Goal: Task Accomplishment & Management: Use online tool/utility

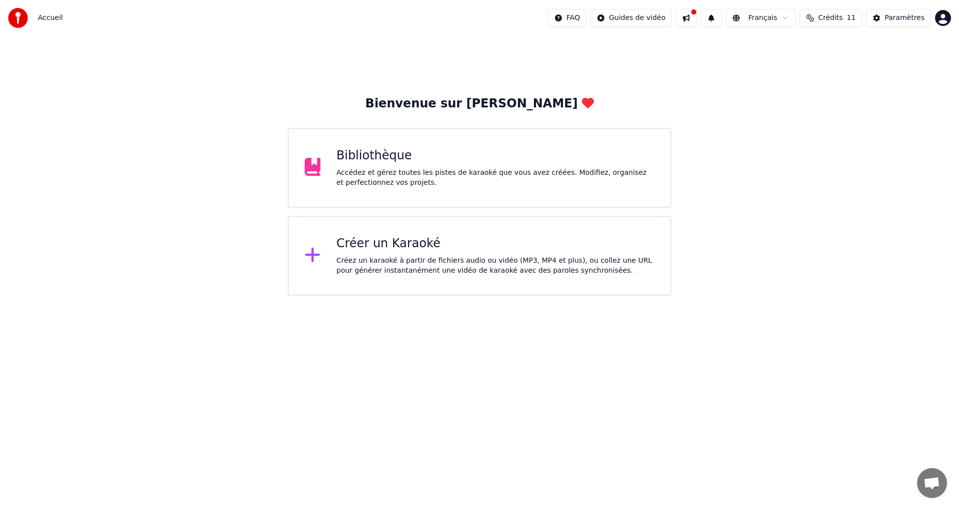
click at [325, 145] on div "Bibliothèque Accédez et gérez toutes les pistes de karaoké que vous avez créées…" at bounding box center [480, 168] width 384 height 80
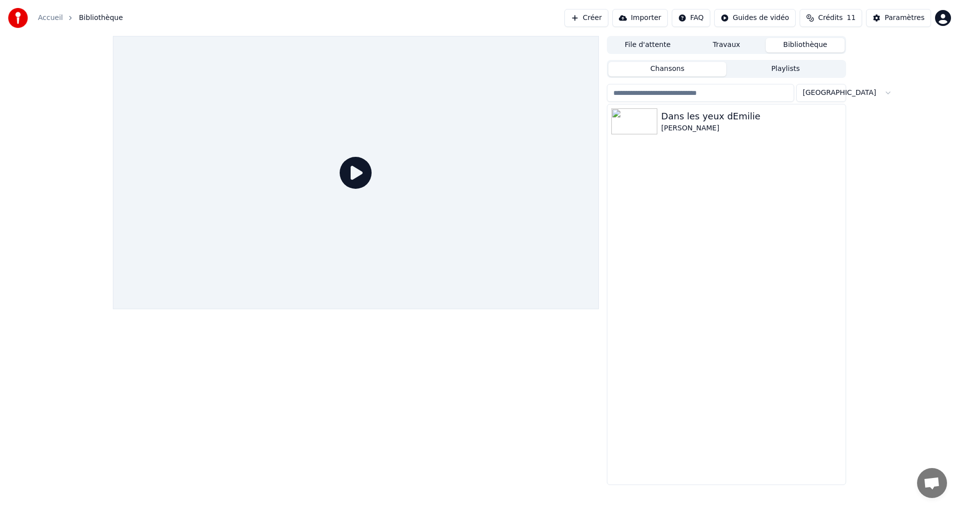
click at [341, 181] on icon at bounding box center [356, 173] width 32 height 32
click at [712, 115] on div "Dans les yeux dEmilie" at bounding box center [746, 116] width 170 height 14
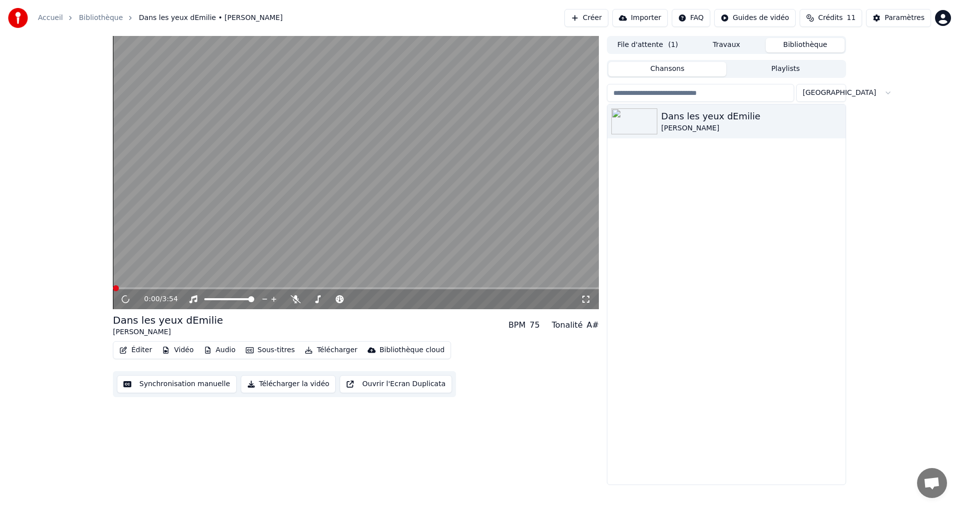
click at [193, 384] on button "Synchronisation manuelle" at bounding box center [177, 384] width 120 height 18
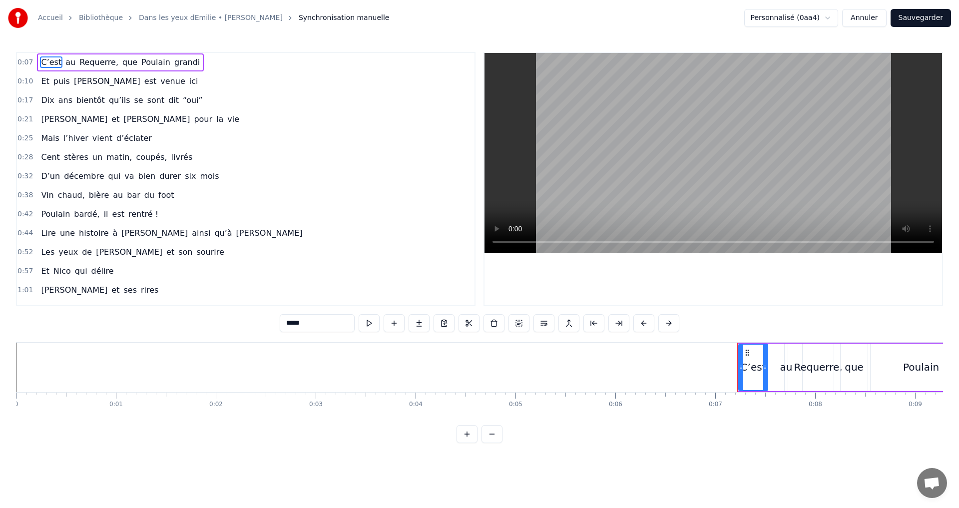
click at [367, 326] on button at bounding box center [369, 323] width 21 height 18
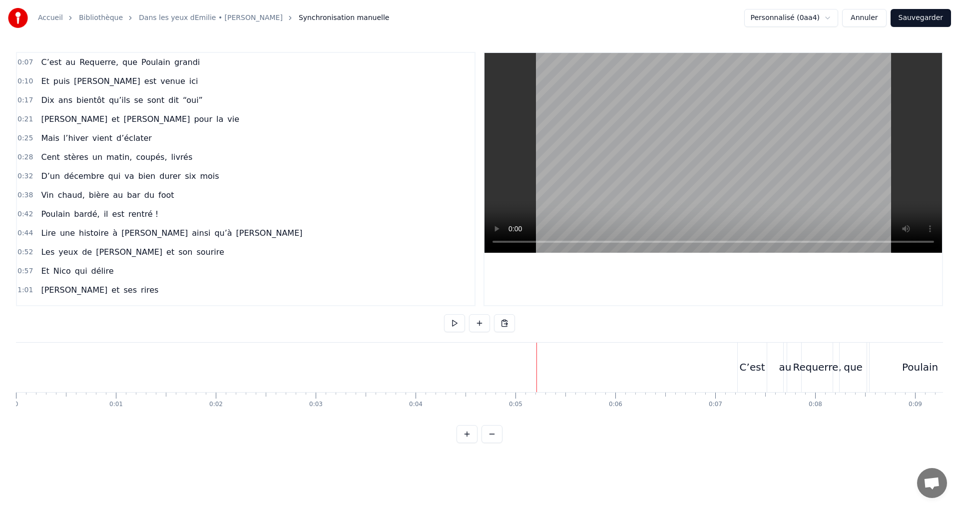
click at [871, 22] on button "Annuler" at bounding box center [864, 18] width 44 height 18
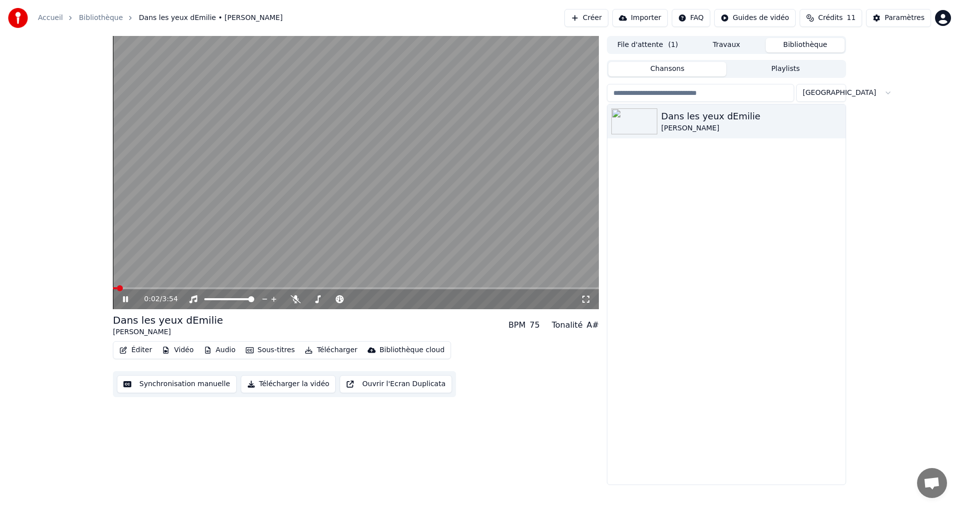
click at [124, 299] on icon at bounding box center [125, 299] width 5 height 6
click at [170, 384] on button "Synchronisation manuelle" at bounding box center [177, 384] width 120 height 18
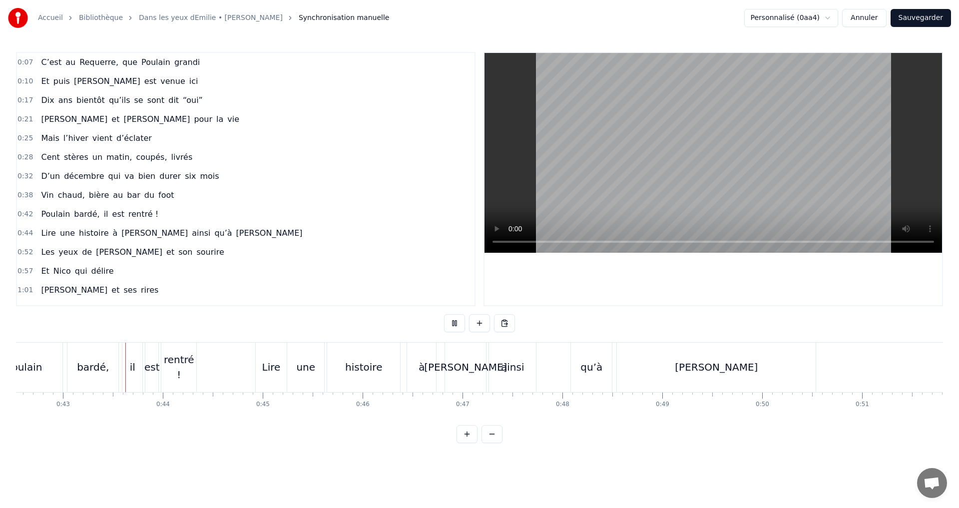
scroll to position [0, 4250]
click at [455, 323] on button at bounding box center [454, 323] width 21 height 18
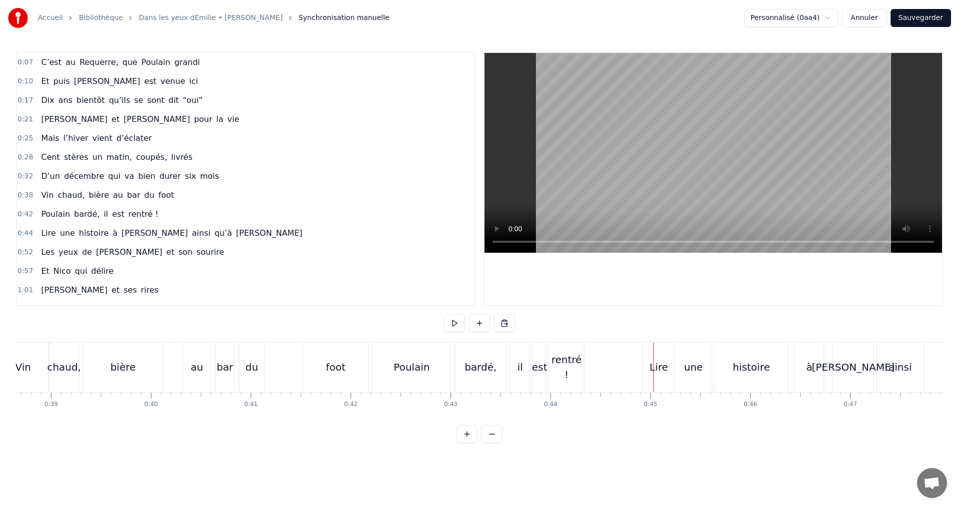
scroll to position [0, 3759]
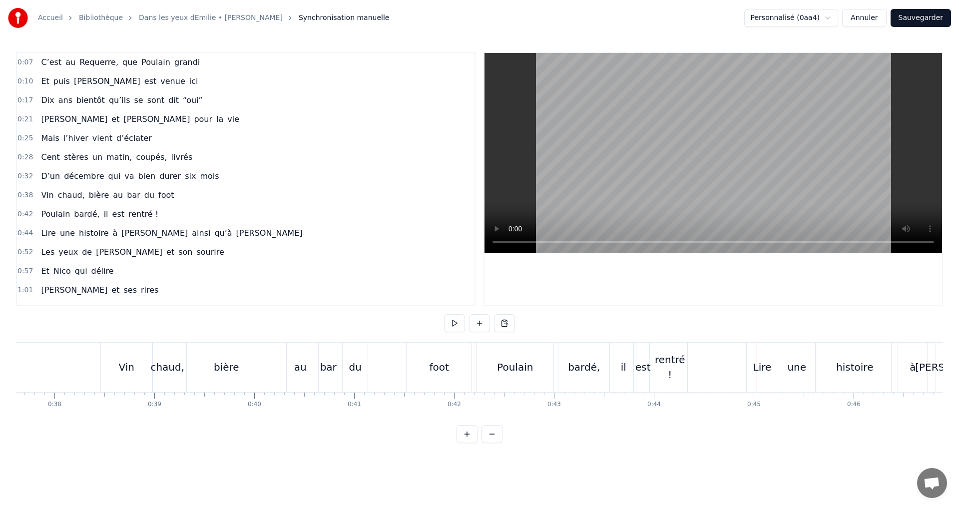
click at [429, 363] on div "foot" at bounding box center [439, 367] width 65 height 49
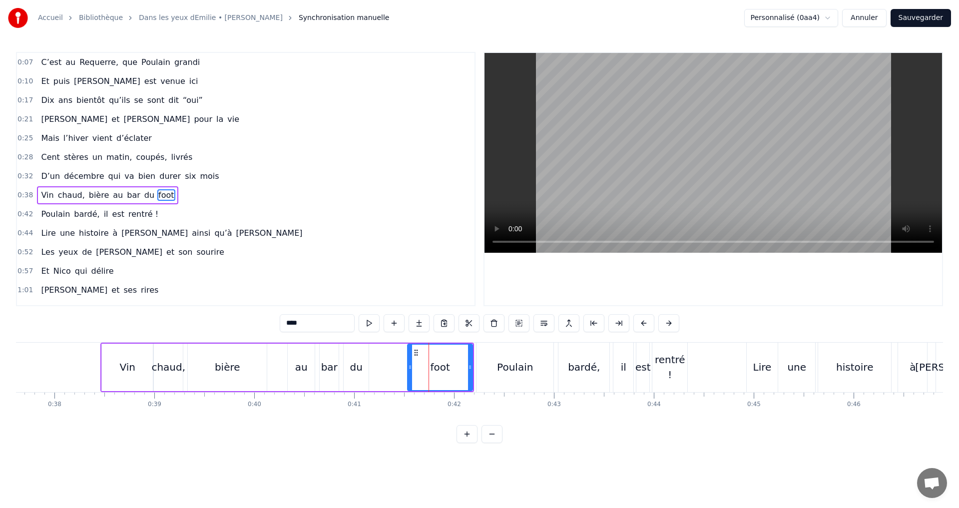
scroll to position [16, 0]
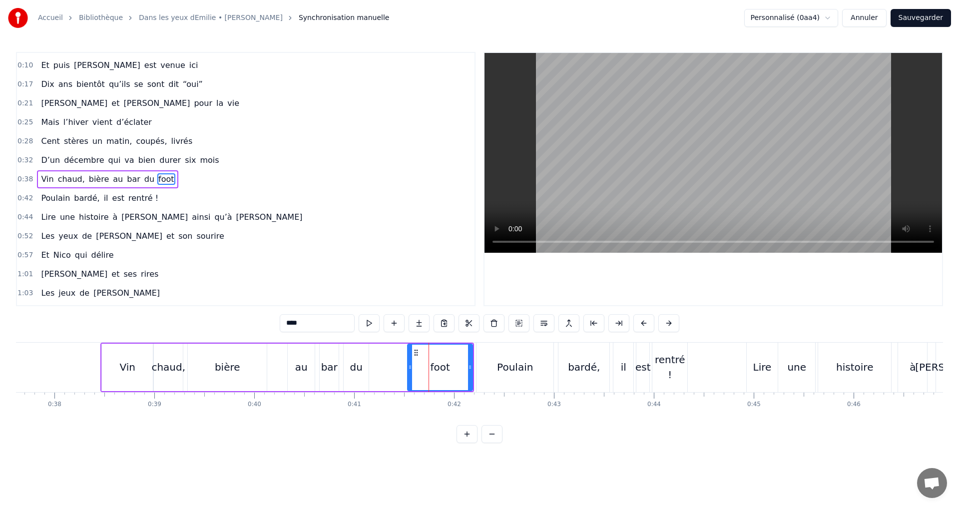
drag, startPoint x: 425, startPoint y: 345, endPoint x: 412, endPoint y: 346, distance: 13.0
click at [412, 346] on div "foot" at bounding box center [440, 367] width 64 height 45
drag, startPoint x: 416, startPoint y: 354, endPoint x: 381, endPoint y: 362, distance: 35.5
click at [381, 362] on div "foot" at bounding box center [406, 367] width 64 height 45
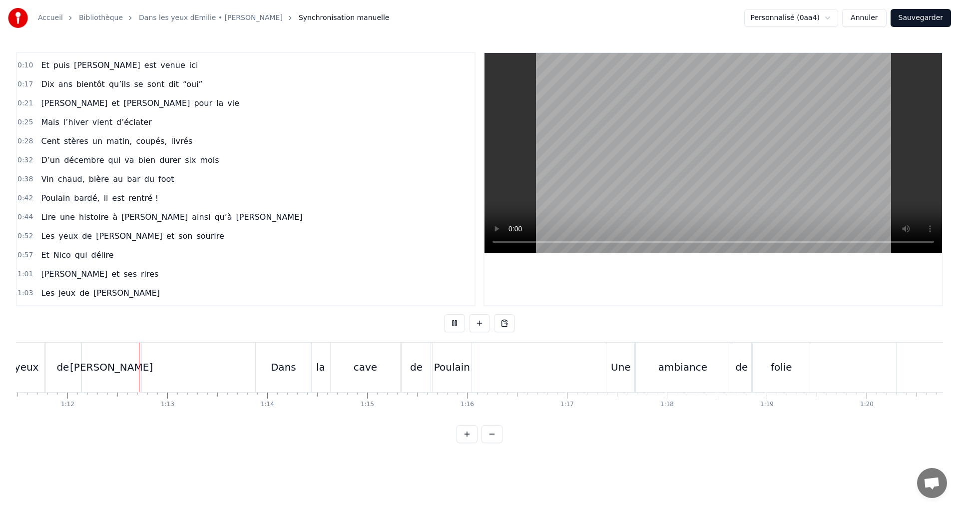
scroll to position [0, 7143]
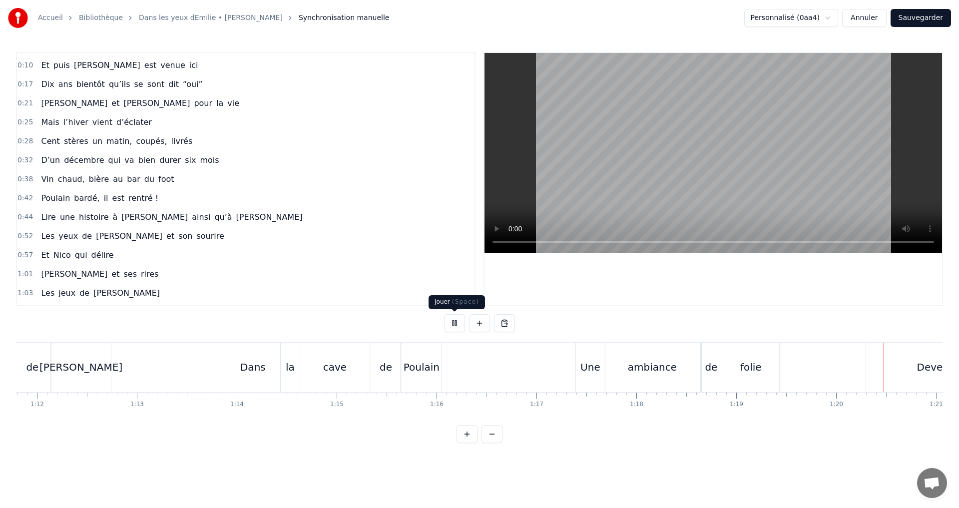
click at [457, 328] on button at bounding box center [454, 323] width 21 height 18
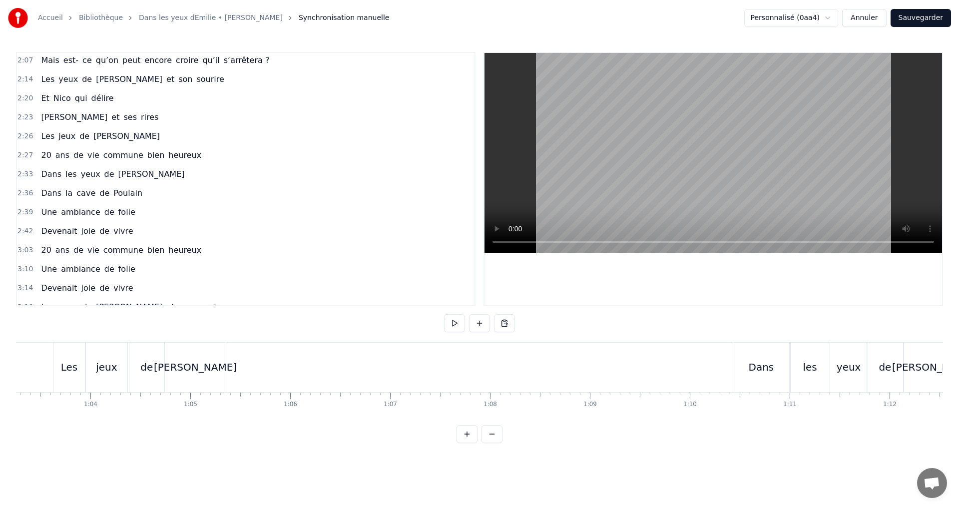
scroll to position [516, 0]
click at [119, 159] on span "commune" at bounding box center [123, 153] width 42 height 11
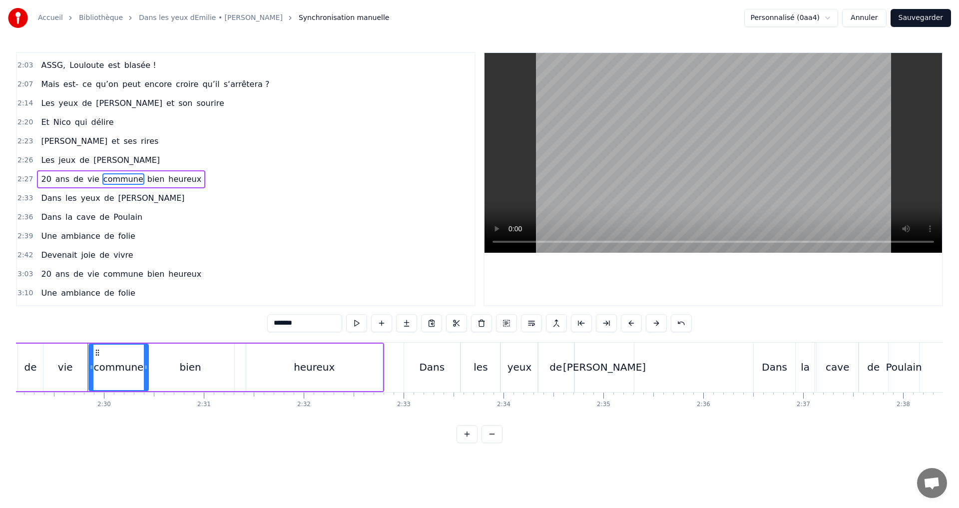
scroll to position [0, 14921]
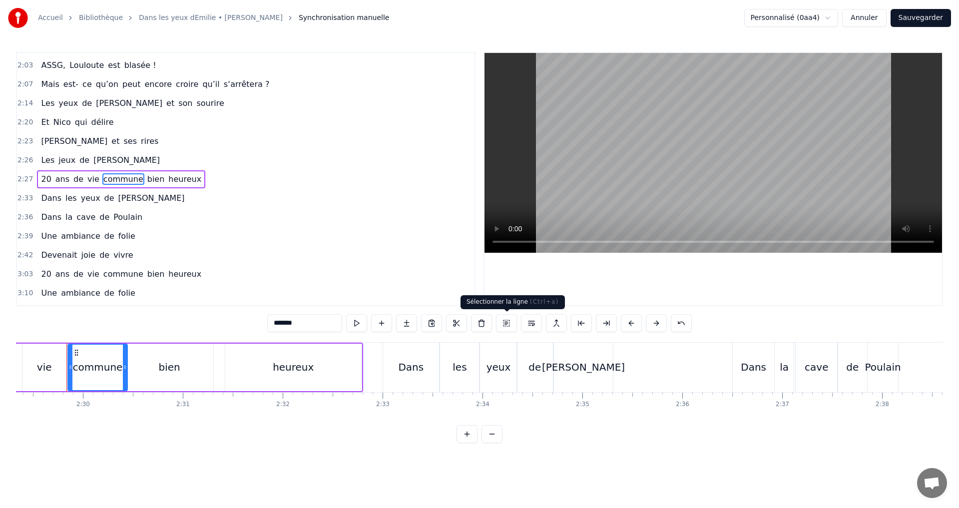
click at [509, 325] on button at bounding box center [506, 323] width 21 height 18
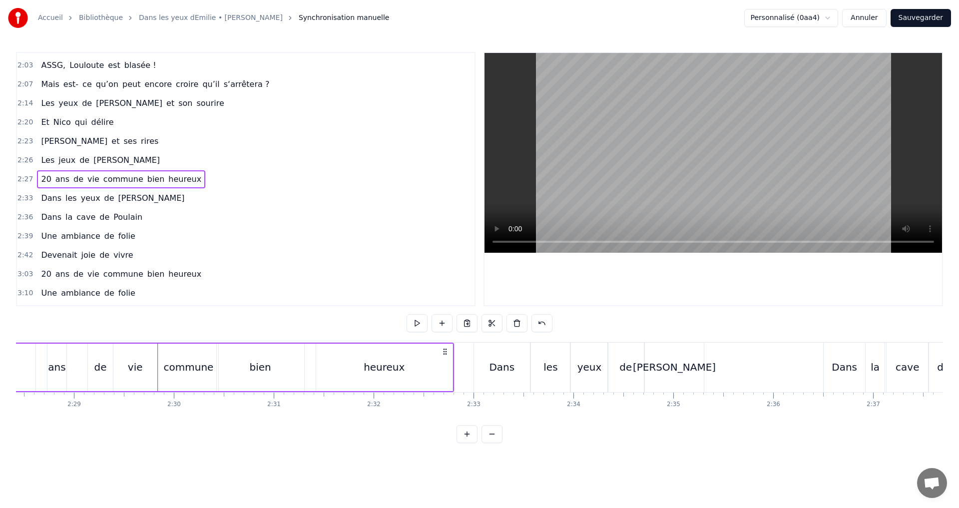
scroll to position [0, 14729]
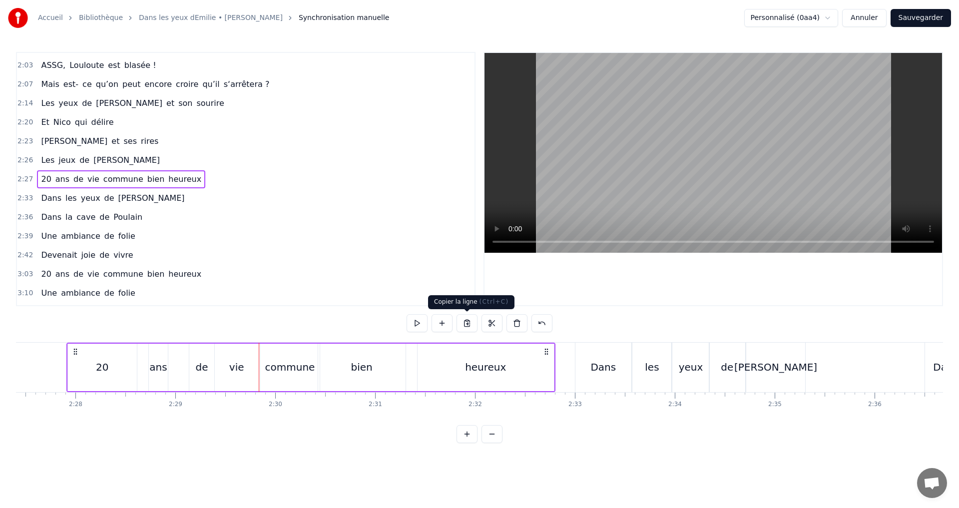
click at [466, 326] on button at bounding box center [467, 323] width 21 height 18
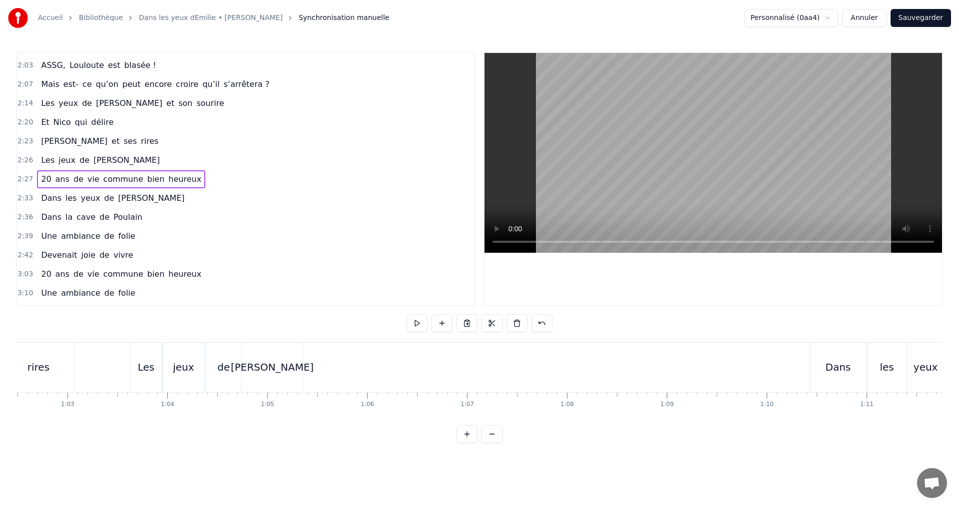
scroll to position [0, 6231]
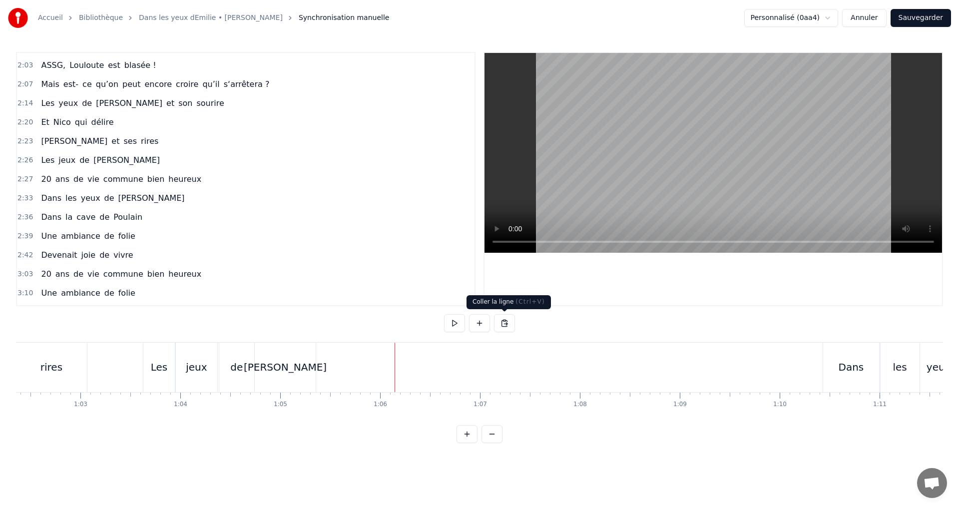
click at [507, 322] on button at bounding box center [504, 323] width 21 height 18
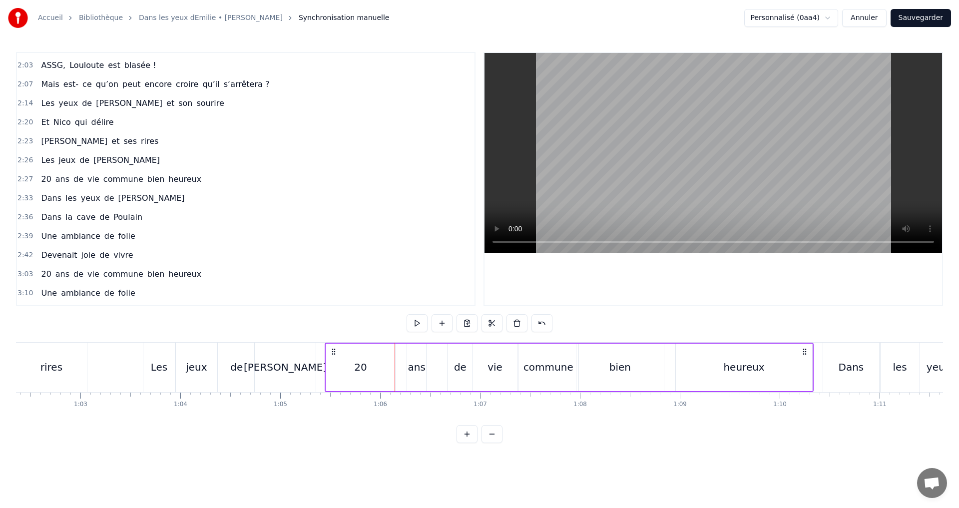
drag, startPoint x: 404, startPoint y: 351, endPoint x: 334, endPoint y: 363, distance: 70.9
click at [334, 363] on div "20 ans de vie commune bien heureux" at bounding box center [569, 367] width 489 height 49
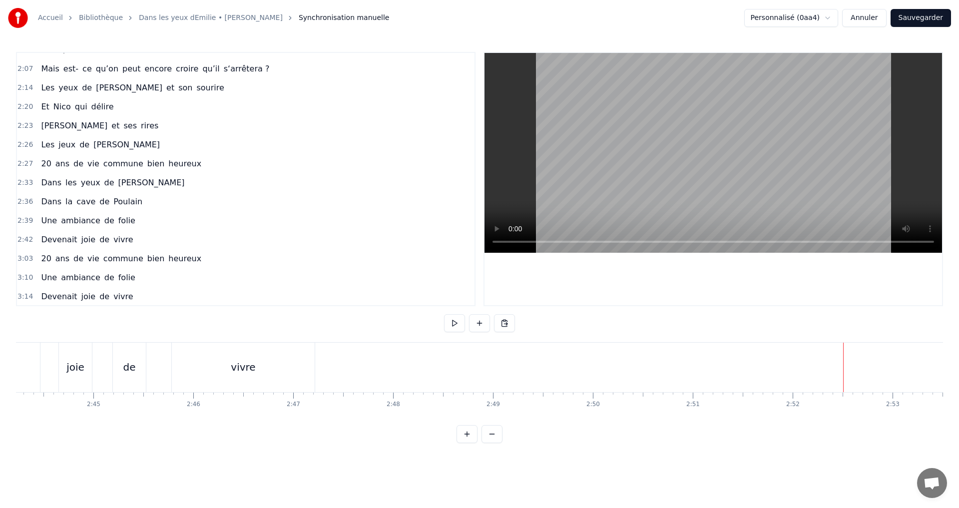
scroll to position [545, 0]
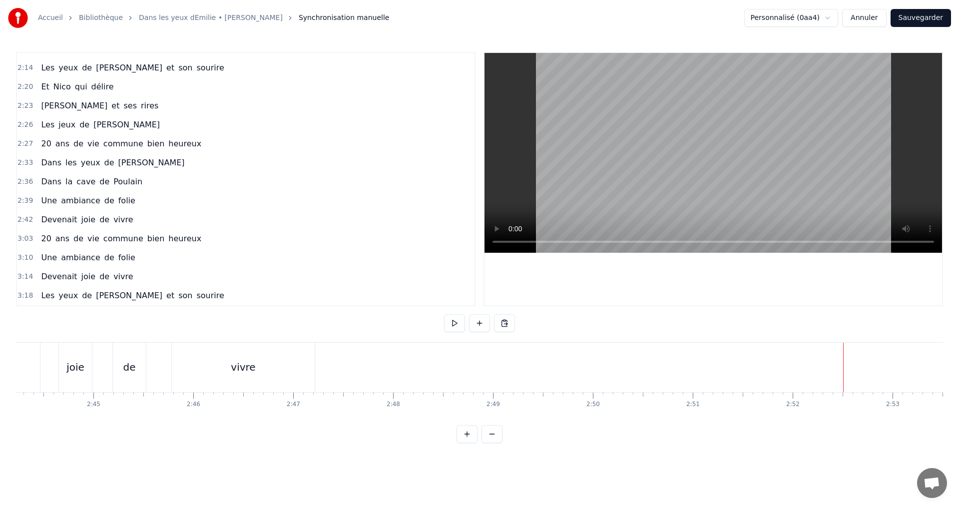
click at [40, 71] on span "Les" at bounding box center [47, 67] width 15 height 11
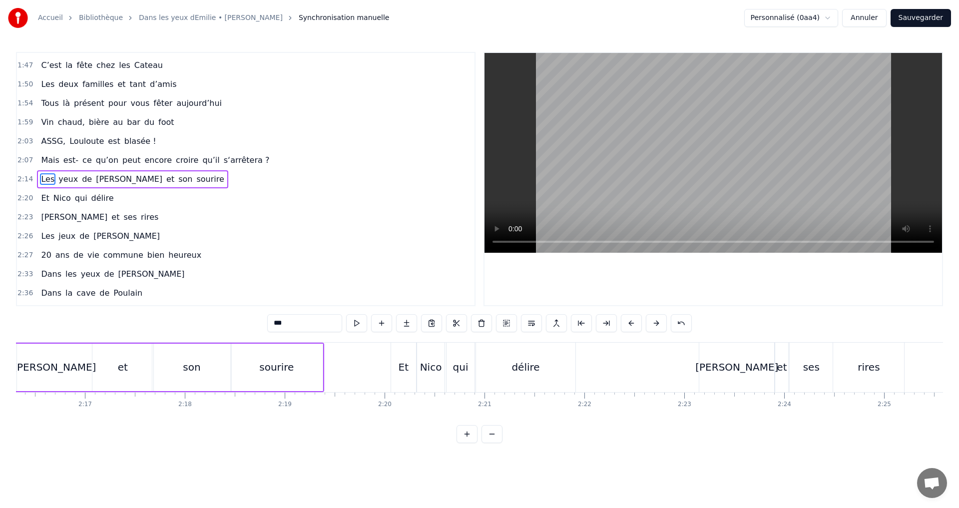
scroll to position [0, 13428]
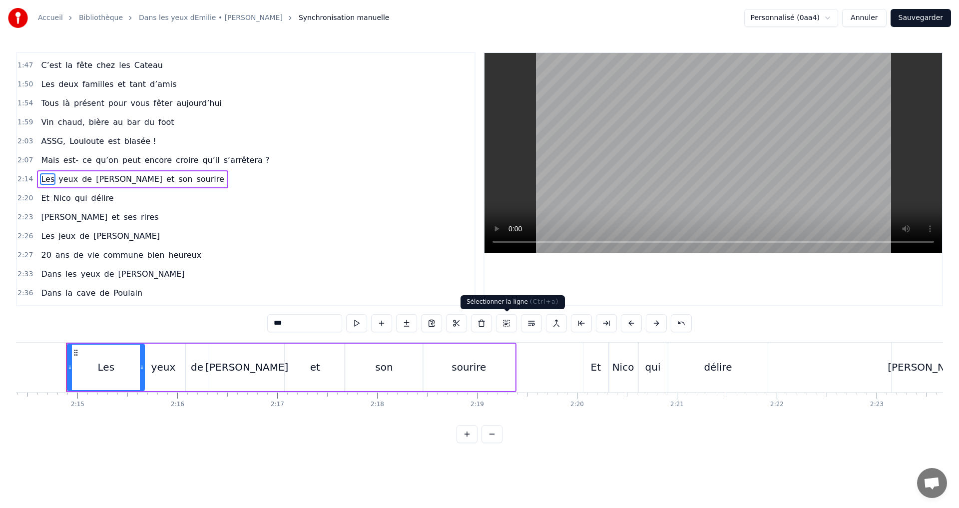
click at [505, 324] on button at bounding box center [506, 323] width 21 height 18
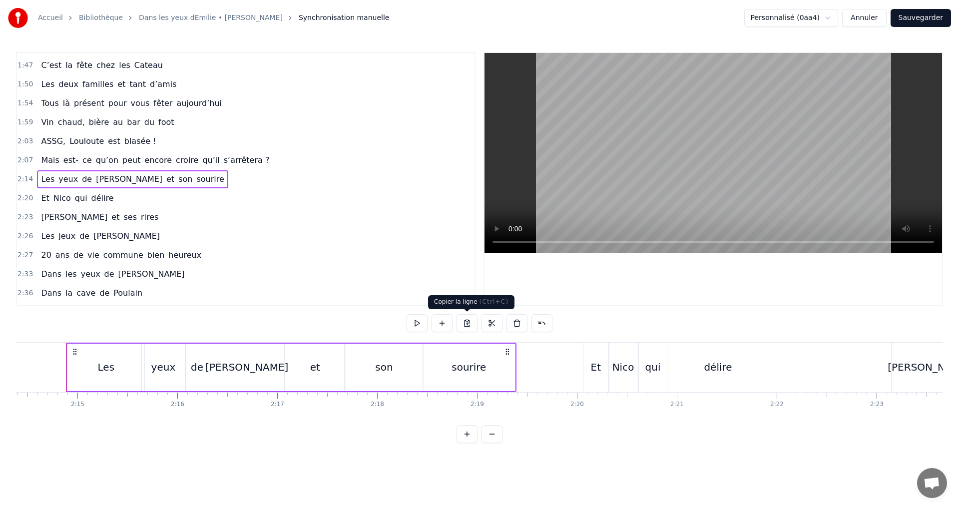
click at [469, 325] on button at bounding box center [467, 323] width 21 height 18
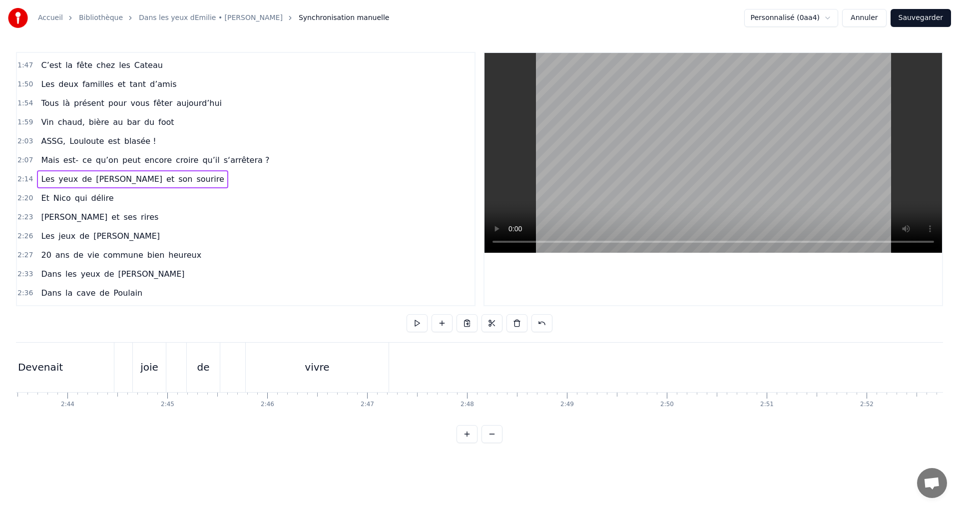
scroll to position [0, 16387]
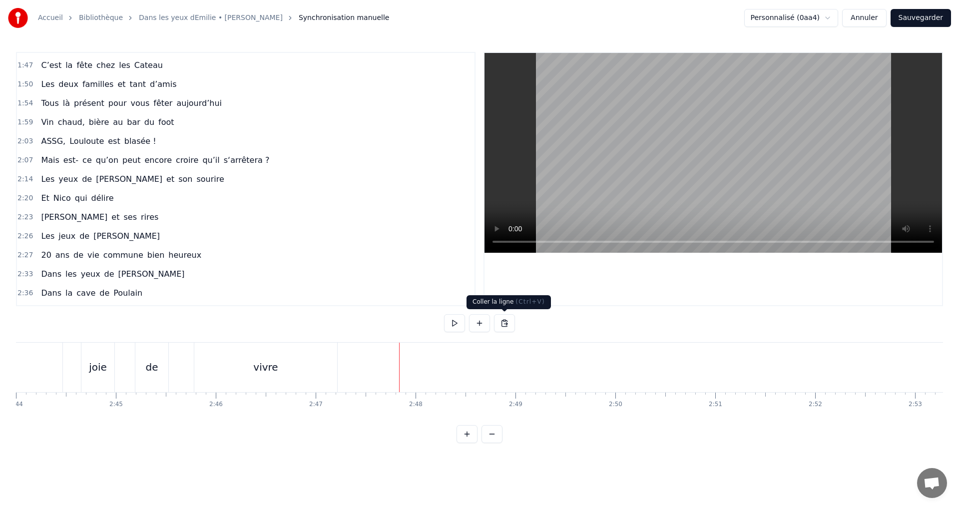
click at [503, 325] on button at bounding box center [504, 323] width 21 height 18
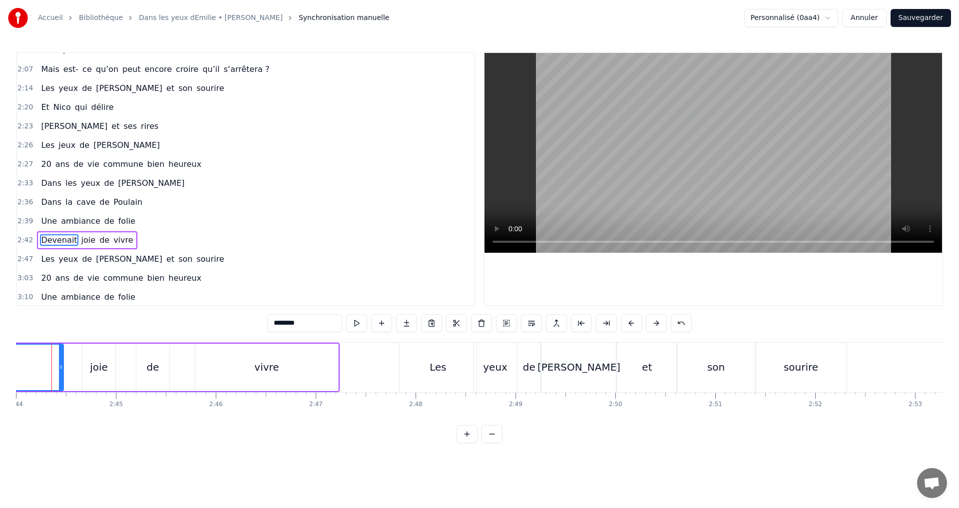
scroll to position [0, 16373]
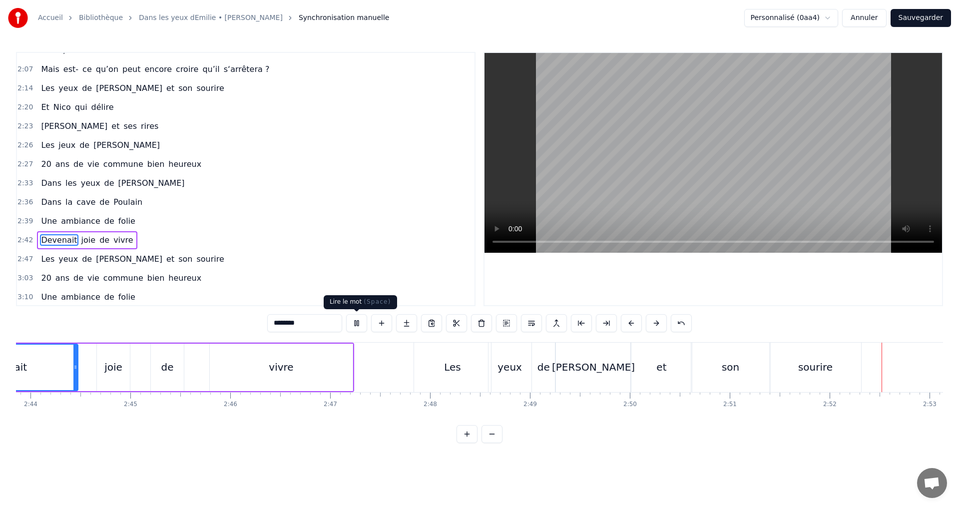
click at [356, 326] on button at bounding box center [356, 323] width 21 height 18
click at [487, 376] on div "Les" at bounding box center [452, 367] width 77 height 49
type input "***"
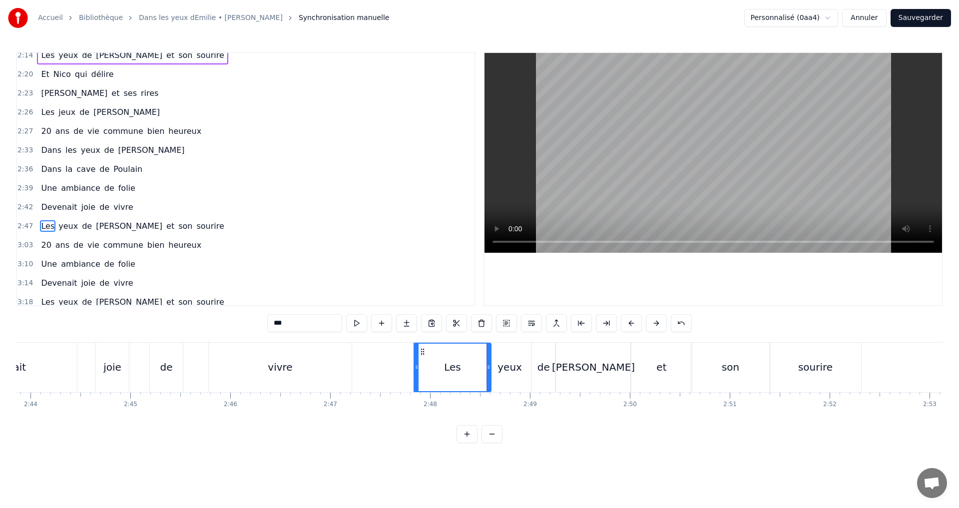
scroll to position [564, 0]
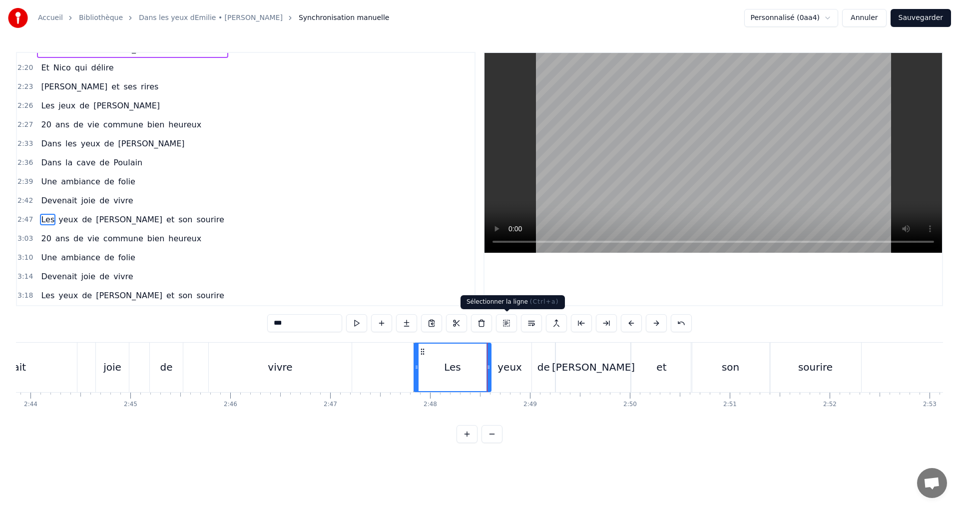
click at [509, 326] on button at bounding box center [506, 323] width 21 height 18
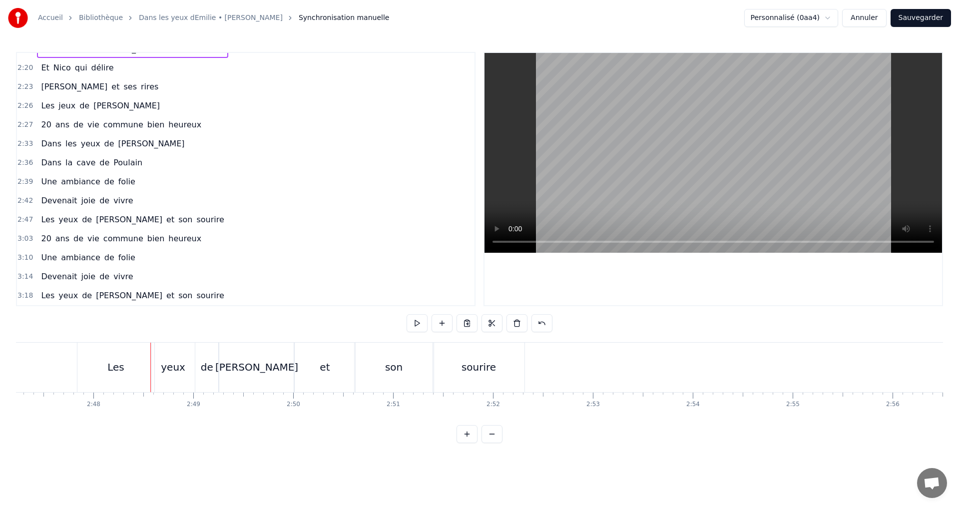
scroll to position [0, 16529]
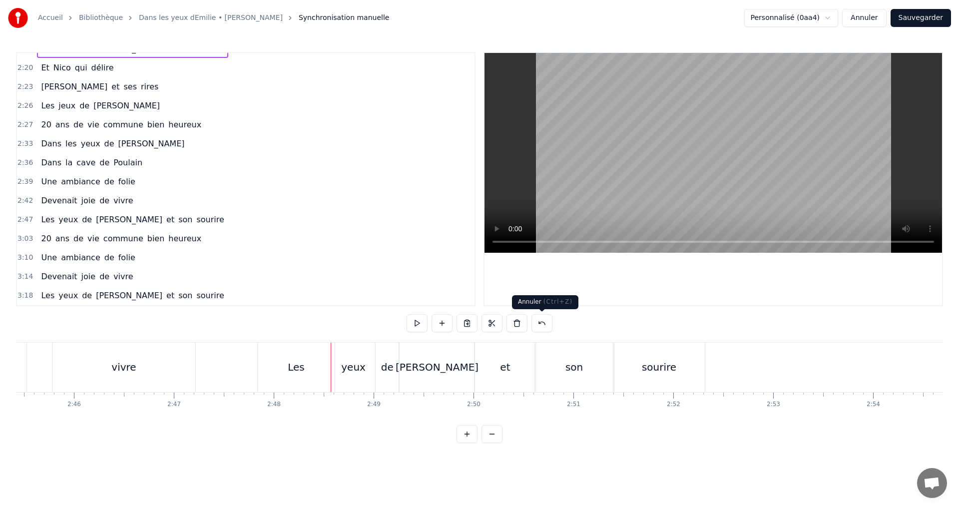
click at [537, 324] on button at bounding box center [542, 323] width 21 height 18
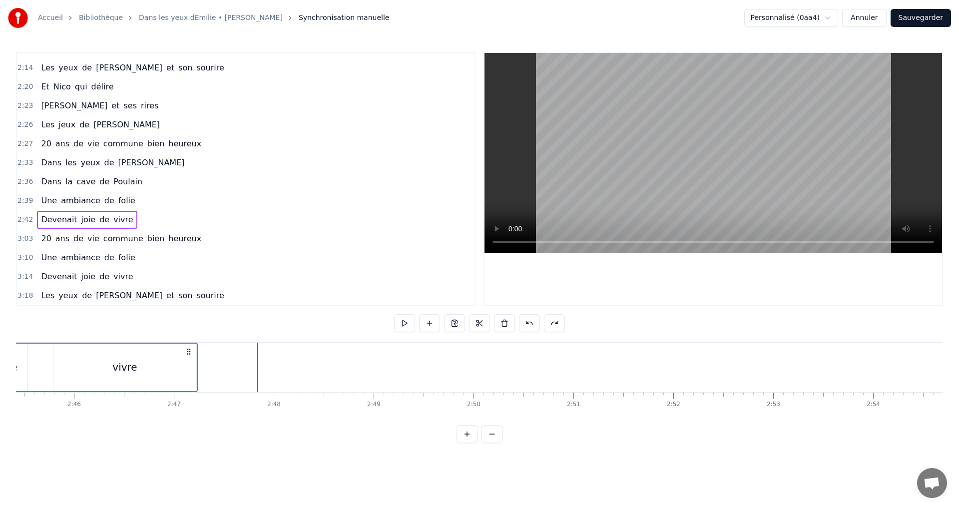
scroll to position [0, 16499]
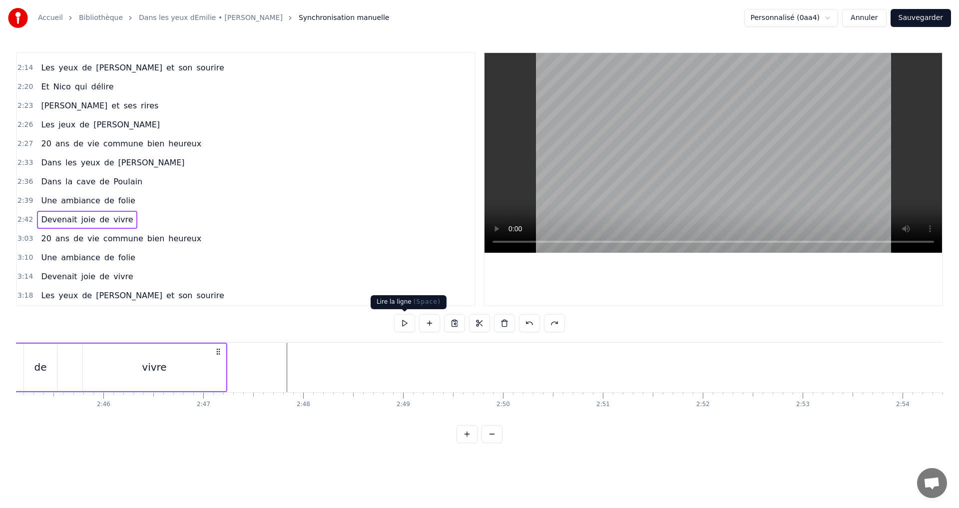
click at [402, 325] on button at bounding box center [404, 323] width 21 height 18
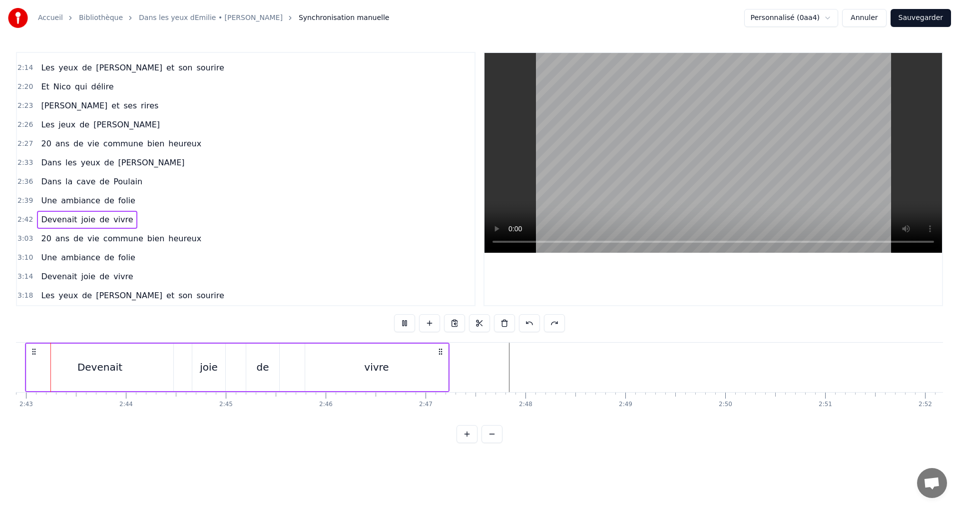
scroll to position [0, 16256]
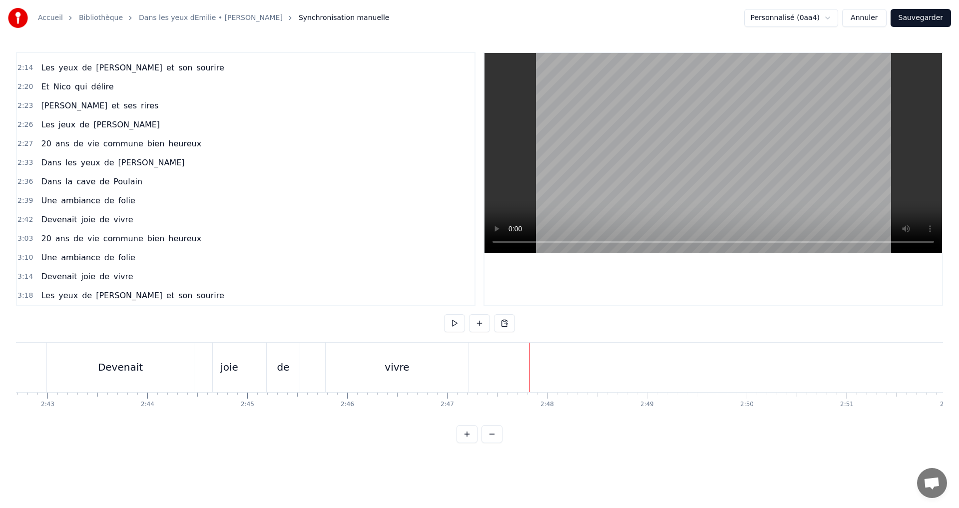
click at [306, 359] on div "Devenait joie de vivre" at bounding box center [258, 367] width 425 height 49
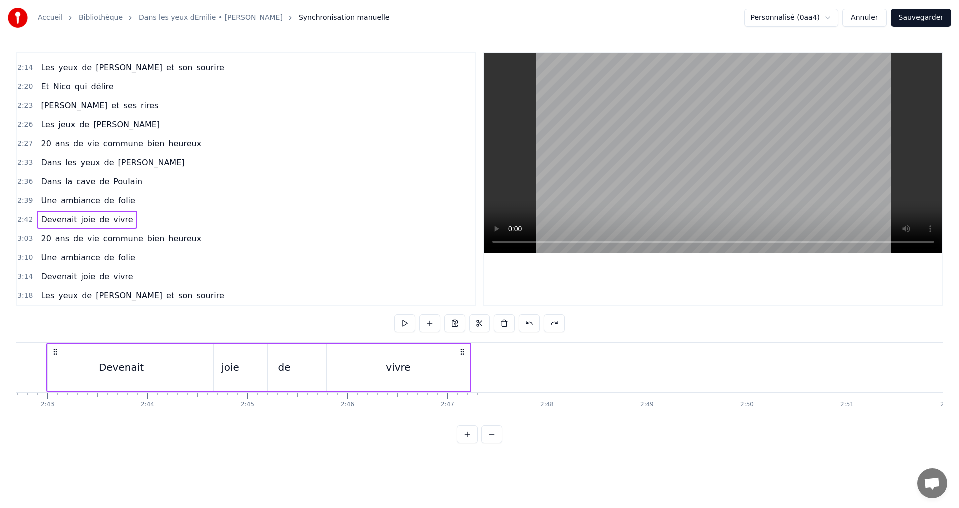
click at [317, 363] on div "Devenait joie de vivre" at bounding box center [258, 367] width 425 height 49
click at [407, 323] on button at bounding box center [404, 323] width 21 height 18
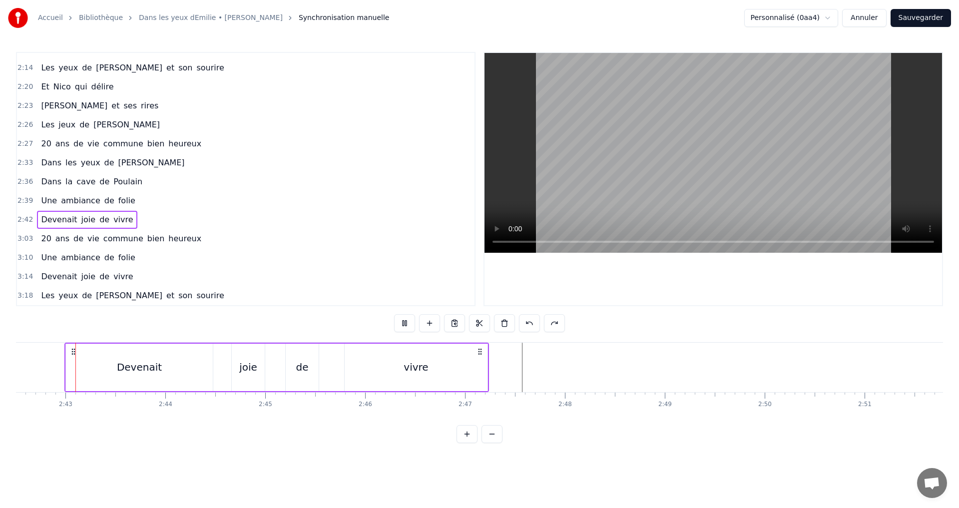
scroll to position [0, 16236]
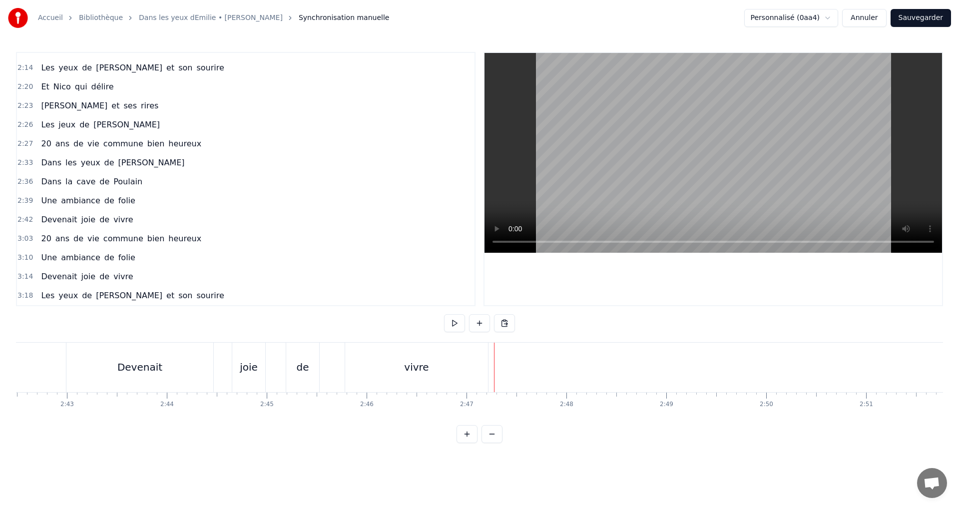
click at [490, 353] on div "Devenait joie de vivre" at bounding box center [278, 367] width 425 height 49
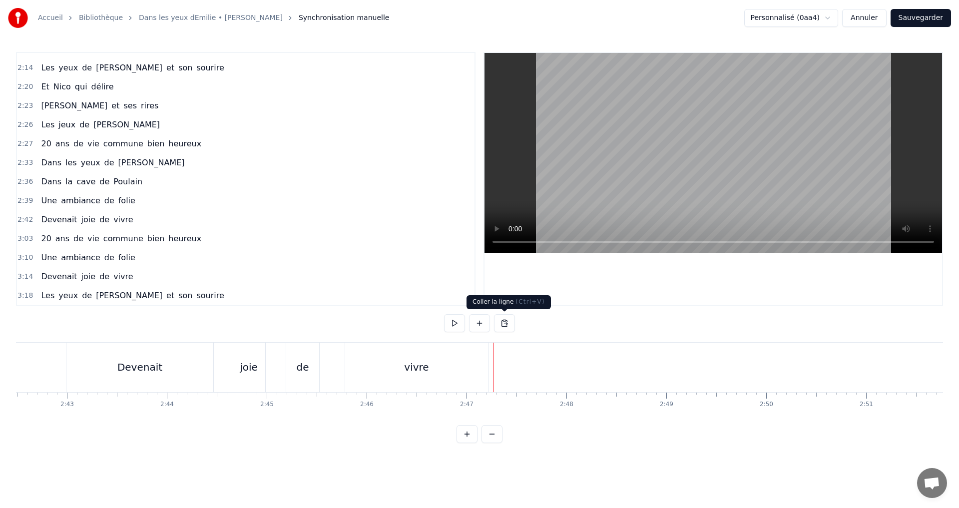
click at [506, 327] on button at bounding box center [504, 323] width 21 height 18
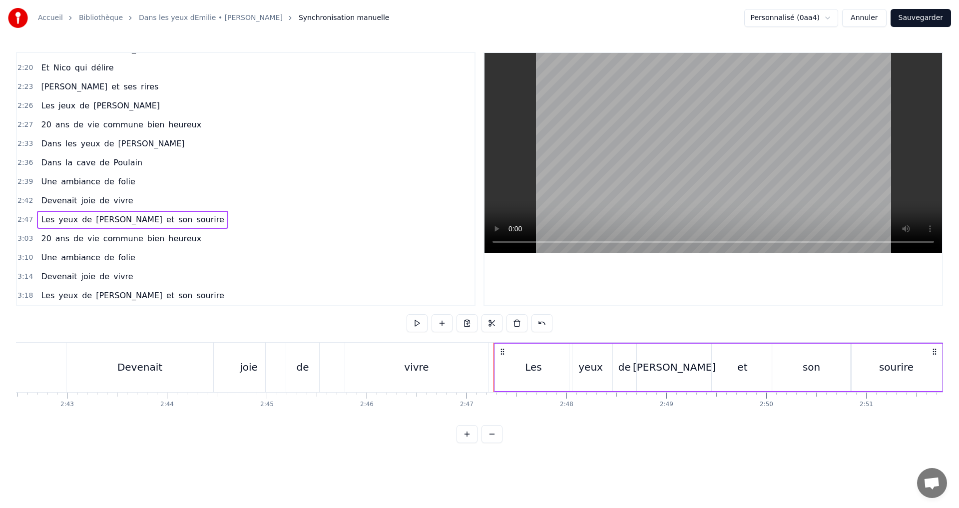
drag, startPoint x: 103, startPoint y: 365, endPoint x: 119, endPoint y: 362, distance: 16.2
click at [104, 365] on div "Devenait" at bounding box center [139, 367] width 147 height 49
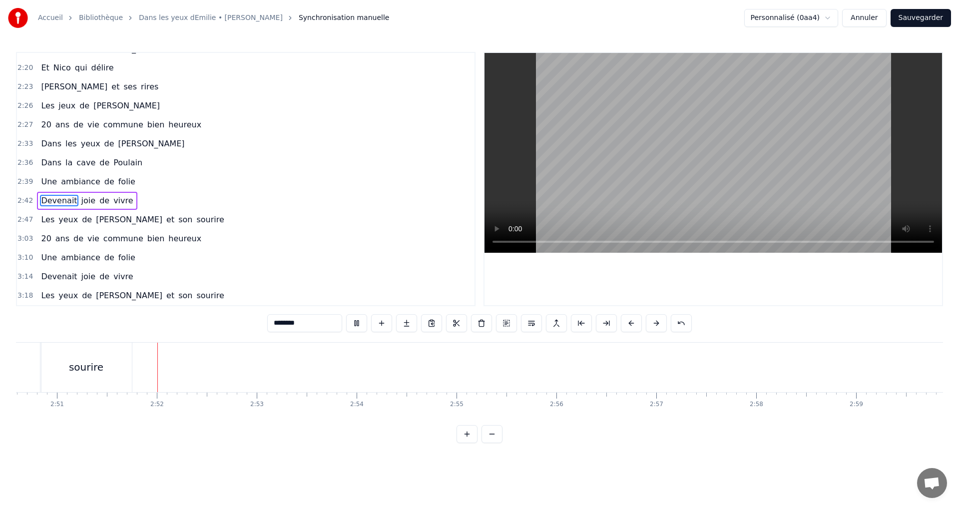
scroll to position [0, 17069]
click at [359, 324] on button at bounding box center [356, 323] width 21 height 18
click at [81, 66] on span "qui" at bounding box center [81, 67] width 14 height 11
type input "***"
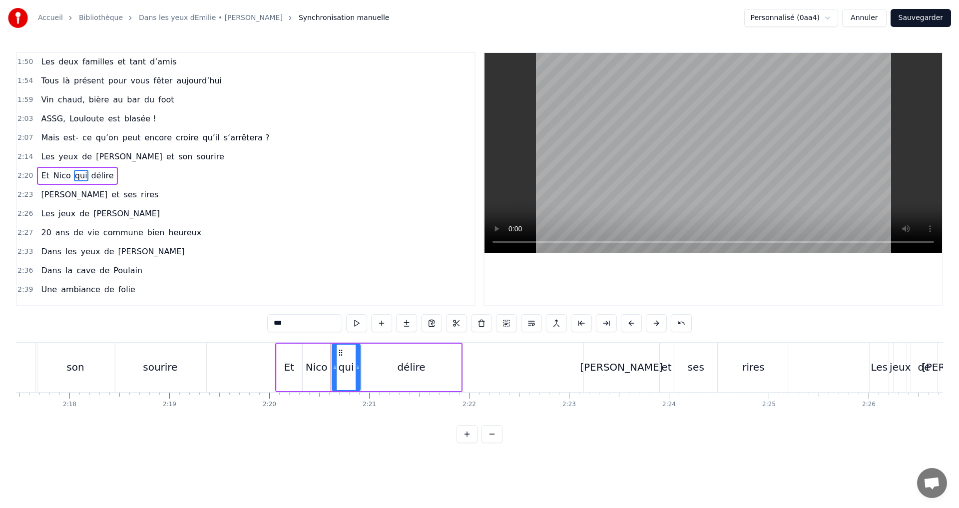
scroll to position [0, 13658]
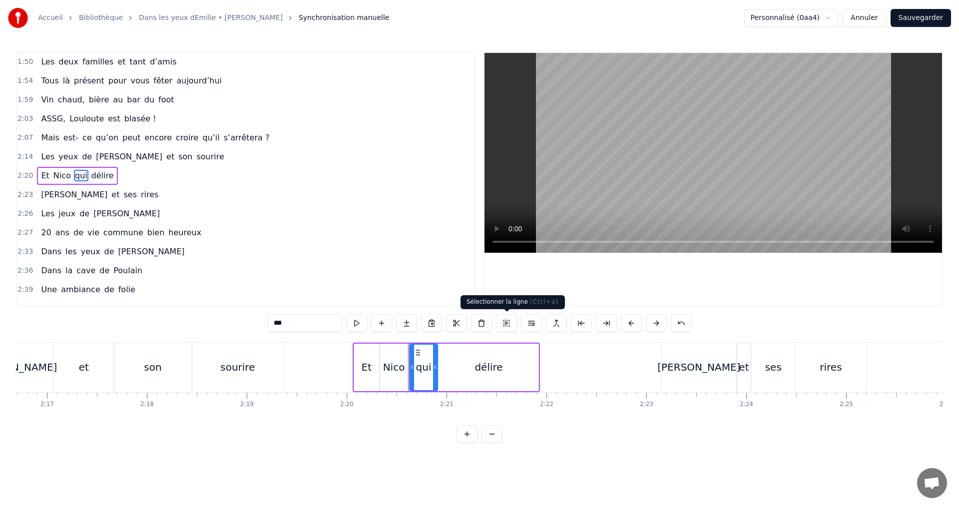
click at [505, 324] on button at bounding box center [506, 323] width 21 height 18
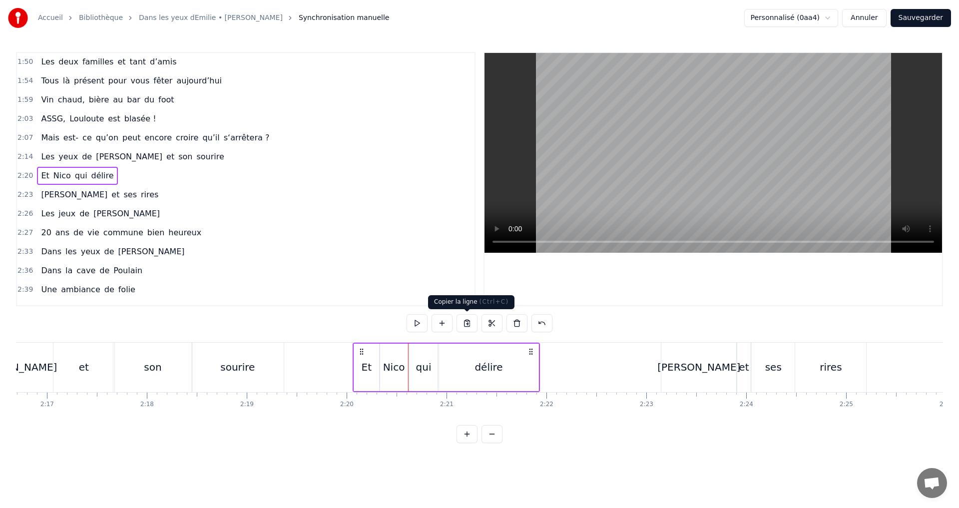
click at [469, 328] on button at bounding box center [467, 323] width 21 height 18
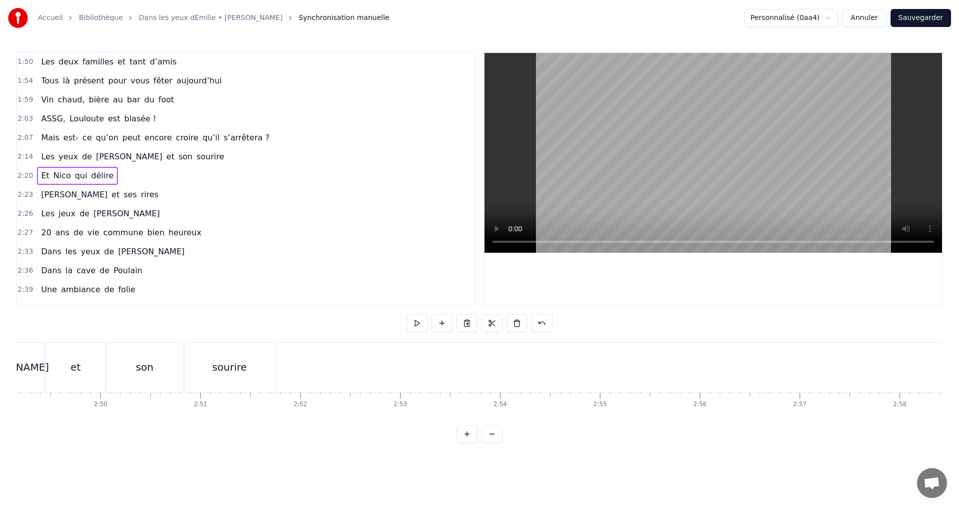
scroll to position [0, 16863]
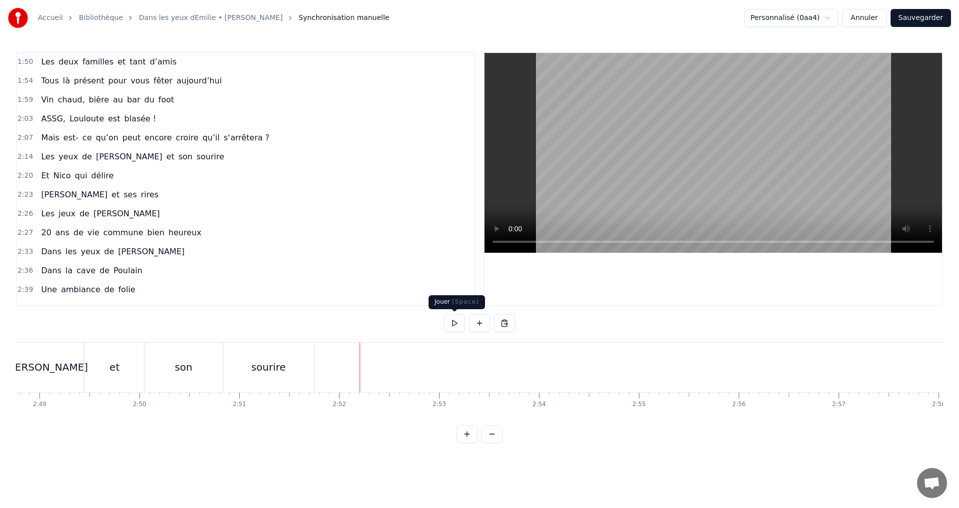
click at [461, 326] on button at bounding box center [454, 323] width 21 height 18
click at [460, 325] on button at bounding box center [454, 323] width 21 height 18
click at [290, 378] on div "sourire" at bounding box center [268, 367] width 91 height 49
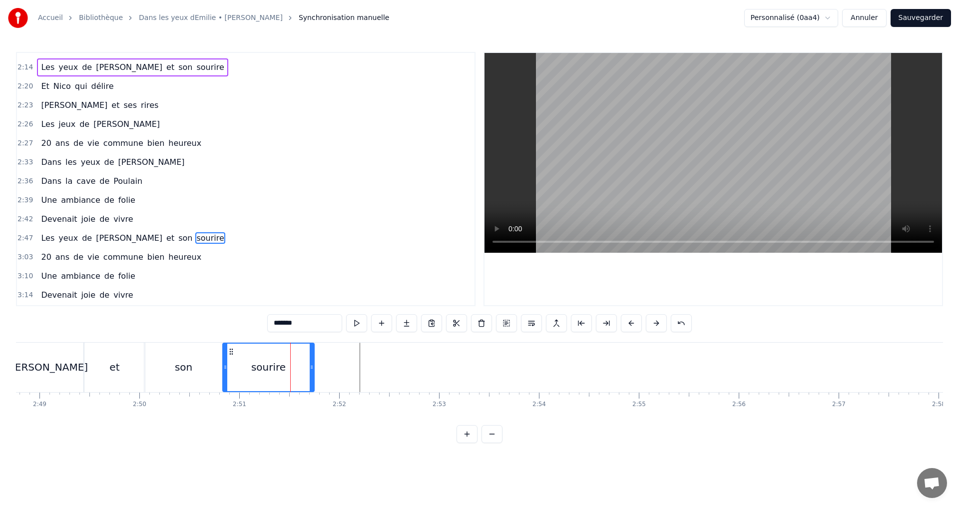
scroll to position [564, 0]
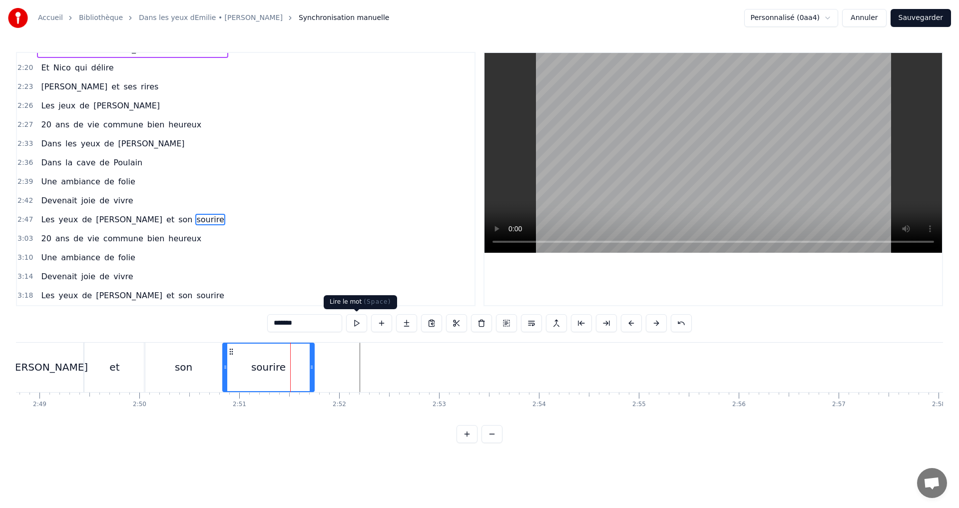
click at [354, 324] on button at bounding box center [356, 323] width 21 height 18
click at [217, 360] on div "son" at bounding box center [183, 367] width 79 height 49
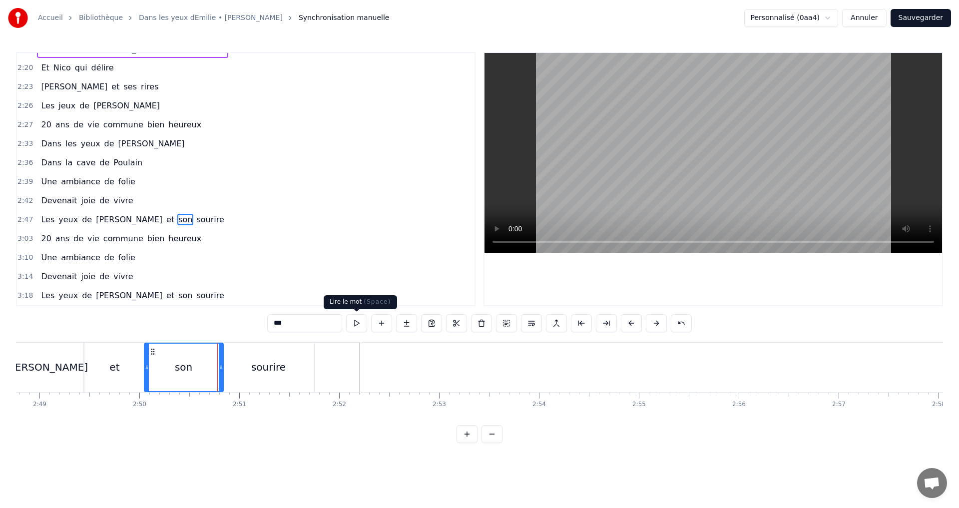
click at [356, 325] on button at bounding box center [356, 323] width 21 height 18
click at [356, 324] on button at bounding box center [356, 323] width 21 height 18
click at [21, 358] on div "[PERSON_NAME]" at bounding box center [46, 367] width 75 height 49
type input "*******"
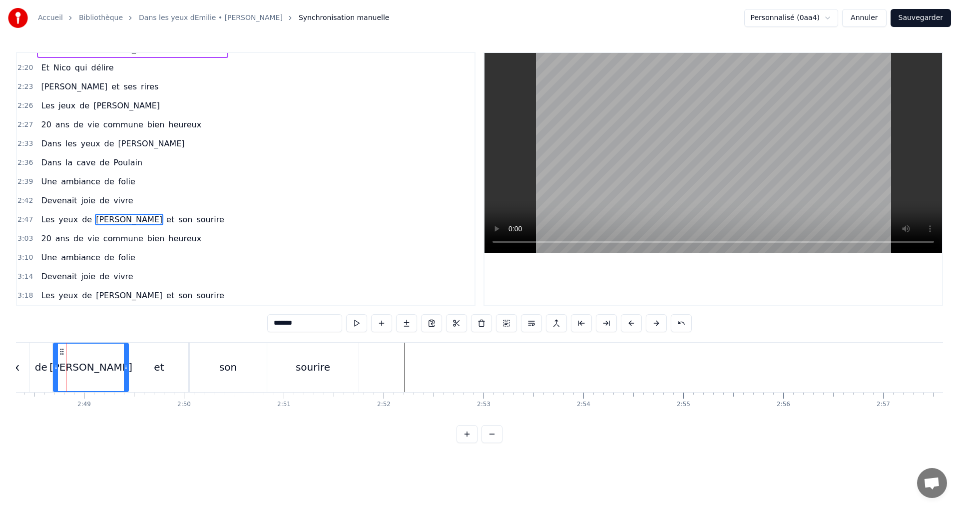
scroll to position [0, 16696]
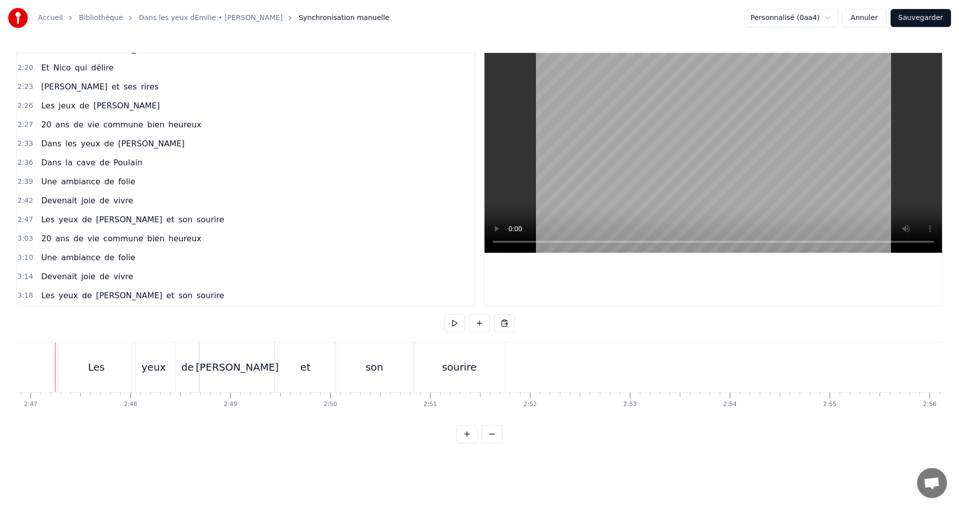
scroll to position [0, 16661]
click at [457, 325] on button at bounding box center [454, 323] width 21 height 18
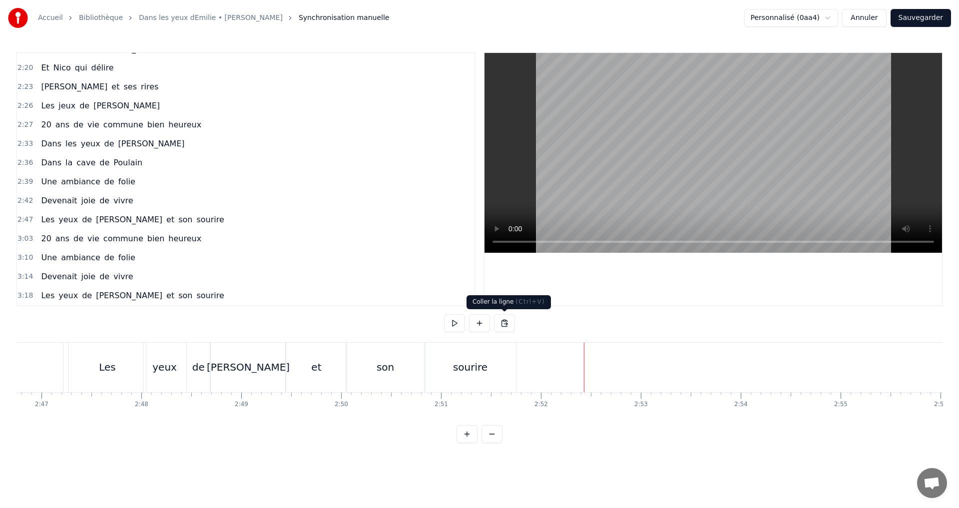
click at [507, 322] on button at bounding box center [504, 323] width 21 height 18
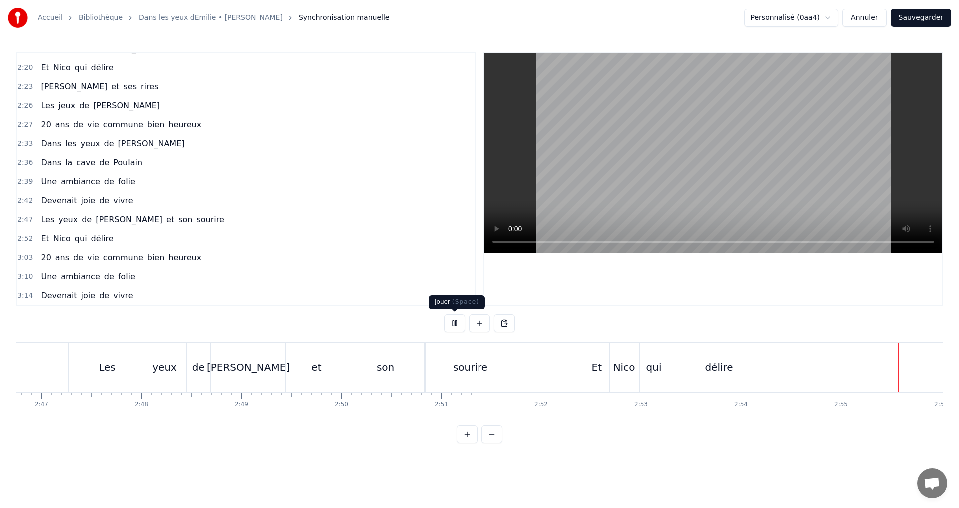
click at [461, 322] on button at bounding box center [454, 323] width 21 height 18
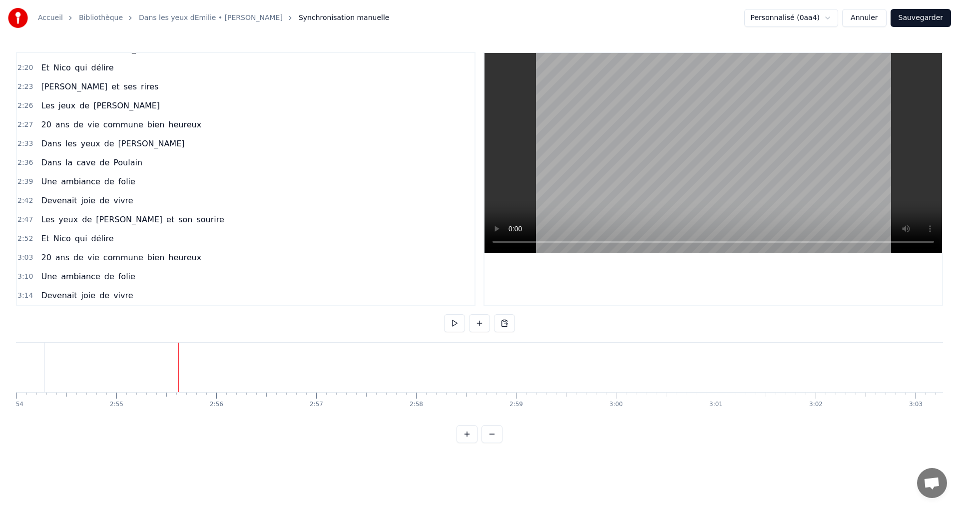
scroll to position [0, 17498]
click at [110, 90] on span "et" at bounding box center [115, 86] width 10 height 11
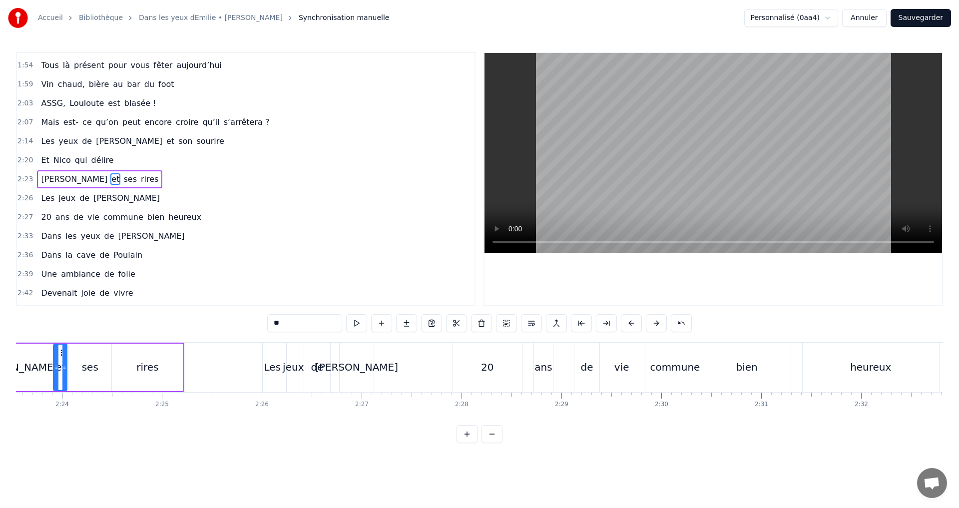
scroll to position [0, 14329]
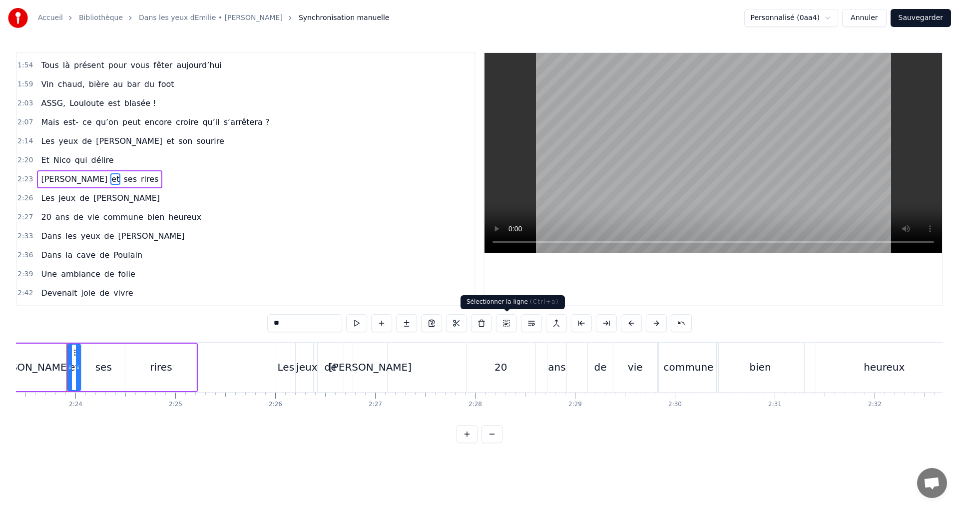
click at [506, 324] on button at bounding box center [506, 323] width 21 height 18
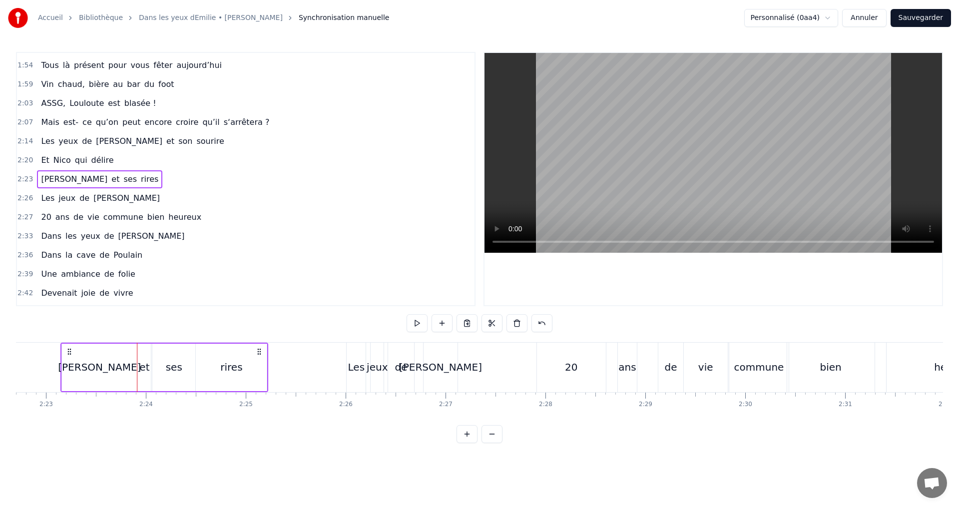
scroll to position [0, 14253]
click at [465, 325] on button at bounding box center [467, 323] width 21 height 18
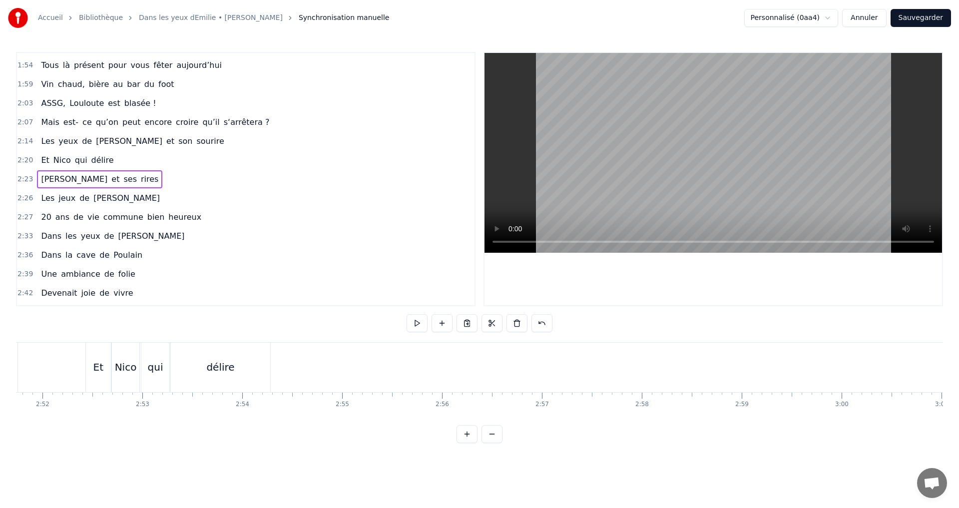
scroll to position [0, 17185]
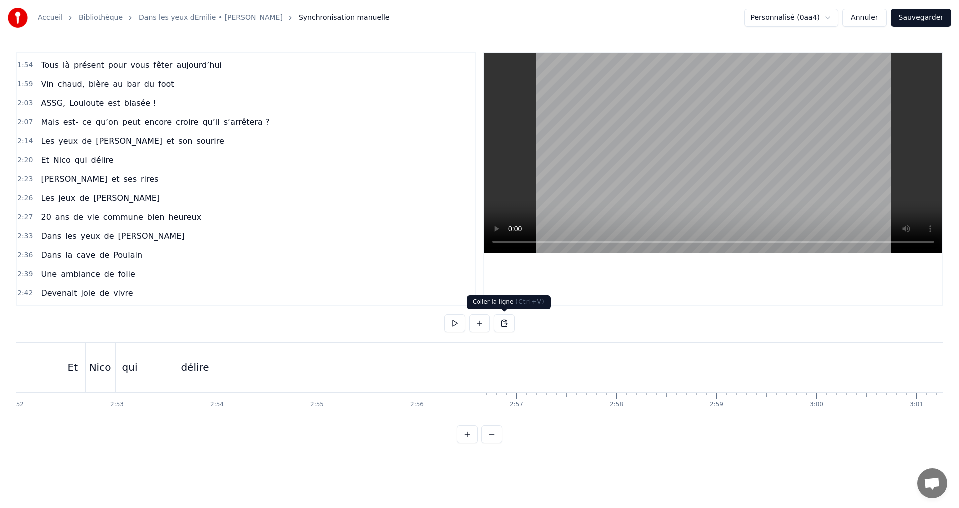
click at [504, 324] on button at bounding box center [504, 323] width 21 height 18
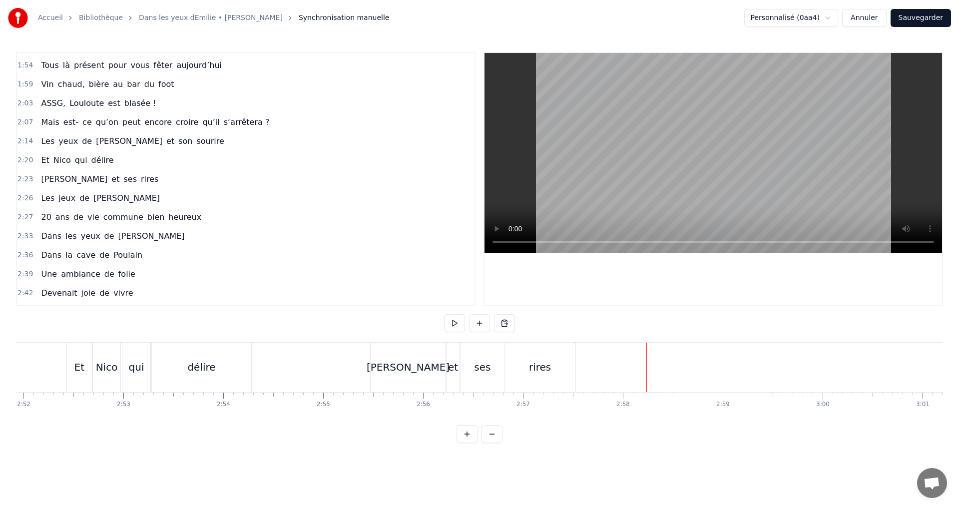
click at [83, 197] on div "Les jeux de Jules" at bounding box center [100, 198] width 127 height 18
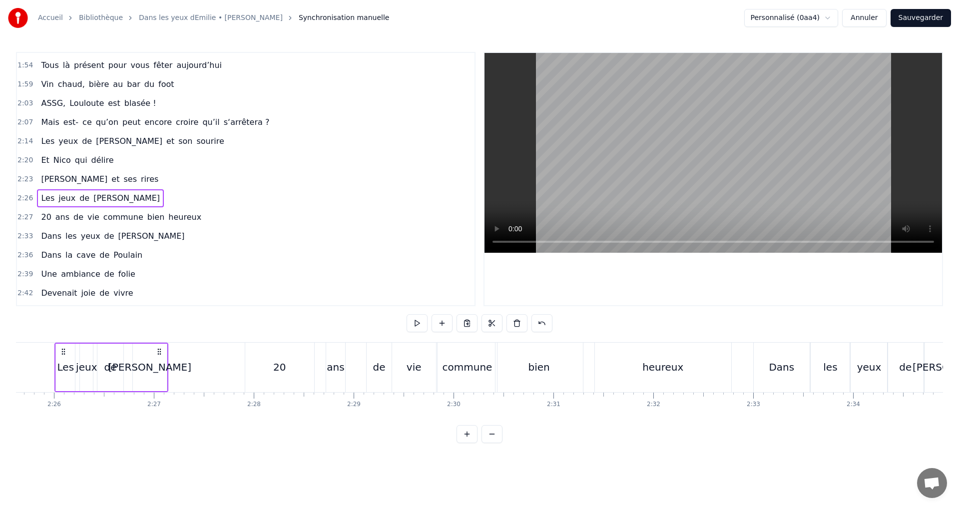
scroll to position [0, 14539]
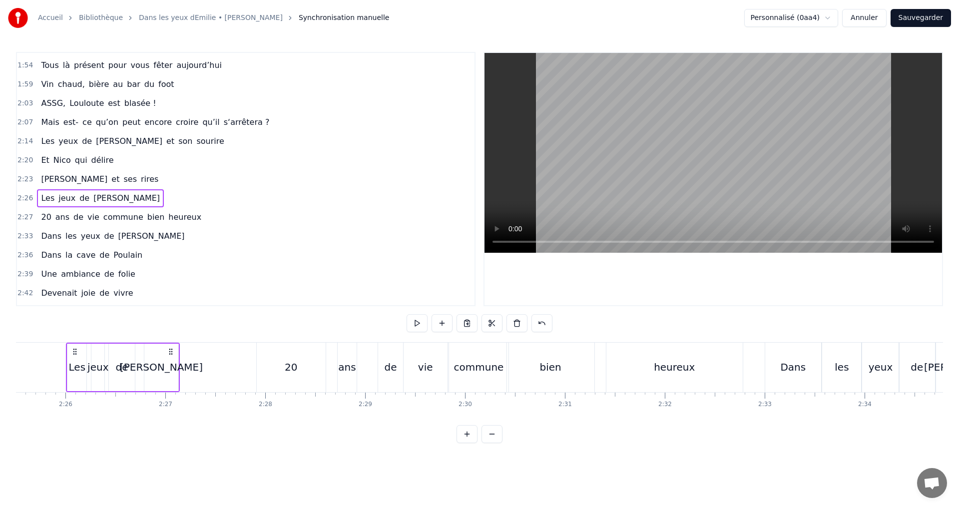
click at [121, 362] on div "de" at bounding box center [121, 367] width 12 height 15
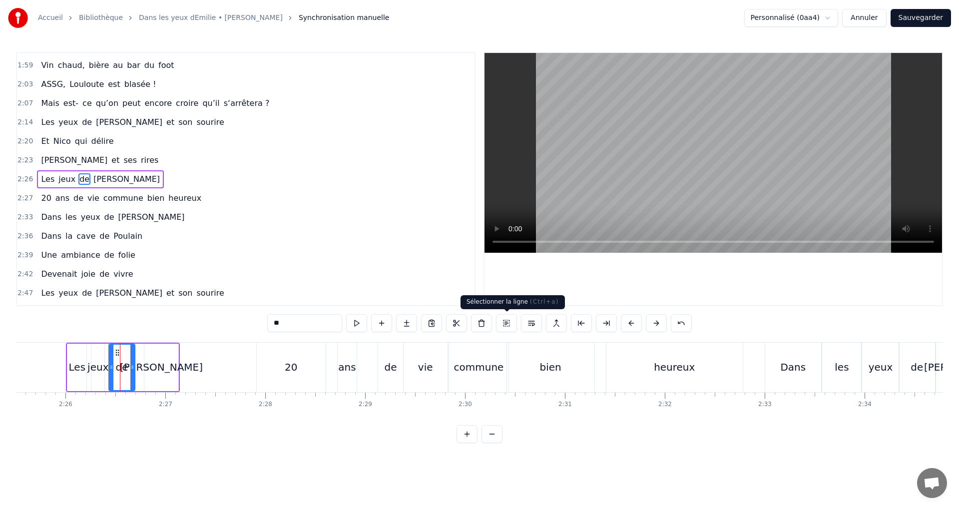
click at [508, 323] on button at bounding box center [506, 323] width 21 height 18
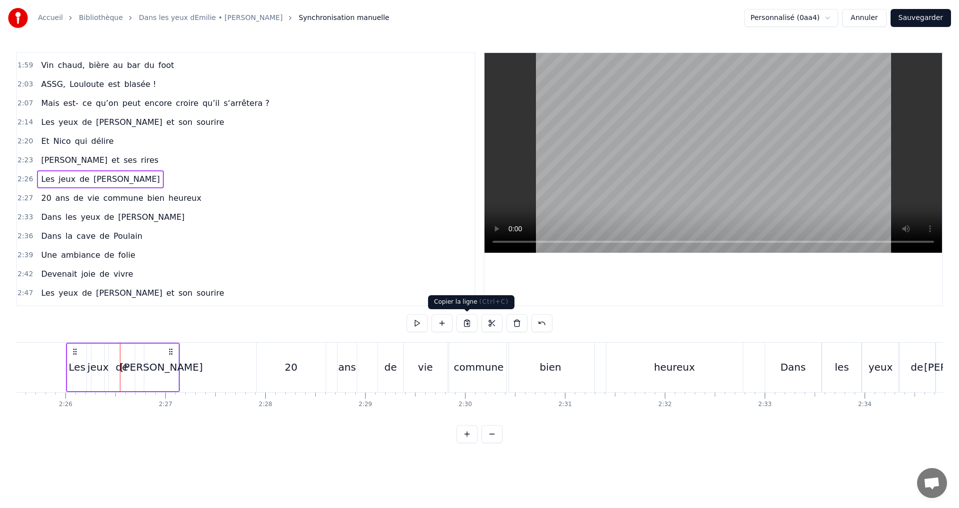
click at [469, 326] on button at bounding box center [467, 323] width 21 height 18
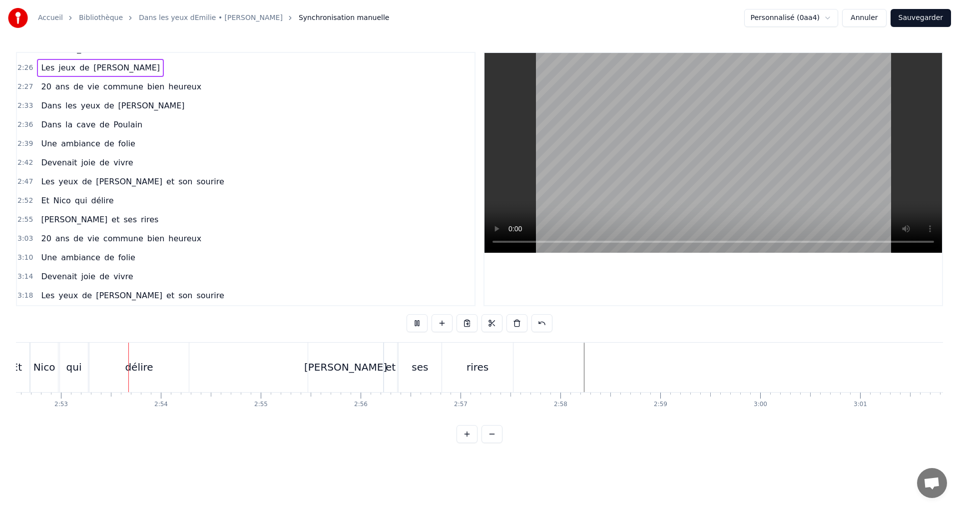
scroll to position [0, 17242]
click at [420, 322] on button at bounding box center [417, 323] width 21 height 18
click at [506, 324] on button at bounding box center [504, 323] width 21 height 18
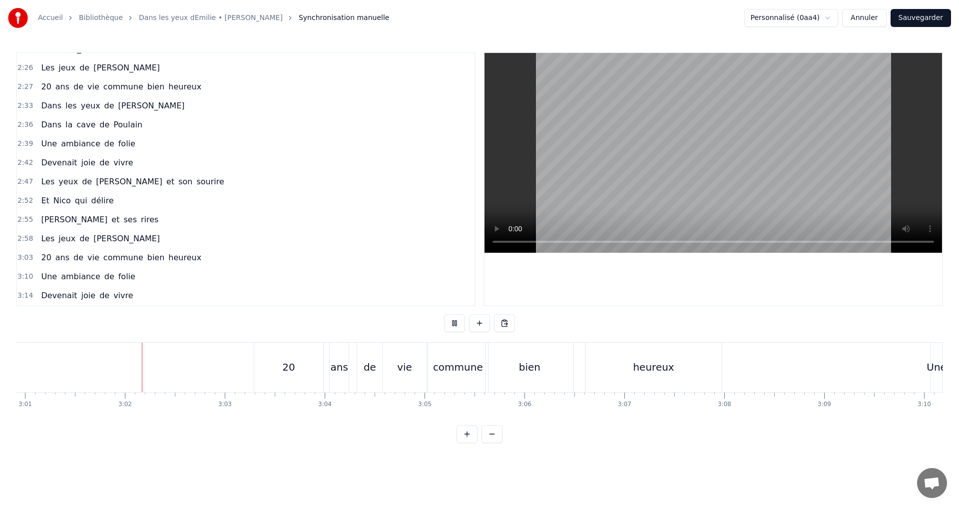
scroll to position [0, 18079]
click at [280, 387] on div "20" at bounding box center [286, 367] width 69 height 49
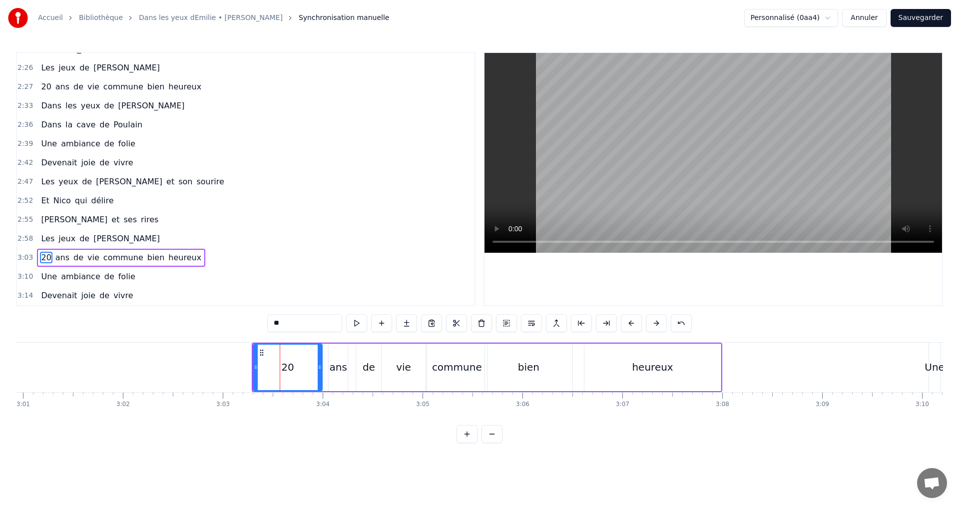
scroll to position [621, 0]
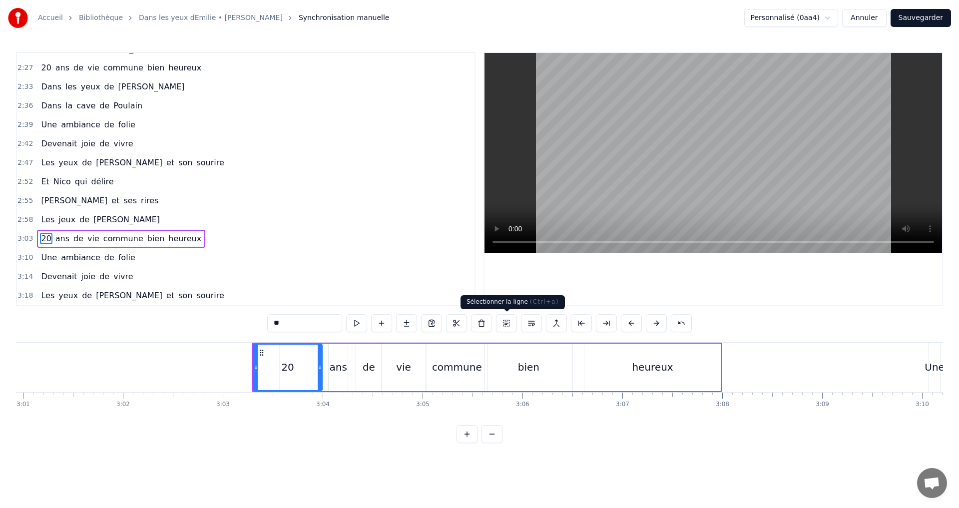
click at [504, 325] on button at bounding box center [506, 323] width 21 height 18
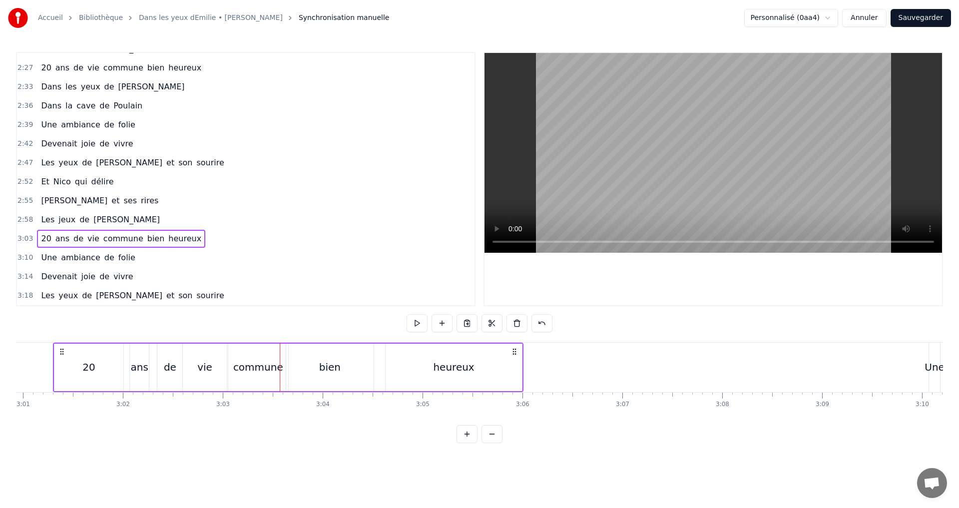
drag, startPoint x: 714, startPoint y: 352, endPoint x: 516, endPoint y: 368, distance: 199.4
click at [516, 368] on div "20 ans de vie commune bien heureux" at bounding box center [288, 367] width 471 height 49
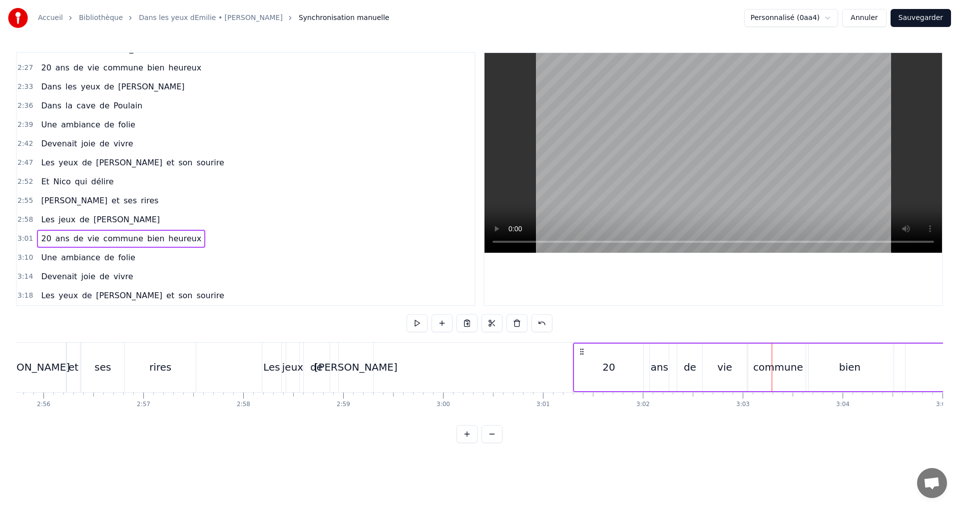
scroll to position [0, 17404]
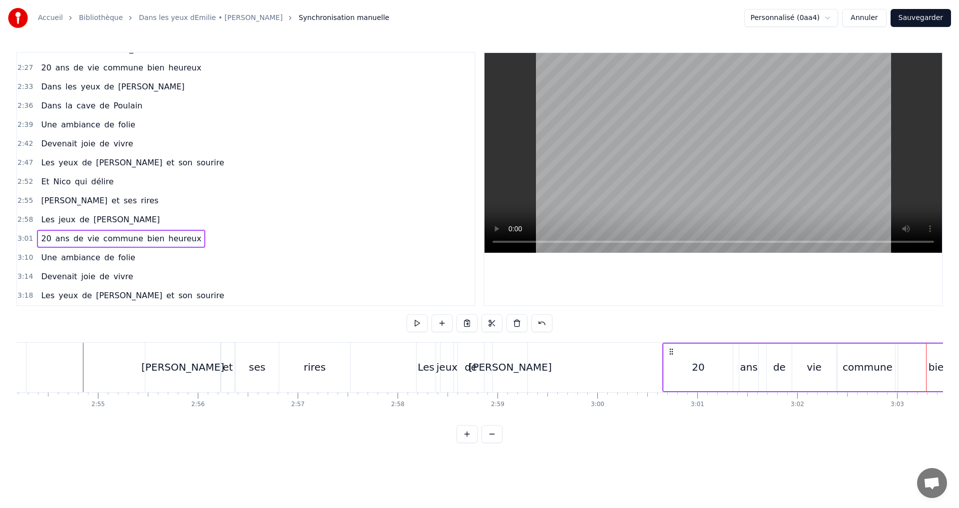
drag, startPoint x: 736, startPoint y: 351, endPoint x: 671, endPoint y: 357, distance: 64.7
click at [671, 357] on div "20 ans de vie commune bien heureux" at bounding box center [897, 367] width 471 height 49
click at [344, 355] on div "rires" at bounding box center [314, 367] width 71 height 49
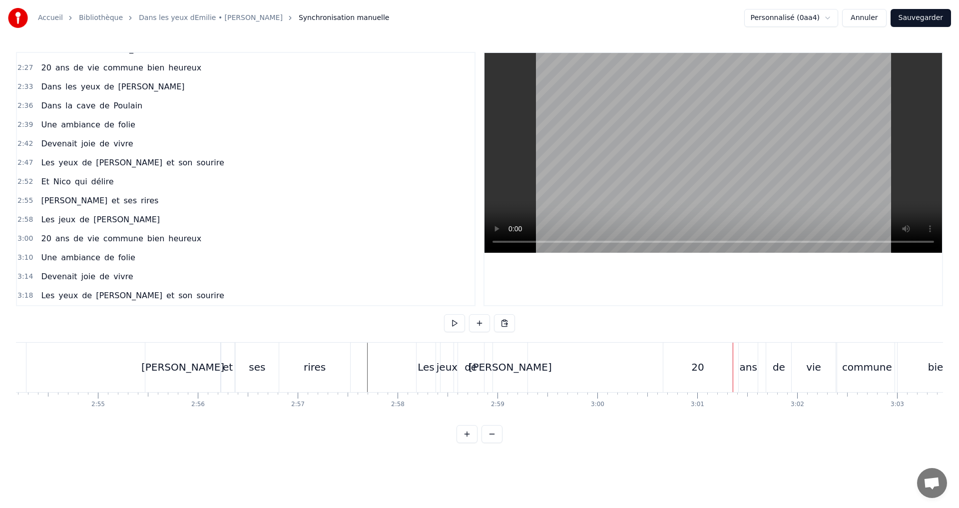
click at [668, 354] on div "20" at bounding box center [697, 367] width 69 height 49
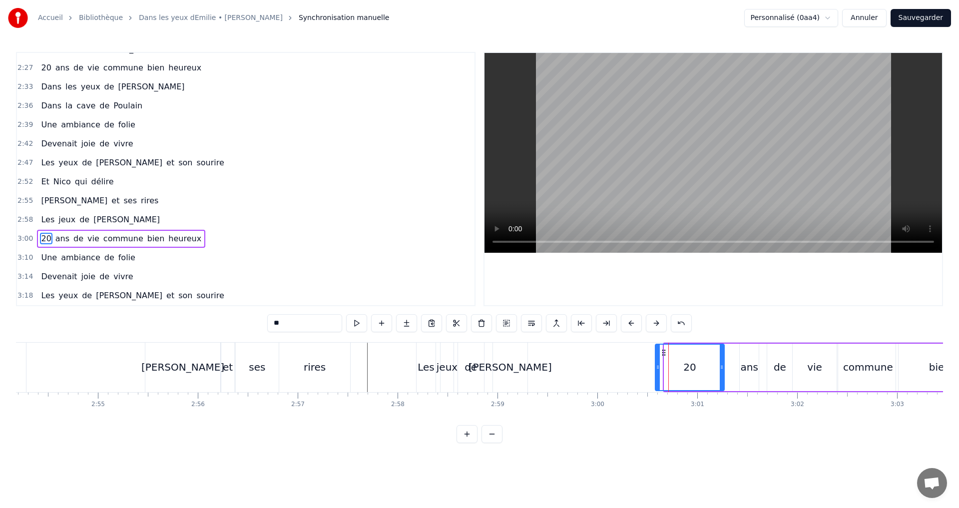
drag, startPoint x: 672, startPoint y: 352, endPoint x: 663, endPoint y: 352, distance: 9.0
click at [663, 352] on icon at bounding box center [664, 353] width 8 height 8
click at [780, 371] on div "de" at bounding box center [780, 367] width 12 height 15
type input "**"
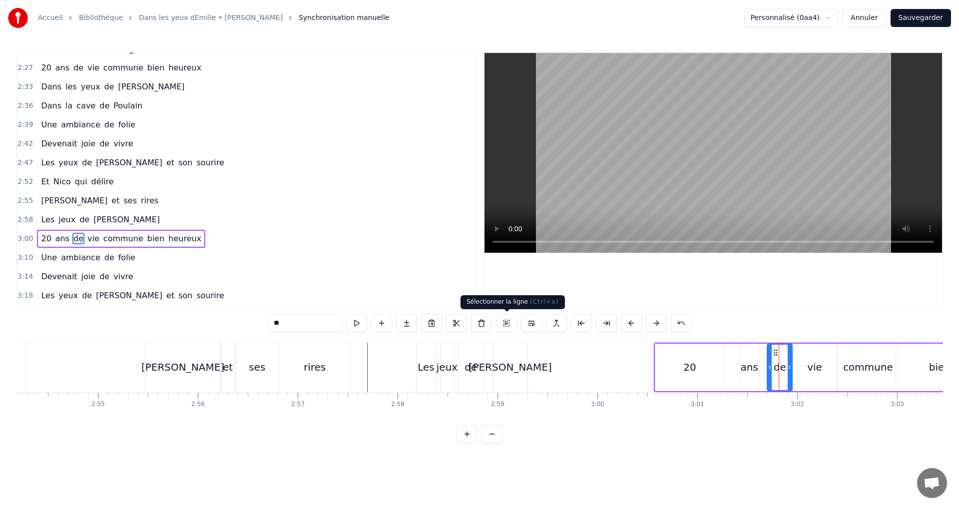
click at [512, 326] on button at bounding box center [506, 323] width 21 height 18
click at [519, 325] on button at bounding box center [517, 323] width 21 height 18
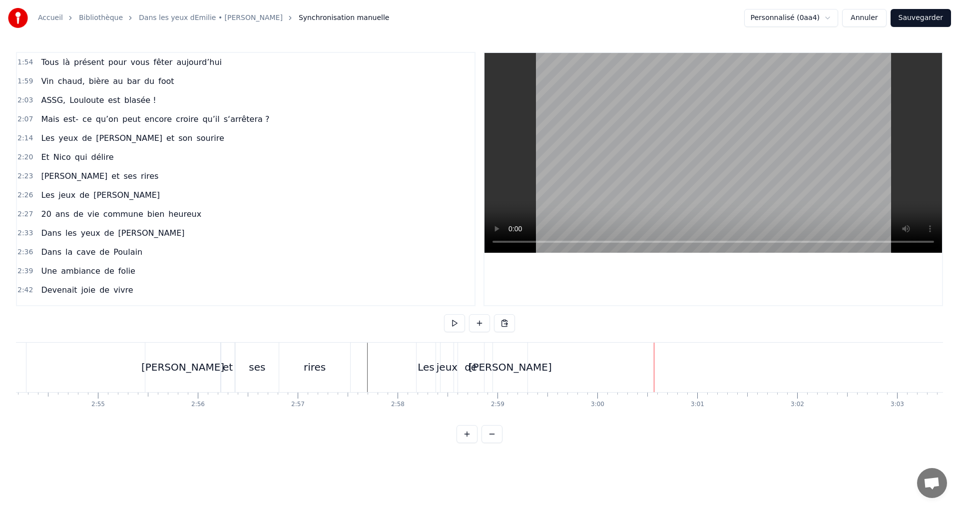
scroll to position [602, 0]
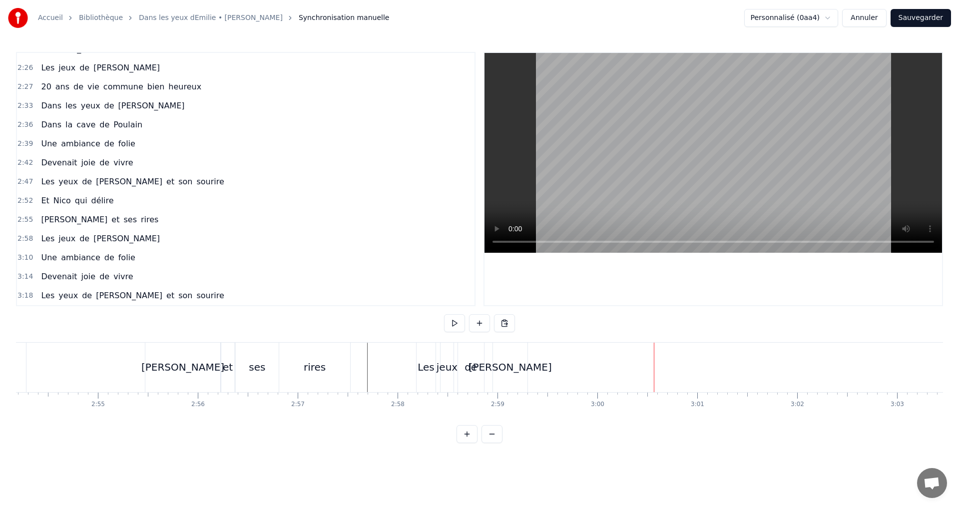
click at [117, 261] on span "folie" at bounding box center [126, 257] width 19 height 11
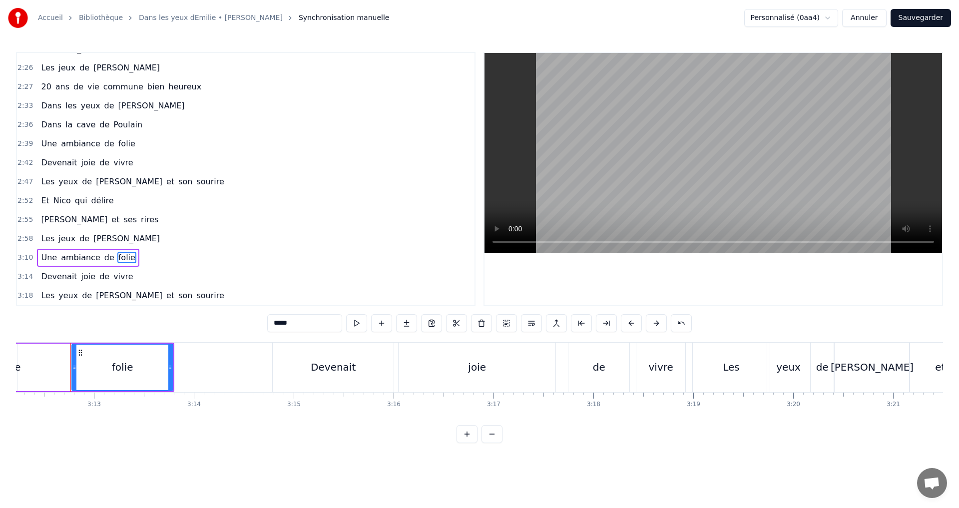
scroll to position [0, 19211]
click at [479, 323] on button at bounding box center [481, 323] width 21 height 18
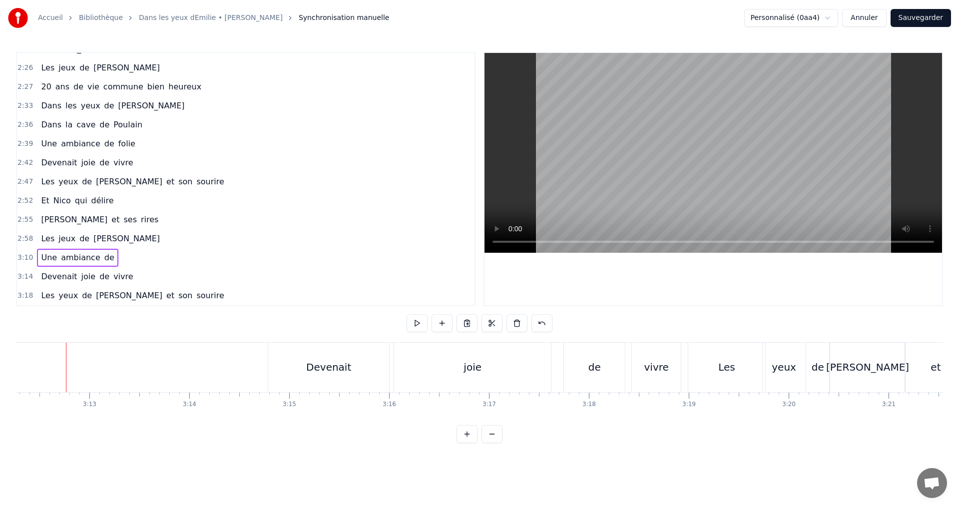
click at [497, 368] on div "joie" at bounding box center [472, 367] width 157 height 49
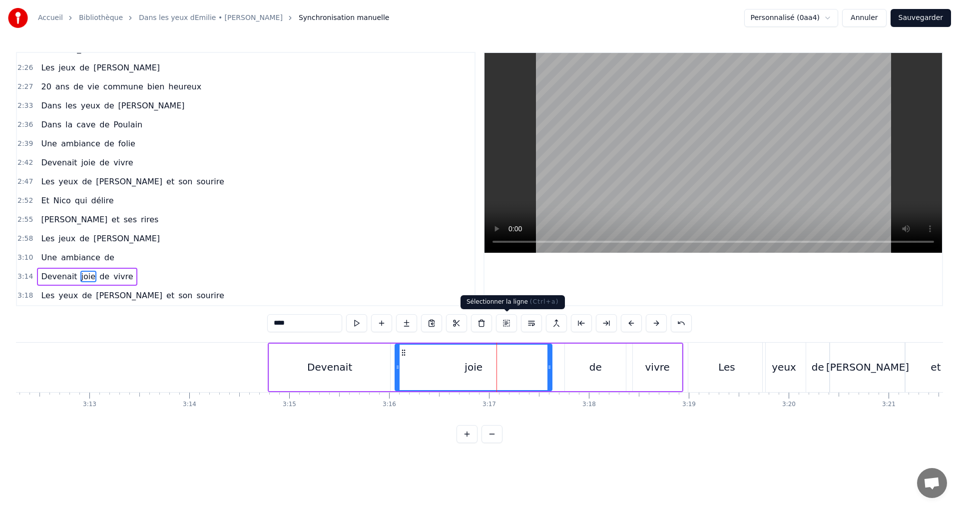
click at [513, 326] on button at bounding box center [506, 323] width 21 height 18
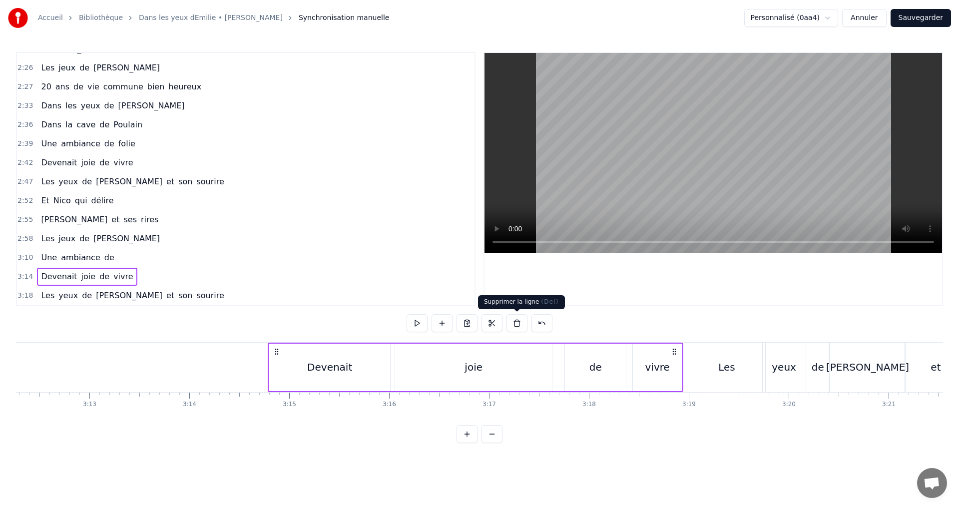
click at [516, 324] on button at bounding box center [517, 323] width 21 height 18
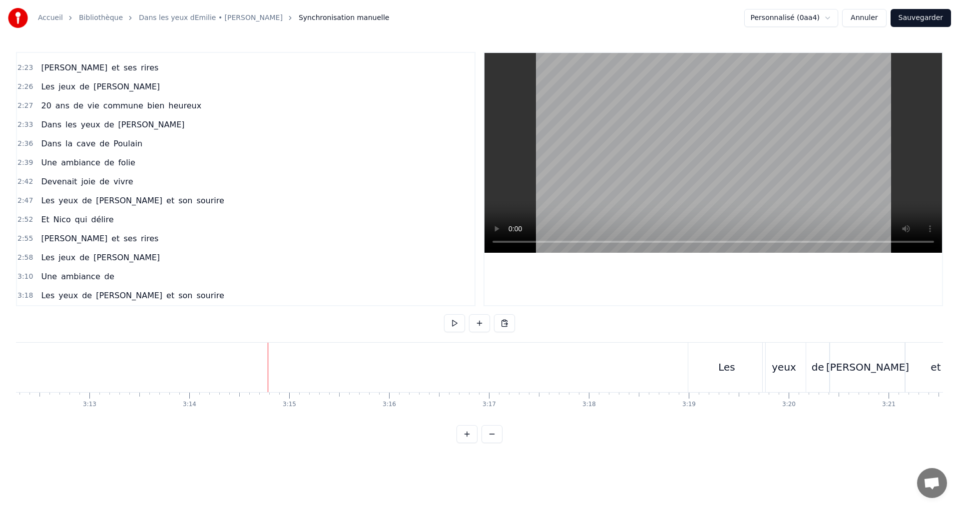
click at [771, 366] on div "yeux" at bounding box center [784, 367] width 43 height 49
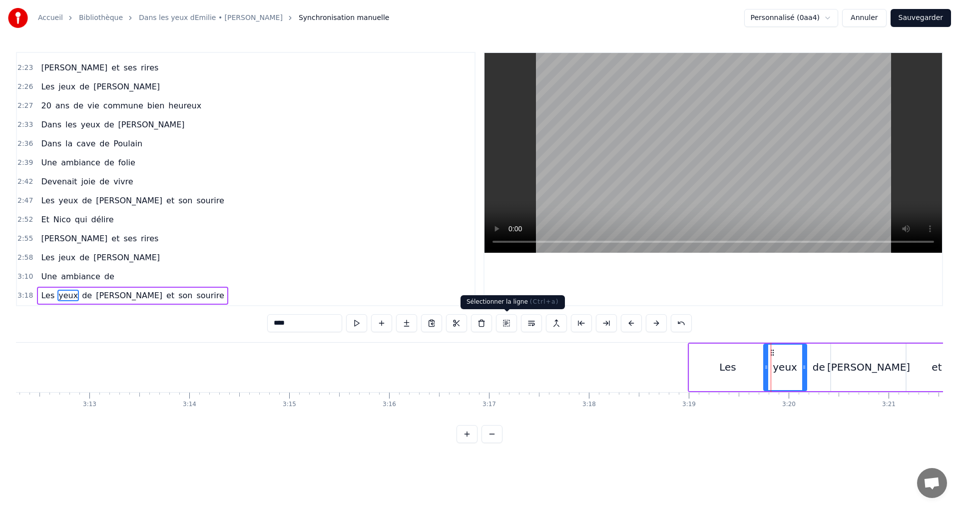
click at [509, 326] on button at bounding box center [506, 323] width 21 height 18
click at [526, 326] on button at bounding box center [517, 323] width 21 height 18
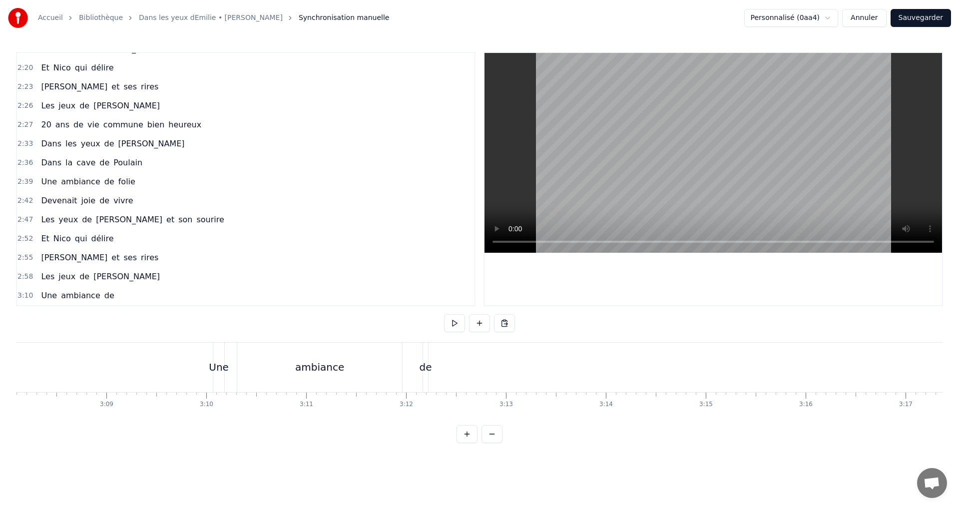
scroll to position [0, 18692]
click at [443, 359] on div "ambiance" at bounding box center [422, 367] width 165 height 49
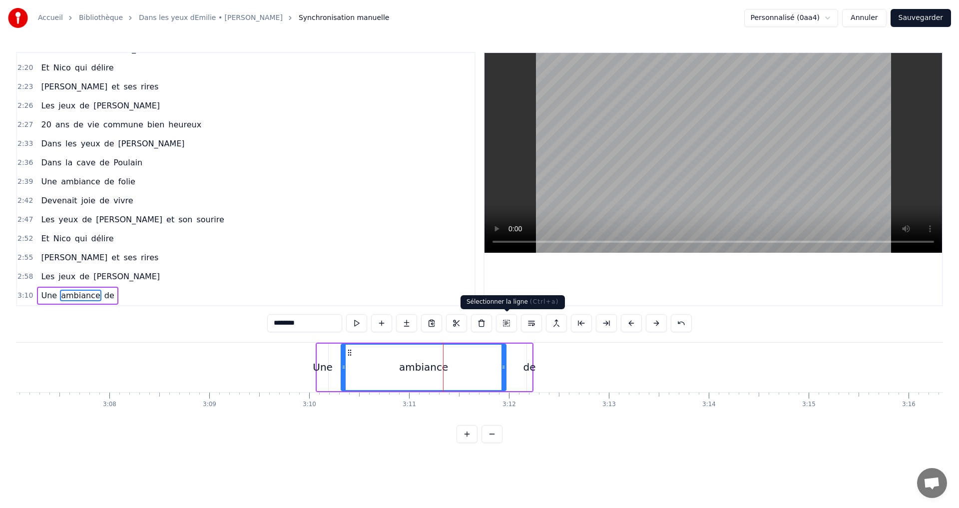
click at [504, 325] on button at bounding box center [506, 323] width 21 height 18
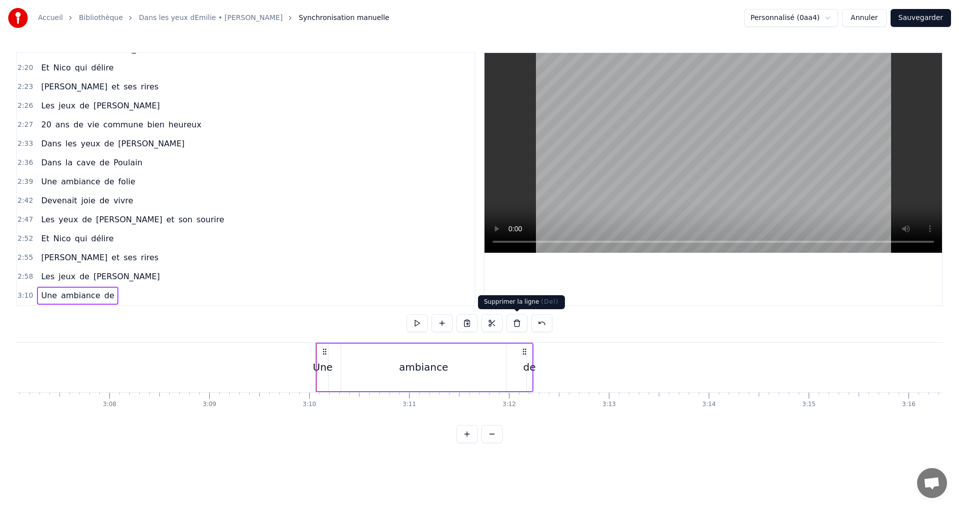
click at [516, 324] on button at bounding box center [517, 323] width 21 height 18
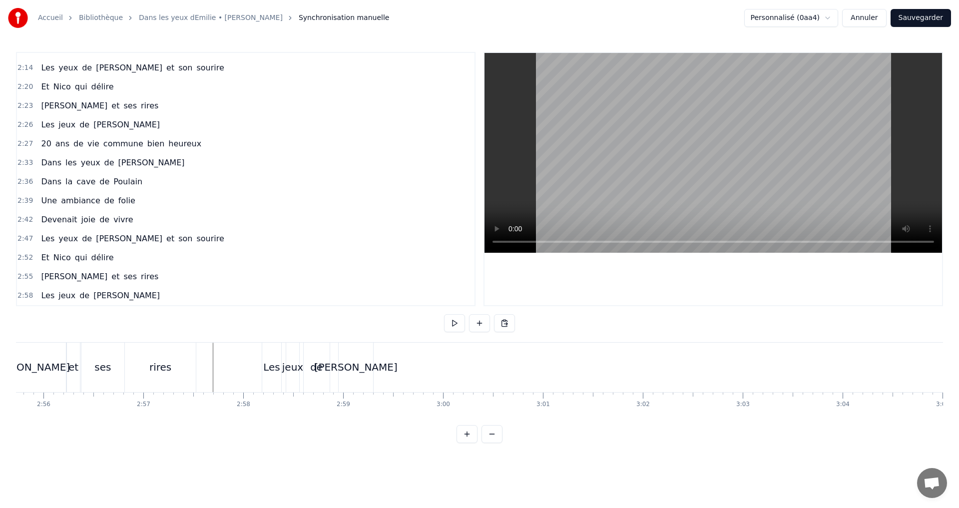
scroll to position [0, 17533]
click at [102, 140] on span "commune" at bounding box center [123, 143] width 42 height 11
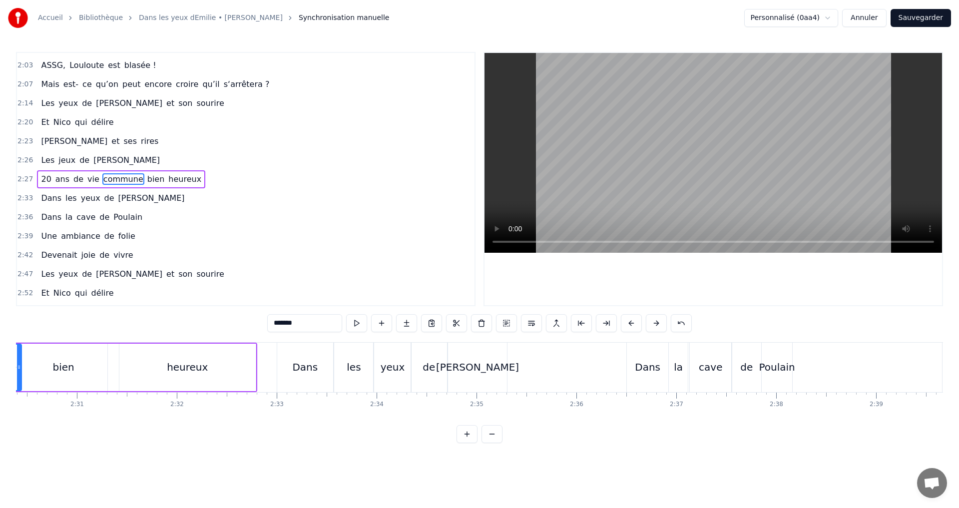
scroll to position [0, 14921]
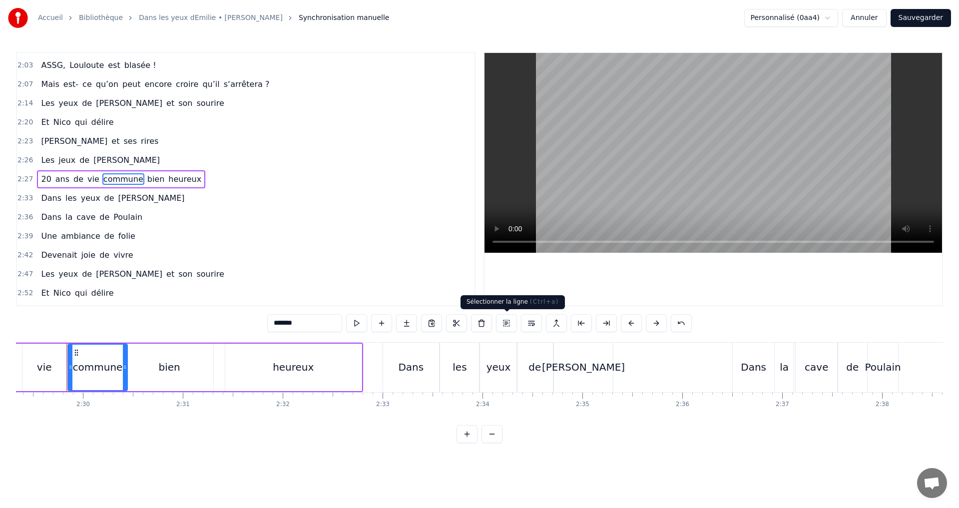
click at [506, 325] on button at bounding box center [506, 323] width 21 height 18
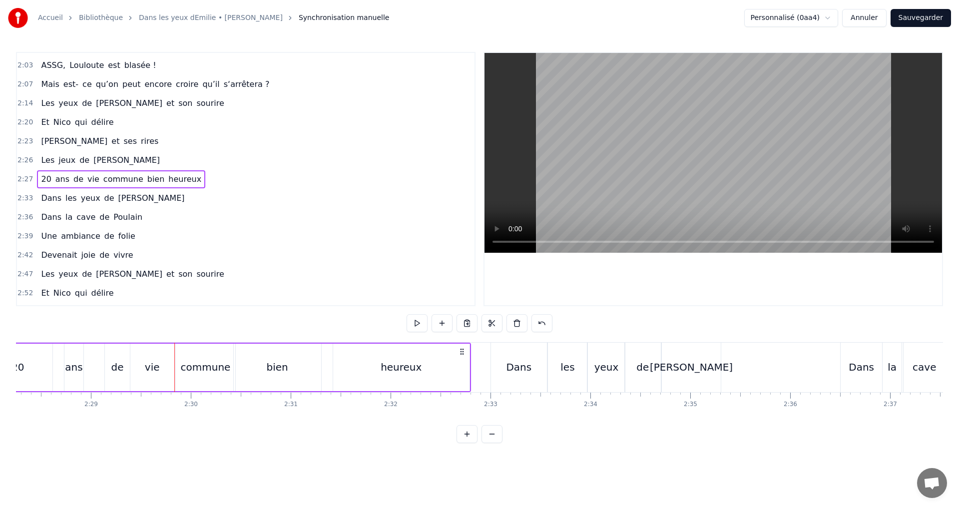
scroll to position [0, 14729]
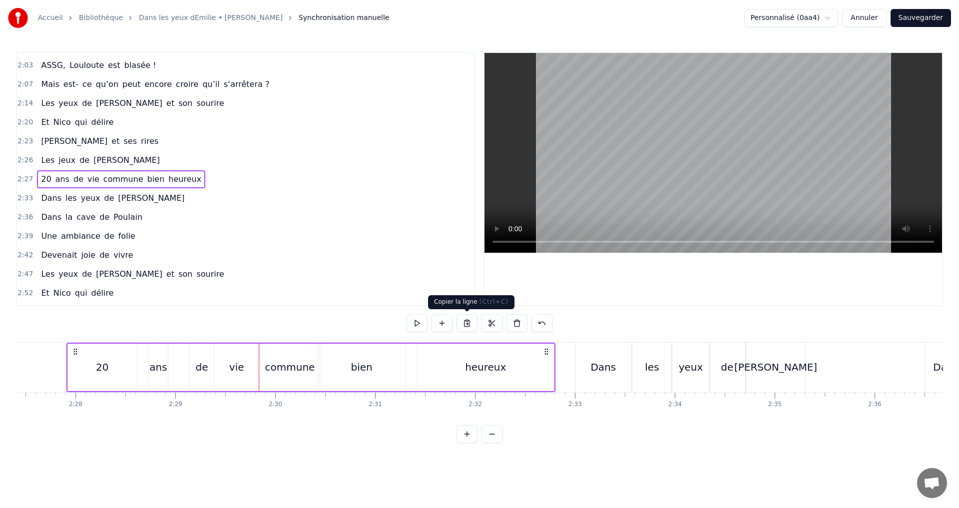
click at [472, 326] on button at bounding box center [467, 323] width 21 height 18
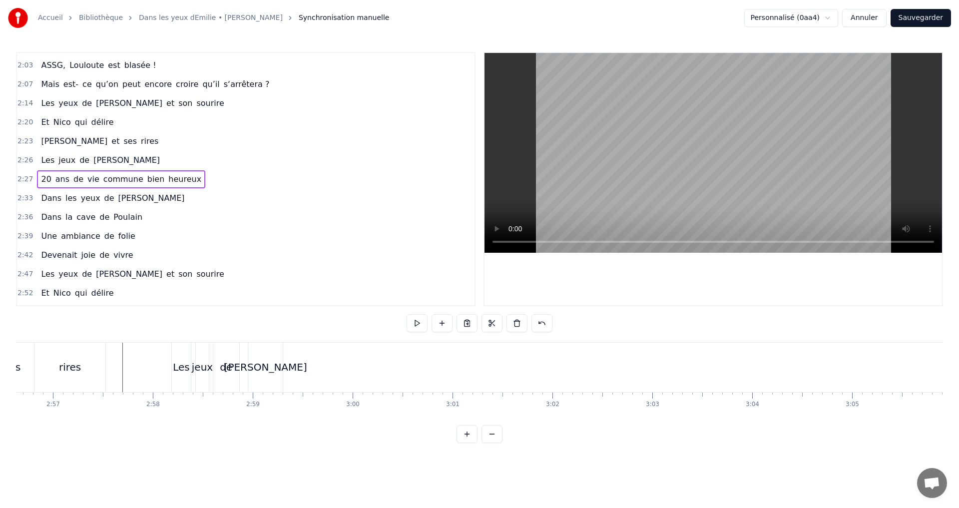
scroll to position [0, 17623]
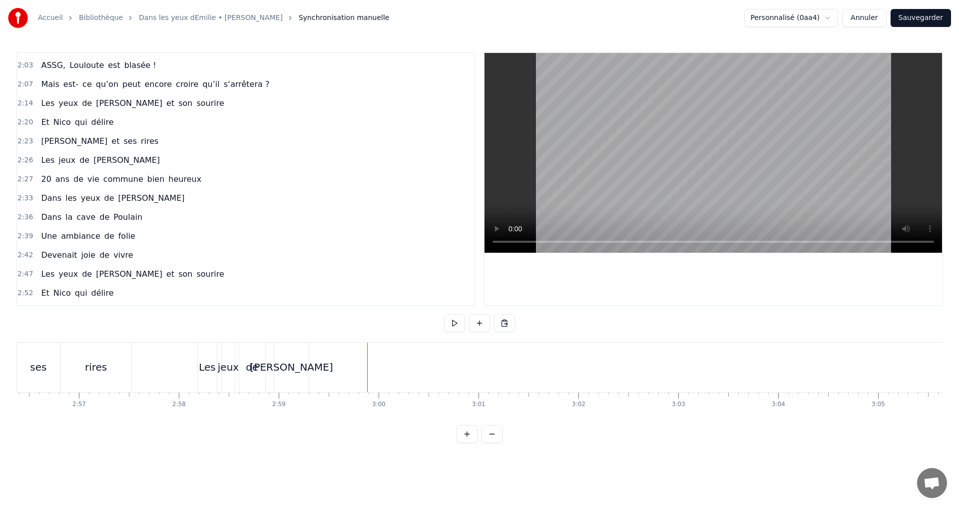
click at [458, 327] on button at bounding box center [454, 323] width 21 height 18
click at [503, 328] on button at bounding box center [504, 323] width 21 height 18
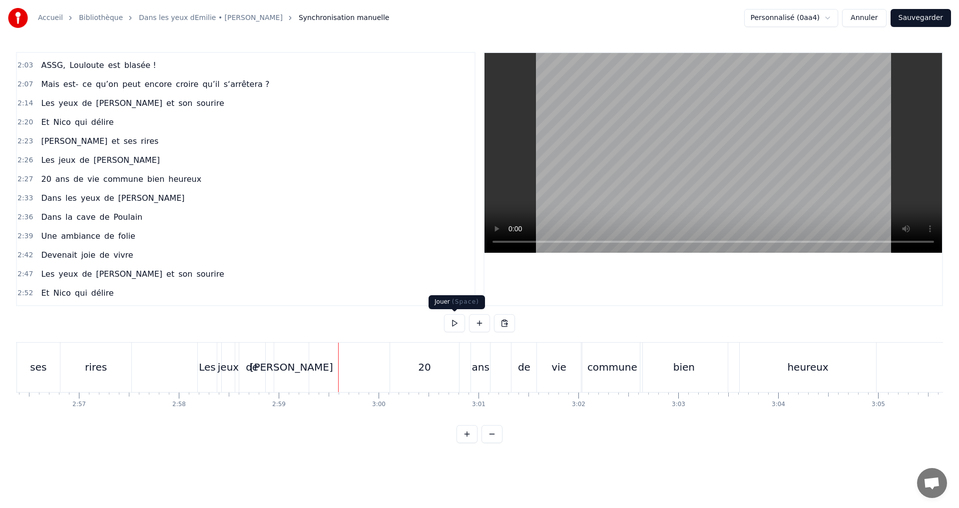
click at [458, 325] on button at bounding box center [454, 323] width 21 height 18
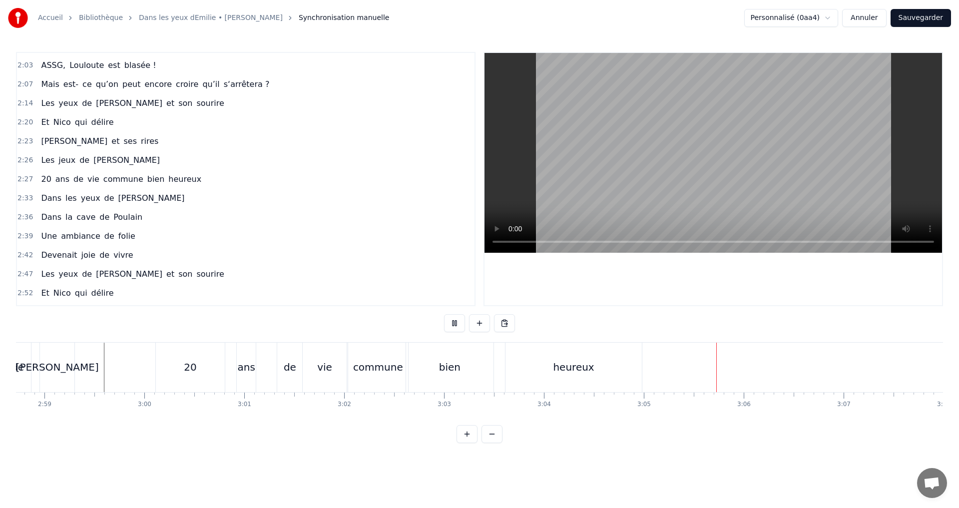
click at [462, 326] on button at bounding box center [454, 323] width 21 height 18
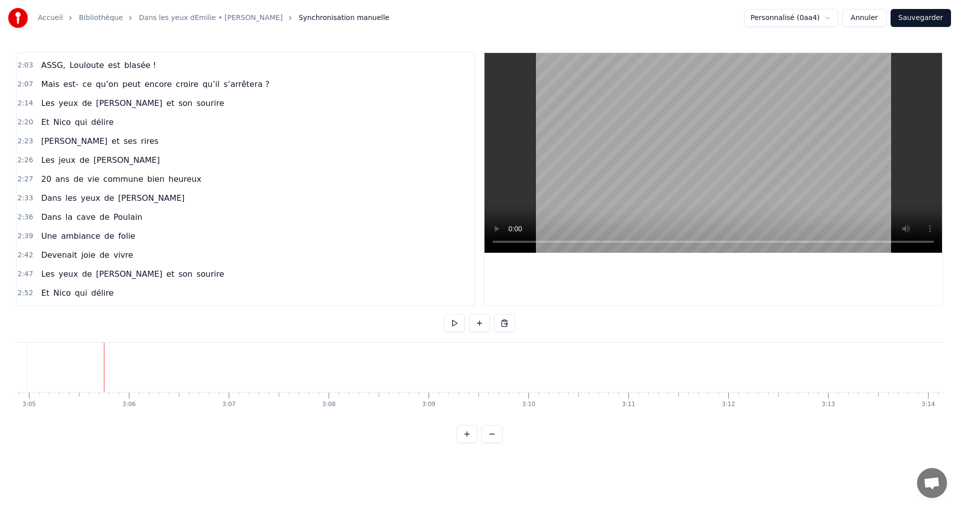
scroll to position [0, 18474]
click at [85, 195] on span "yeux" at bounding box center [90, 197] width 21 height 11
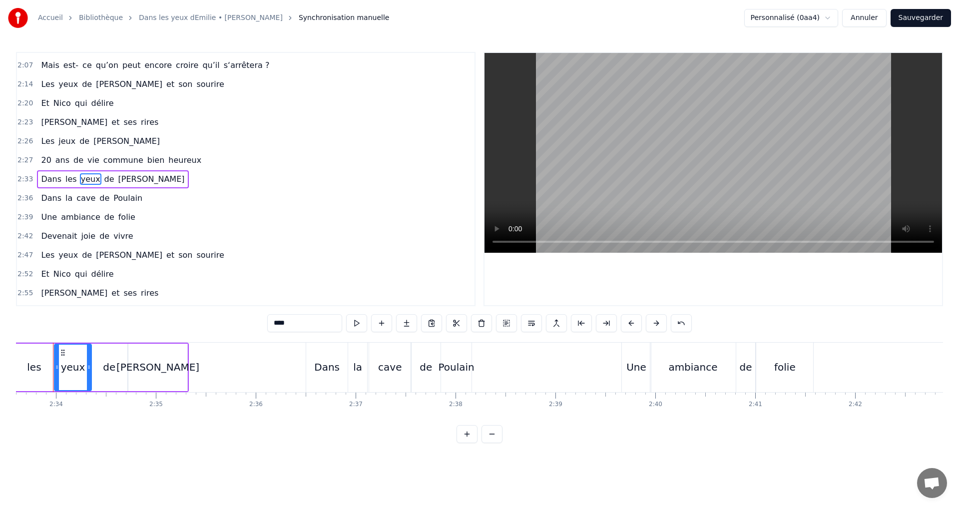
scroll to position [0, 15334]
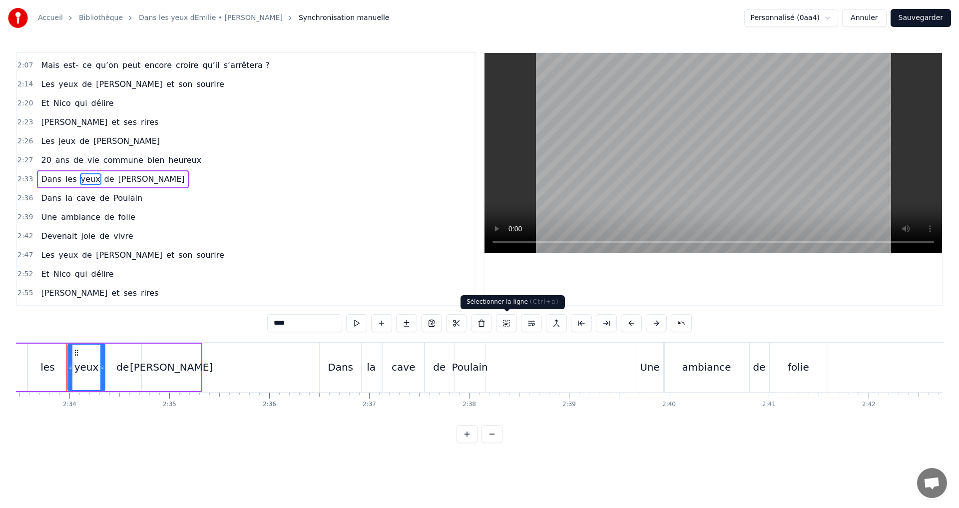
click at [504, 324] on button at bounding box center [506, 323] width 21 height 18
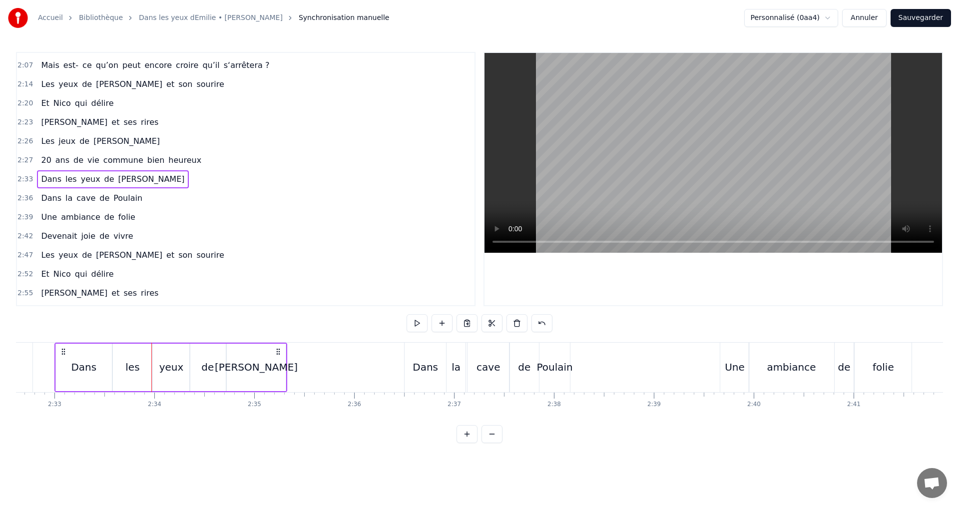
scroll to position [0, 15238]
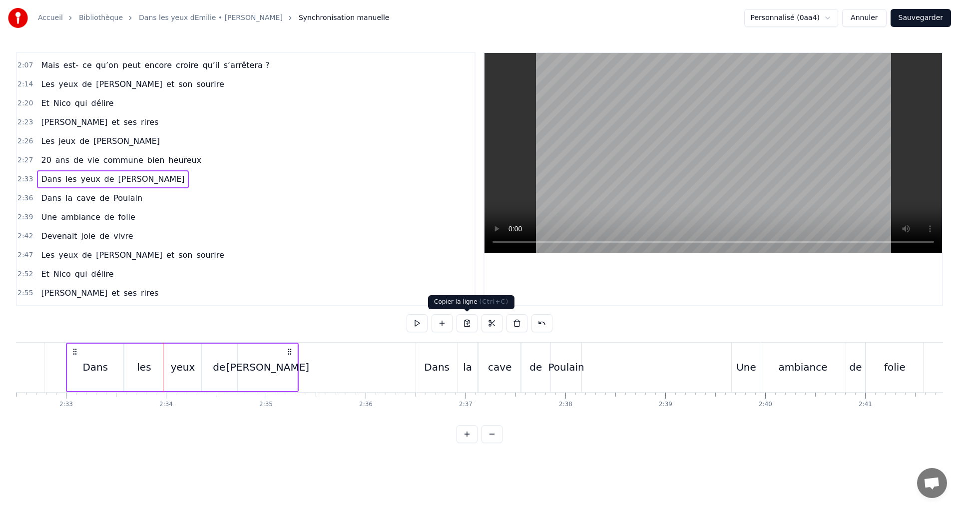
click at [467, 326] on button at bounding box center [467, 323] width 21 height 18
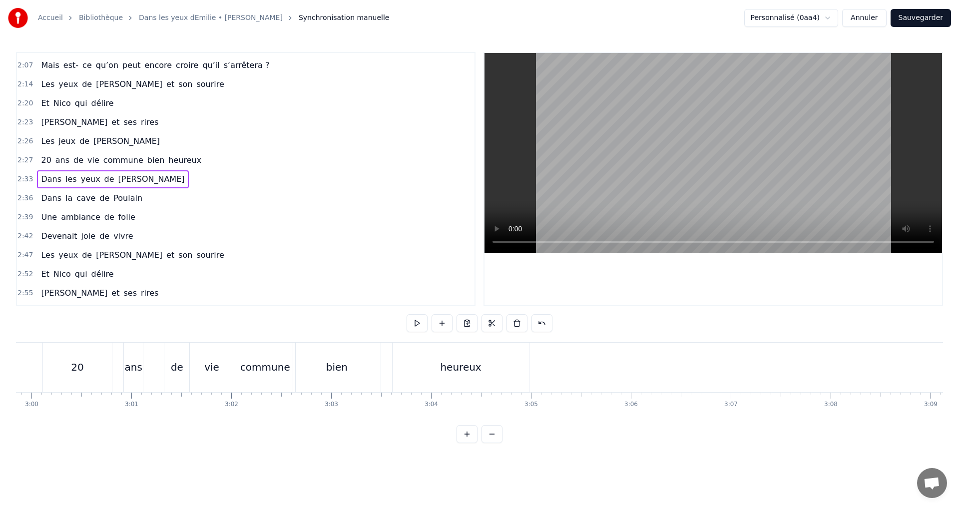
scroll to position [0, 18035]
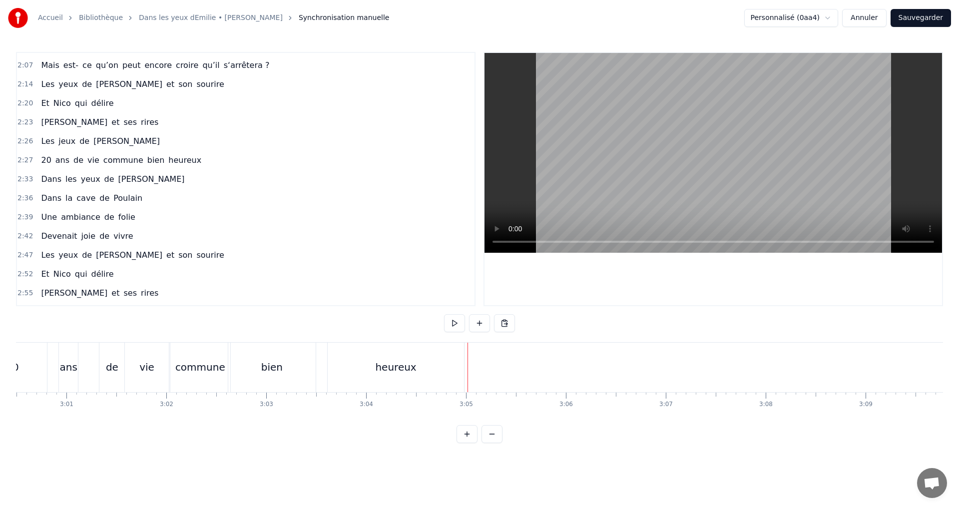
click at [323, 350] on div "20 ans de vie commune bien heureux" at bounding box center [222, 367] width 489 height 49
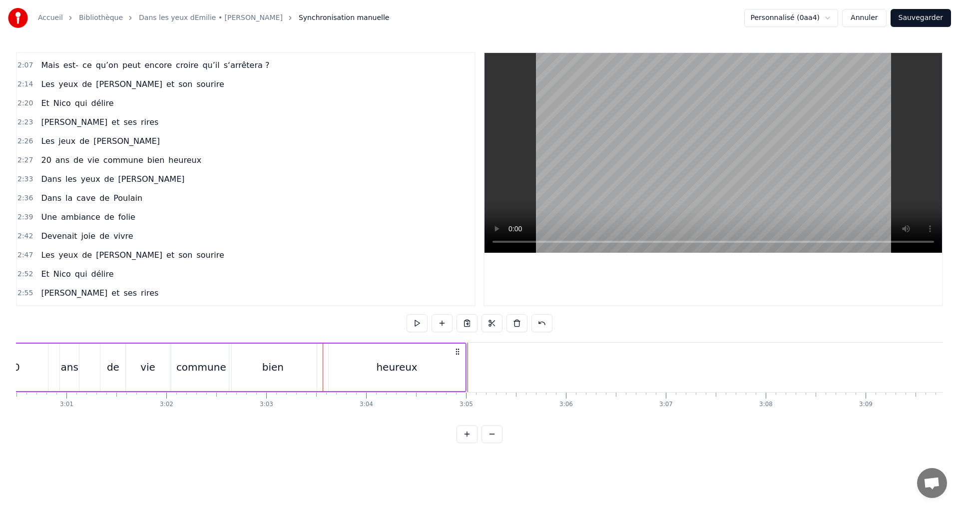
click at [421, 324] on button at bounding box center [417, 323] width 21 height 18
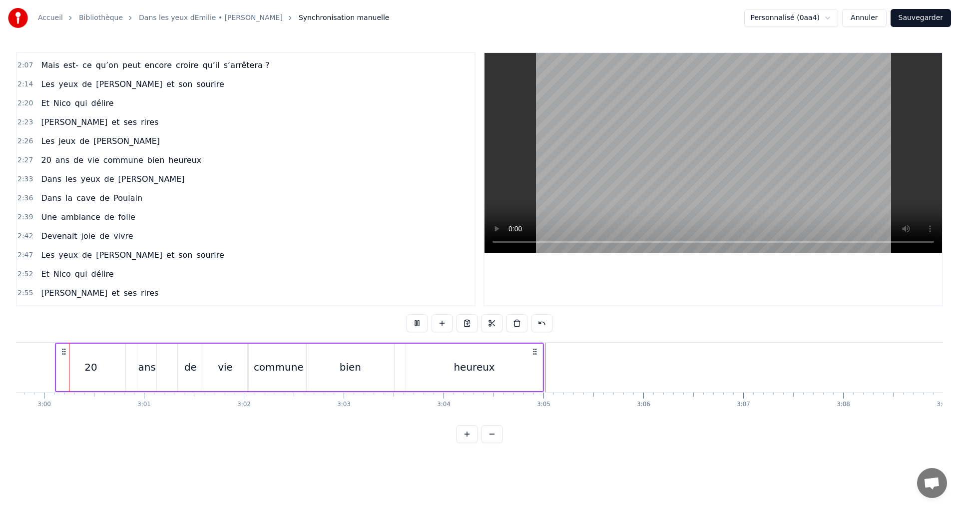
scroll to position [0, 17947]
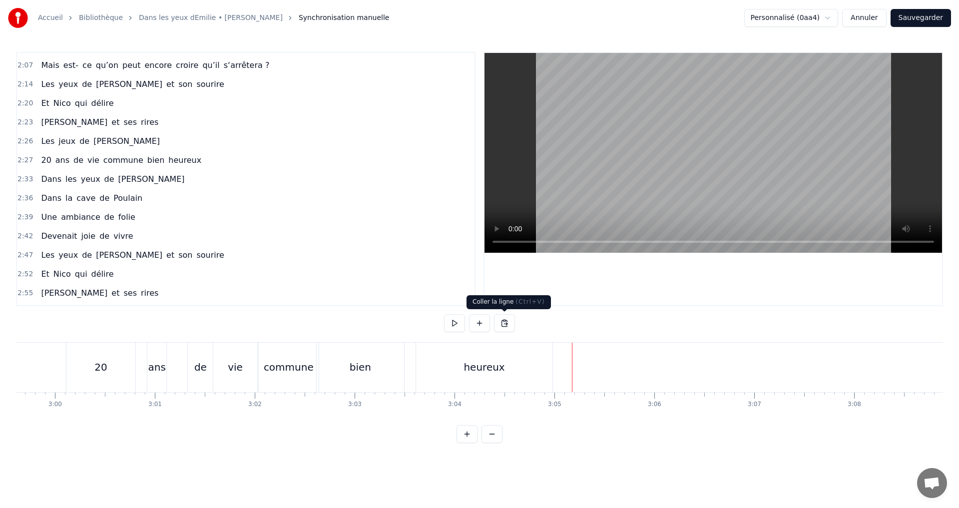
click at [503, 324] on button at bounding box center [504, 323] width 21 height 18
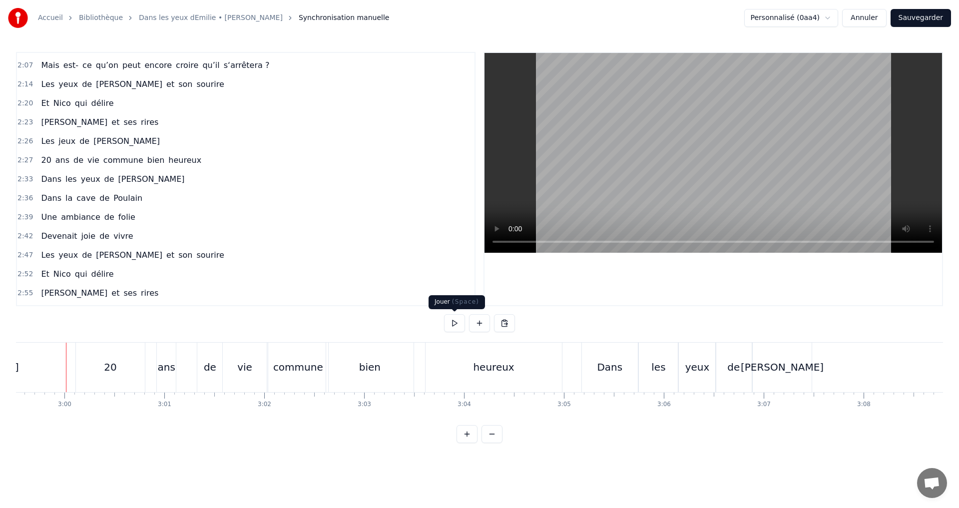
click at [457, 323] on button at bounding box center [454, 323] width 21 height 18
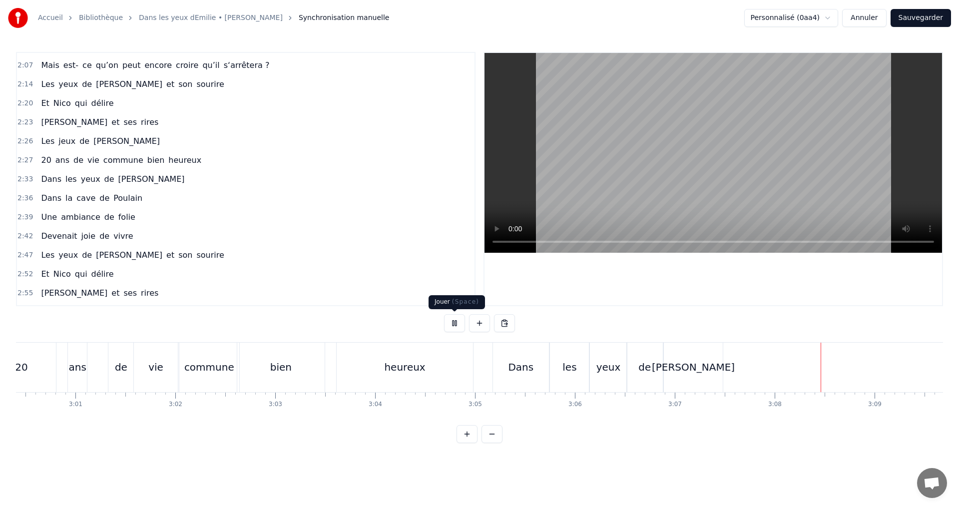
click at [462, 324] on button at bounding box center [454, 323] width 21 height 18
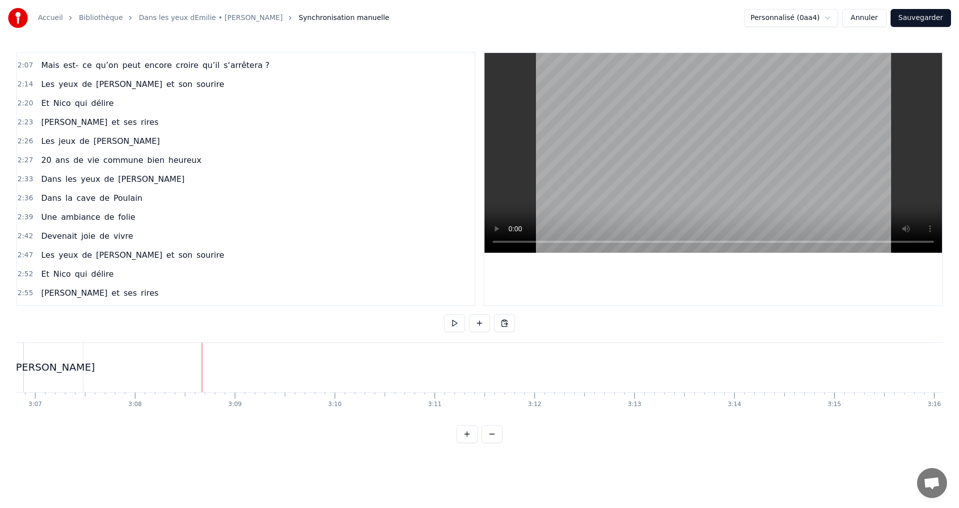
scroll to position [0, 18784]
click at [98, 199] on span "de" at bounding box center [104, 197] width 12 height 11
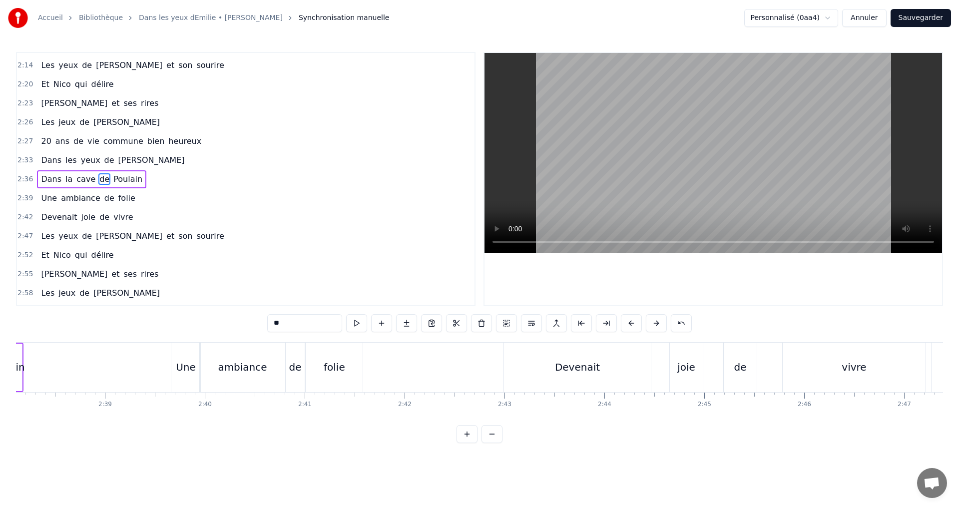
scroll to position [0, 15693]
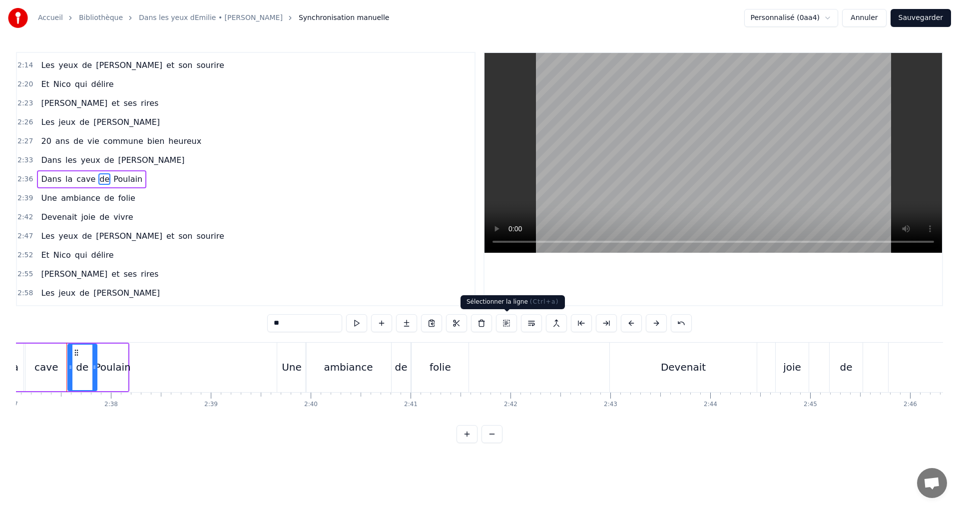
click at [510, 325] on button at bounding box center [506, 323] width 21 height 18
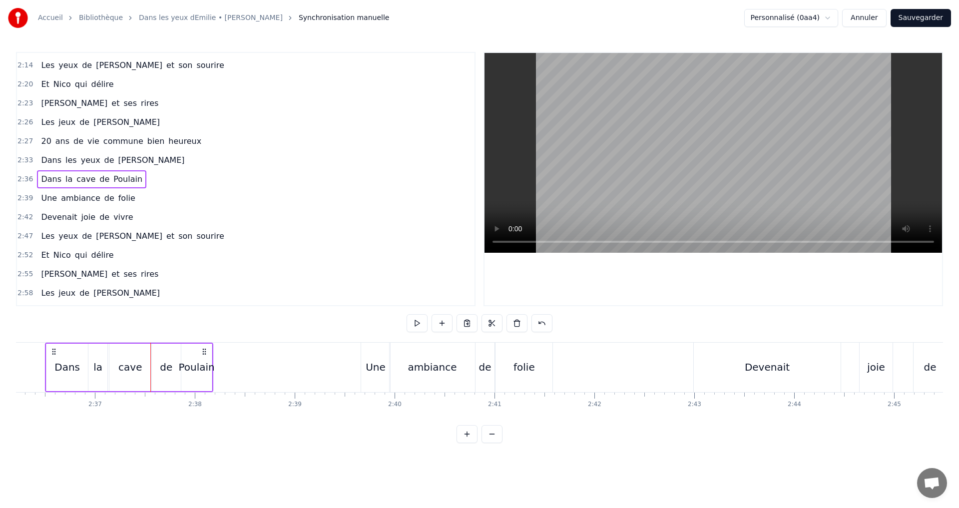
scroll to position [0, 15588]
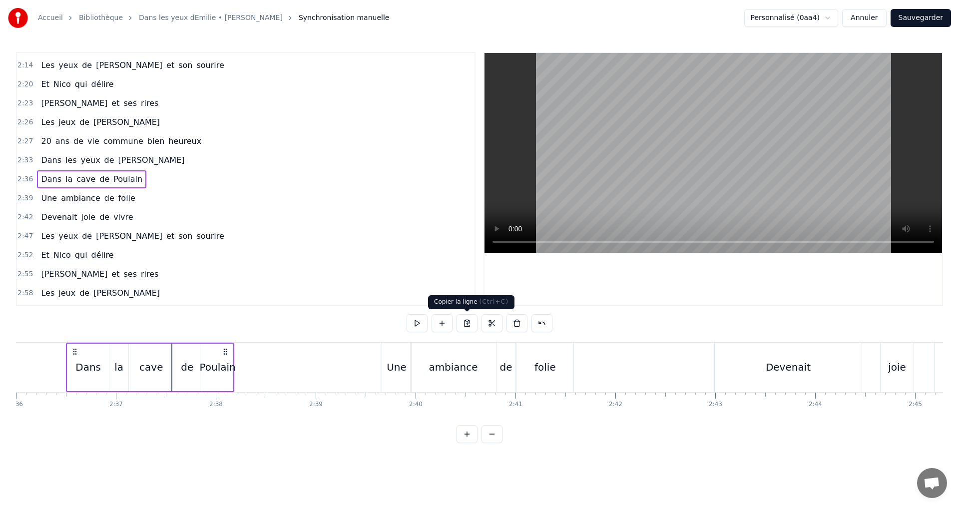
click at [468, 324] on button at bounding box center [467, 323] width 21 height 18
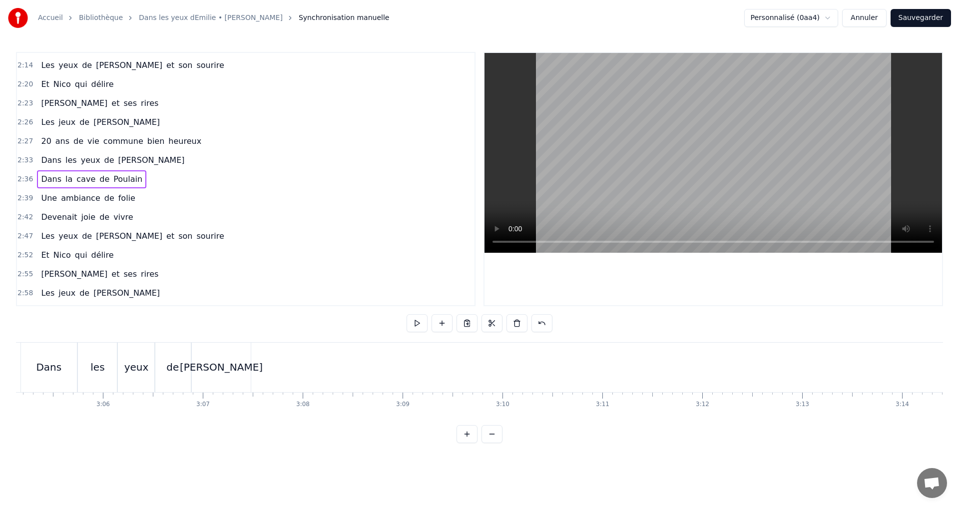
scroll to position [0, 18473]
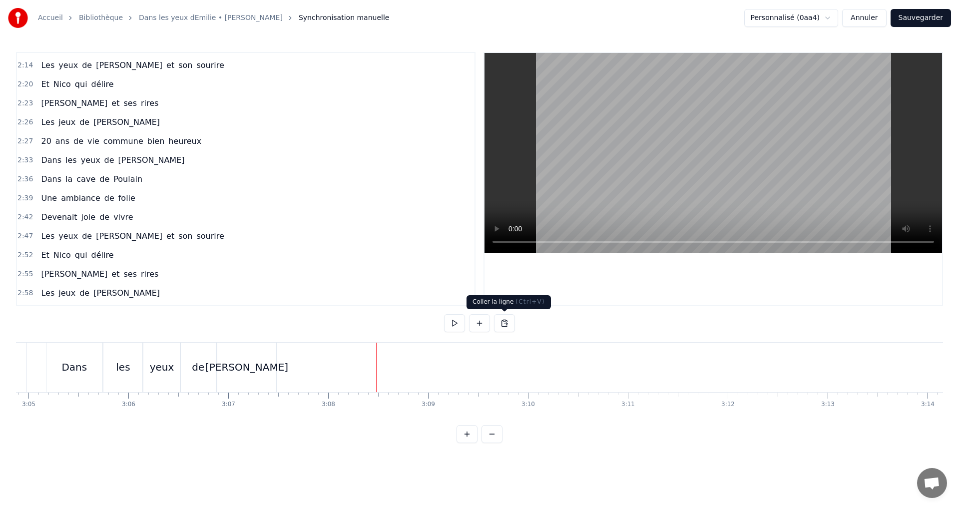
click at [507, 324] on button at bounding box center [504, 323] width 21 height 18
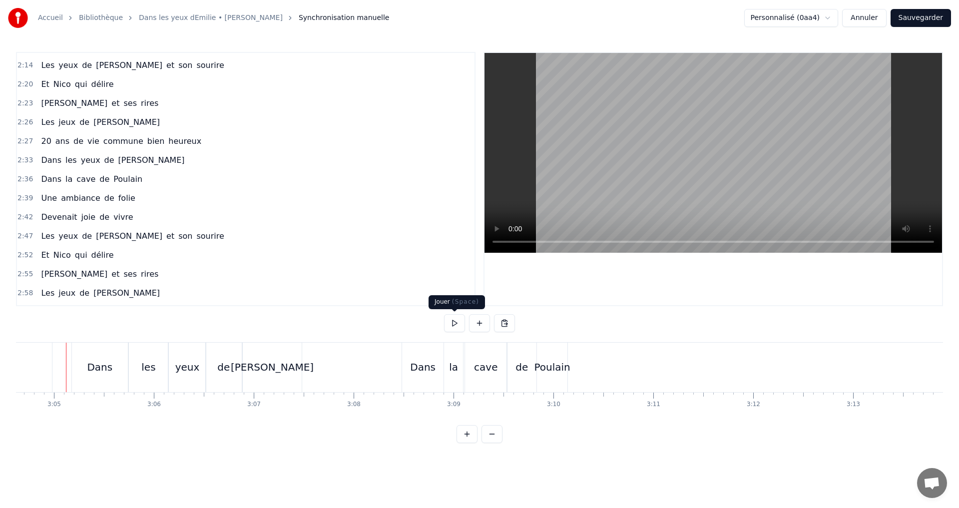
click at [458, 322] on button at bounding box center [454, 323] width 21 height 18
click at [458, 325] on button at bounding box center [454, 323] width 21 height 18
click at [74, 197] on span "ambiance" at bounding box center [80, 197] width 41 height 11
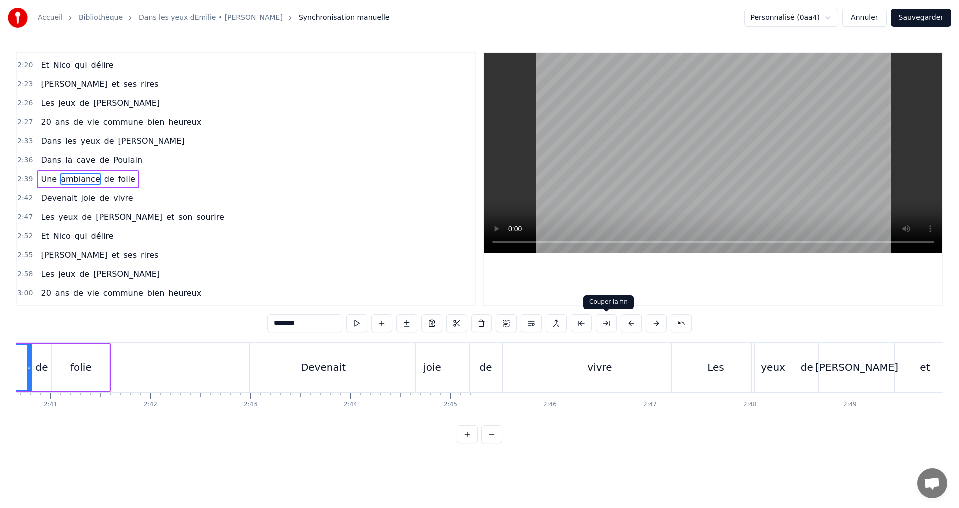
scroll to position [0, 15932]
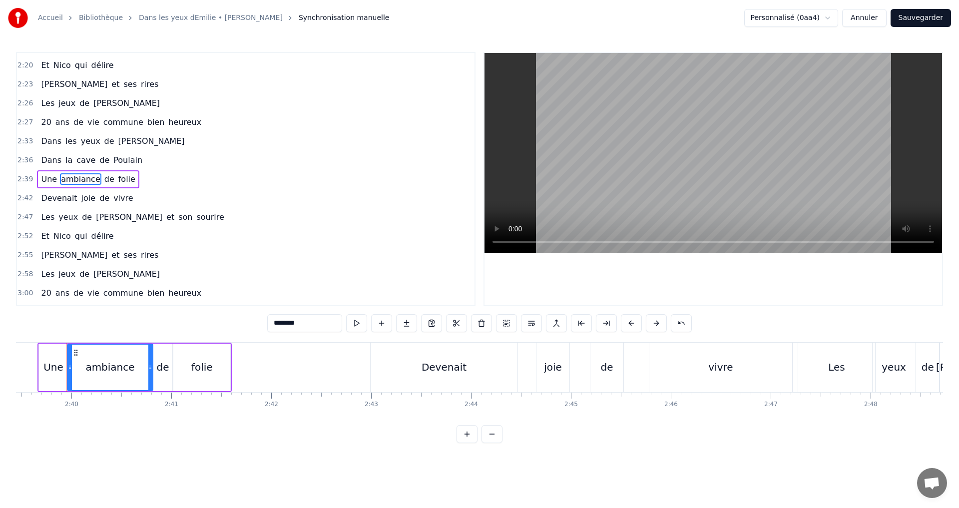
click at [508, 322] on button at bounding box center [506, 323] width 21 height 18
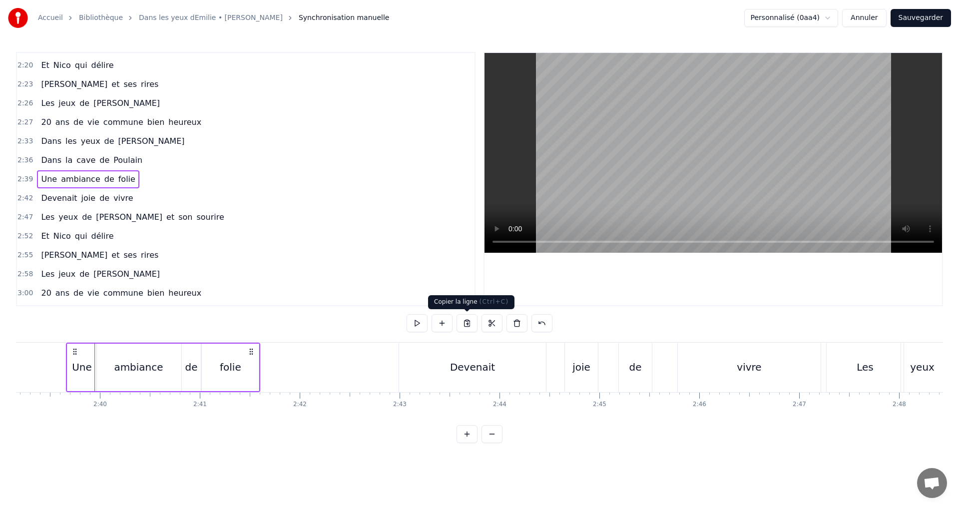
click at [470, 324] on button at bounding box center [467, 323] width 21 height 18
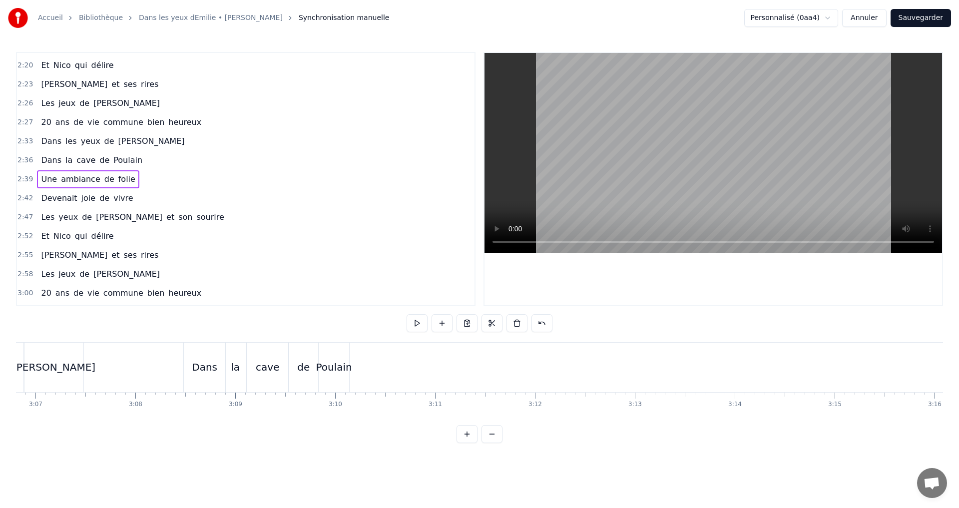
scroll to position [0, 18679]
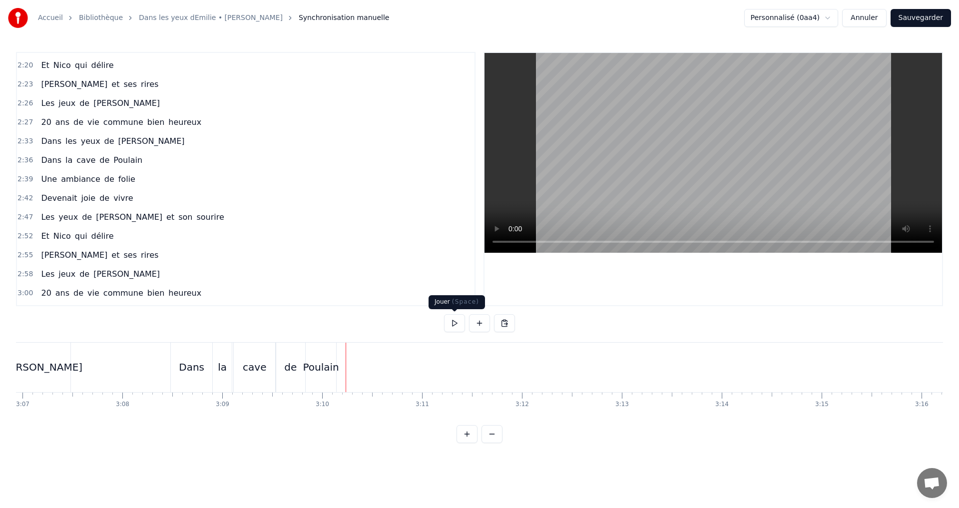
click at [454, 326] on button at bounding box center [454, 323] width 21 height 18
click at [460, 324] on button at bounding box center [454, 323] width 21 height 18
click at [458, 324] on button at bounding box center [454, 323] width 21 height 18
click at [459, 328] on button at bounding box center [454, 323] width 21 height 18
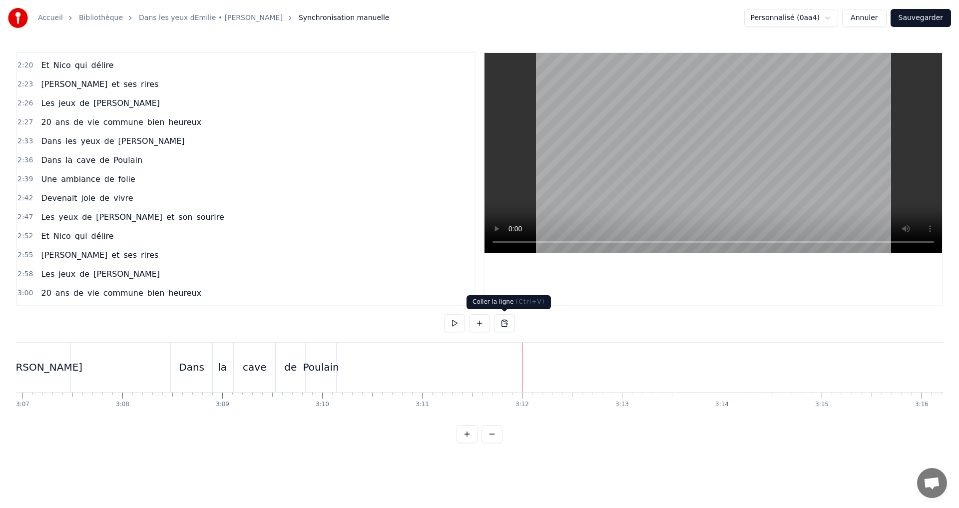
click at [503, 323] on button at bounding box center [504, 323] width 21 height 18
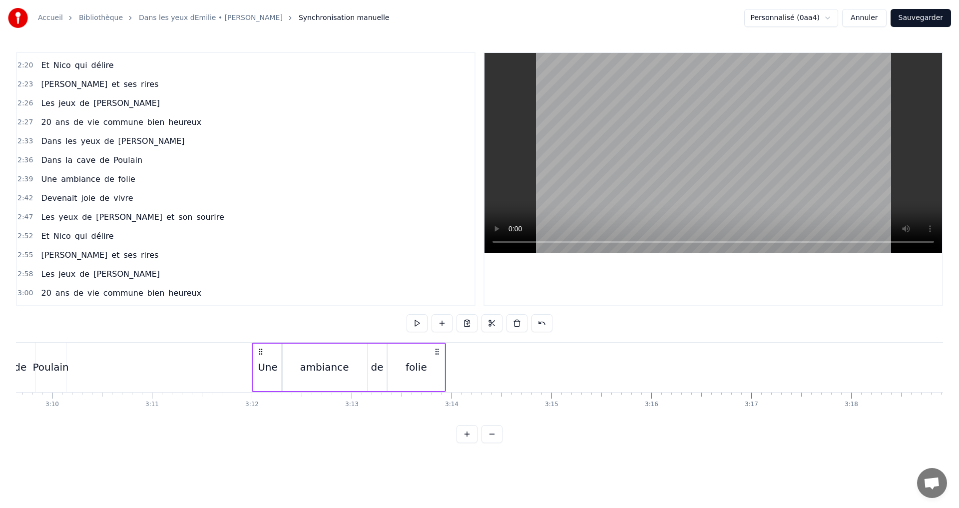
scroll to position [0, 19052]
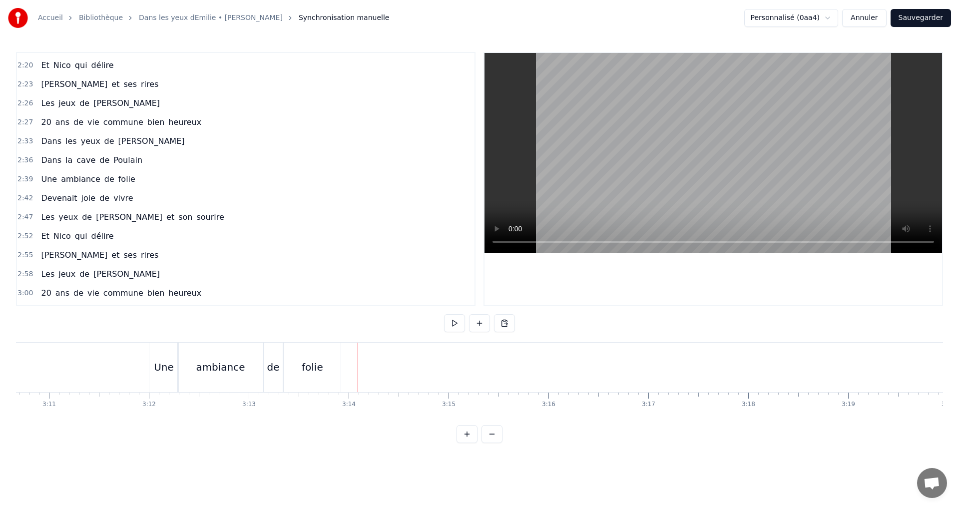
click at [457, 325] on button at bounding box center [454, 323] width 21 height 18
click at [49, 200] on span "Devenait" at bounding box center [59, 197] width 38 height 11
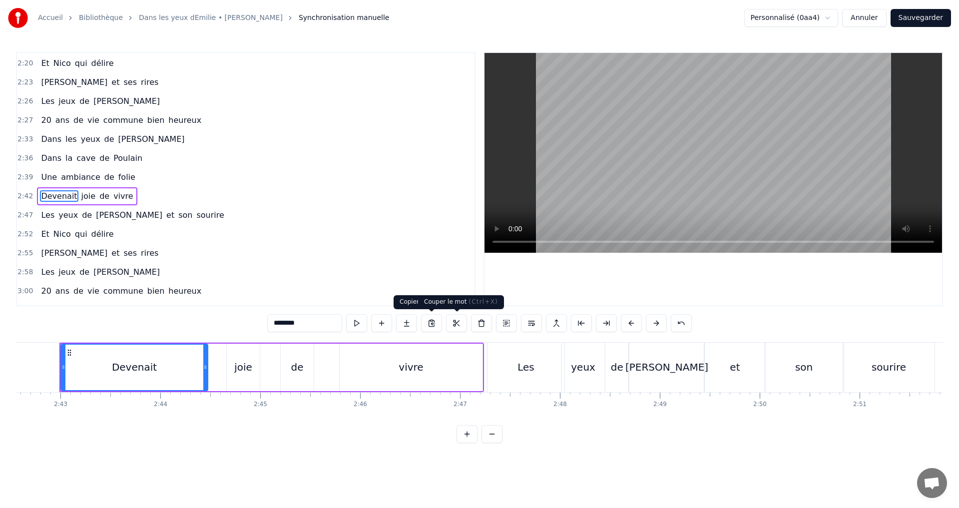
scroll to position [0, 16236]
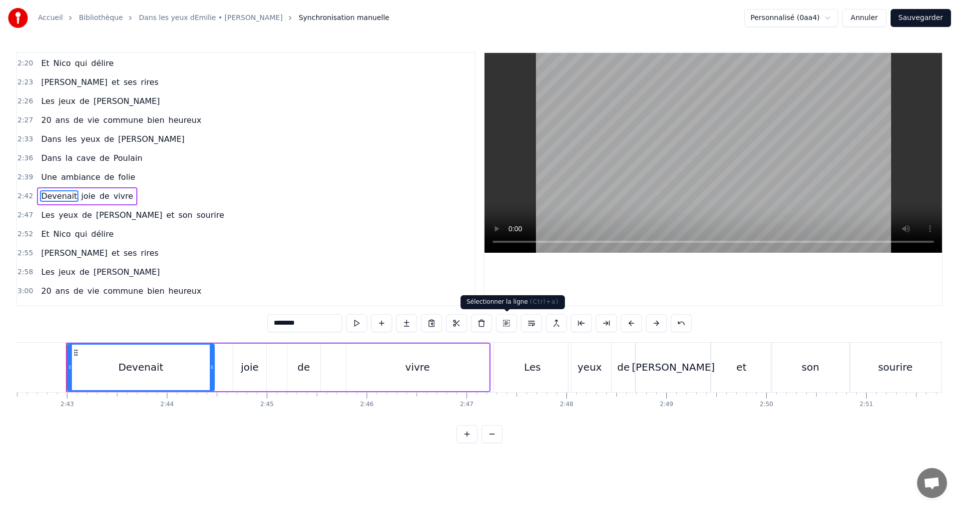
click at [504, 323] on button at bounding box center [506, 323] width 21 height 18
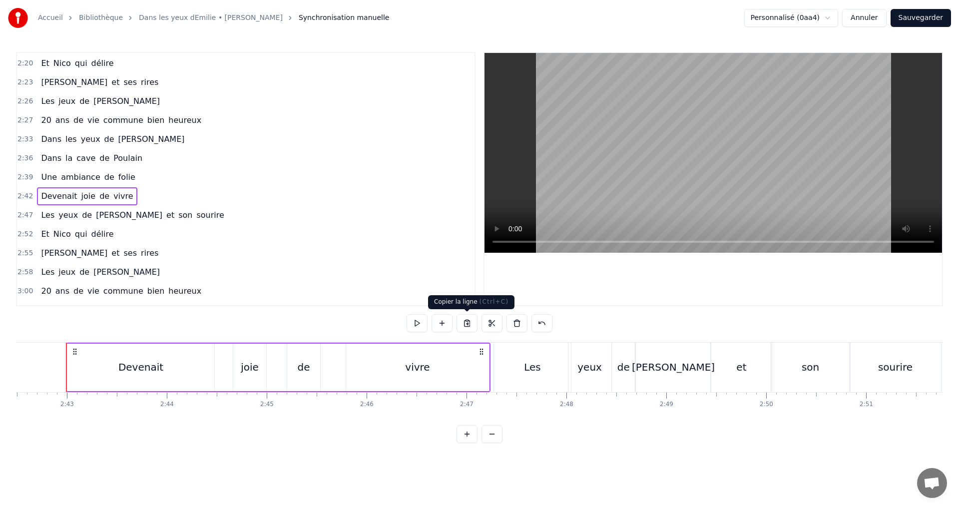
click at [469, 326] on button at bounding box center [467, 323] width 21 height 18
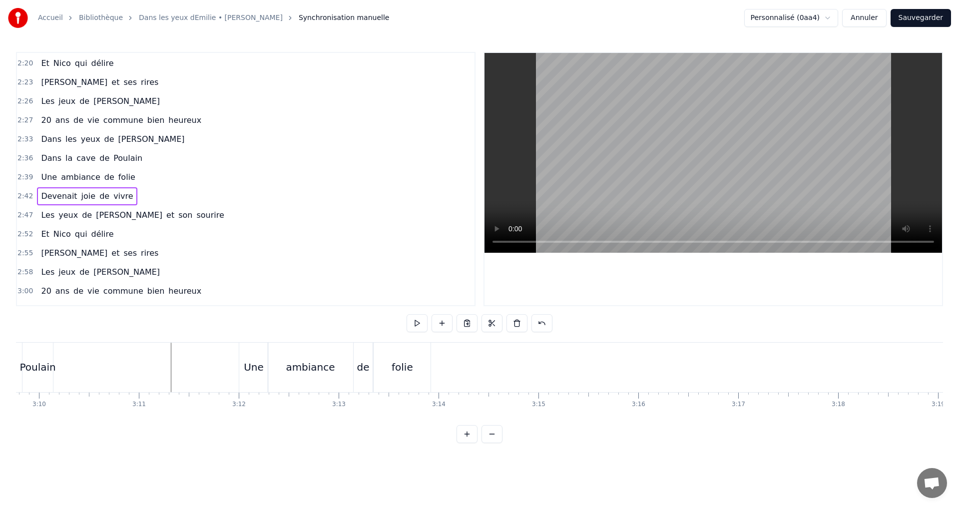
scroll to position [0, 18949]
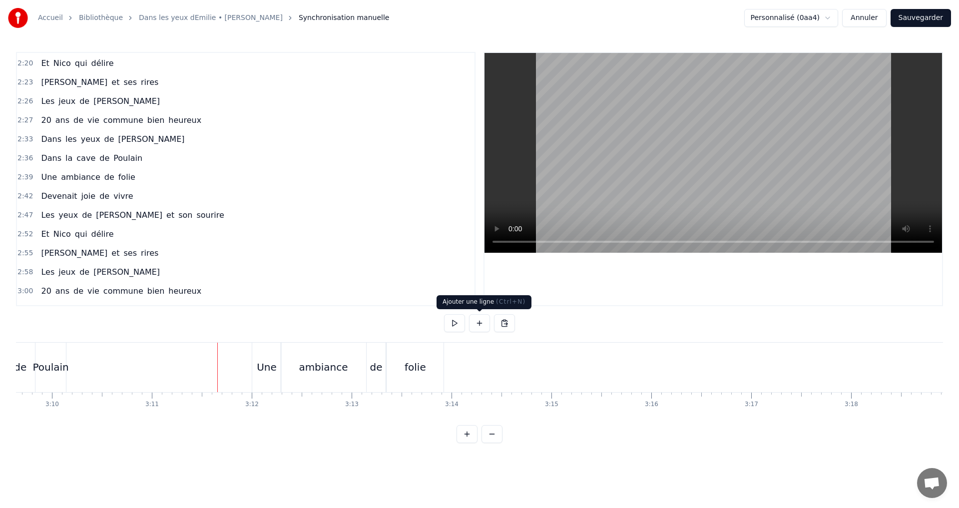
click at [459, 327] on button at bounding box center [454, 323] width 21 height 18
click at [510, 328] on button at bounding box center [504, 323] width 21 height 18
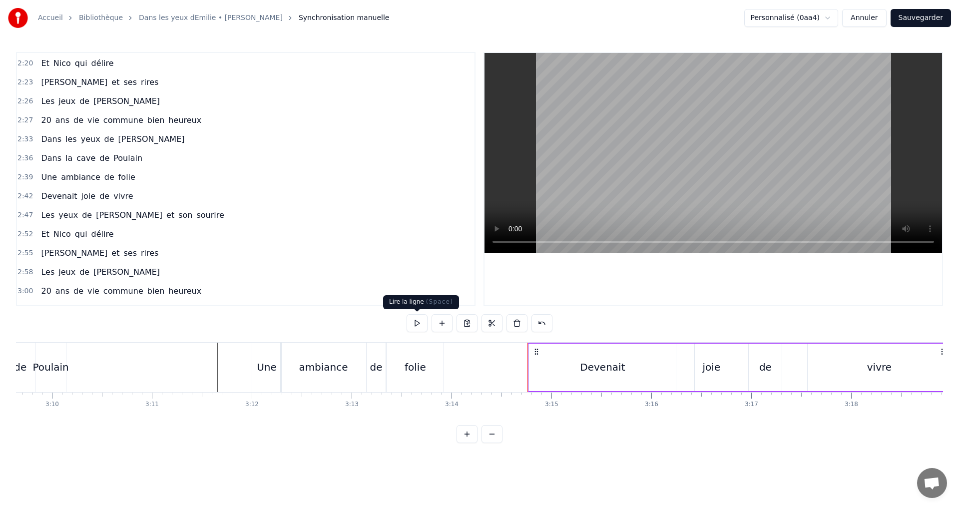
click at [415, 325] on button at bounding box center [417, 323] width 21 height 18
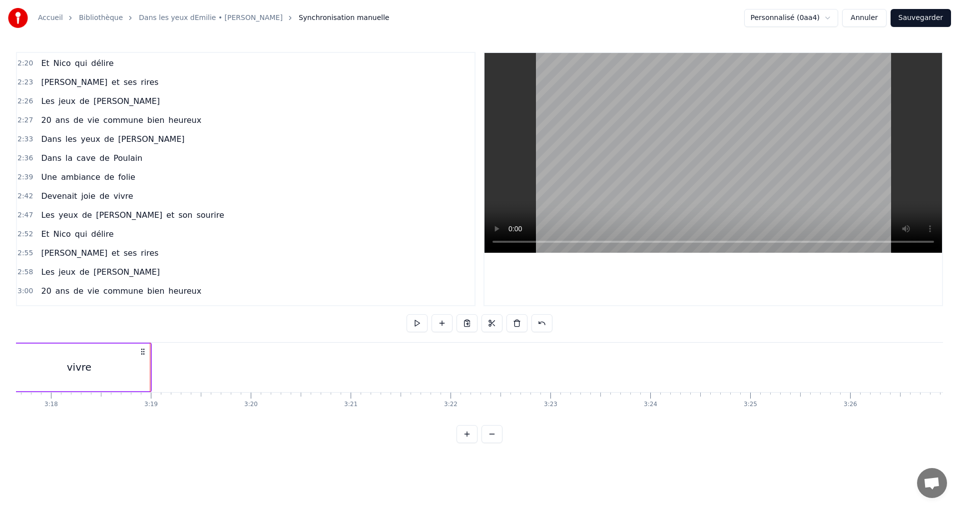
scroll to position [0, 19776]
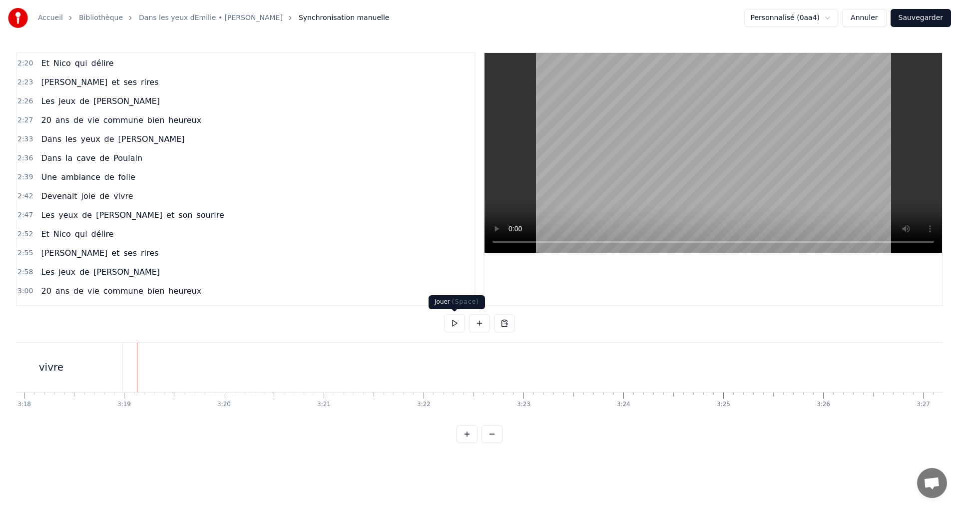
click at [444, 325] on button at bounding box center [454, 323] width 21 height 18
click at [453, 325] on button at bounding box center [454, 323] width 21 height 18
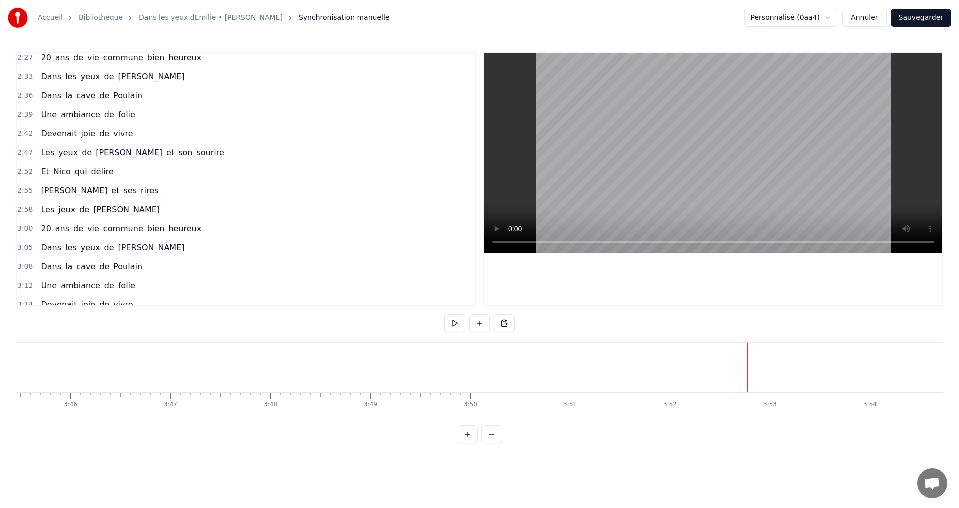
scroll to position [640, 0]
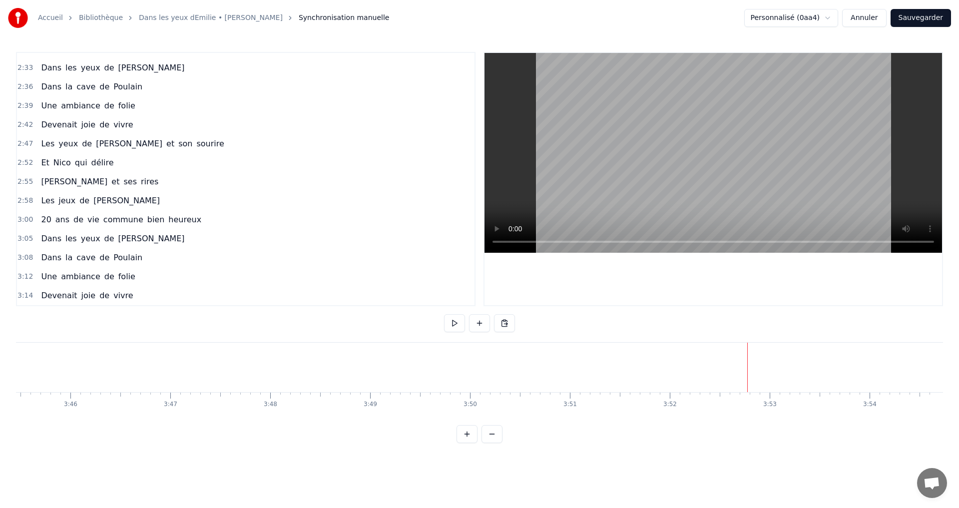
click at [81, 146] on span "de" at bounding box center [87, 143] width 12 height 11
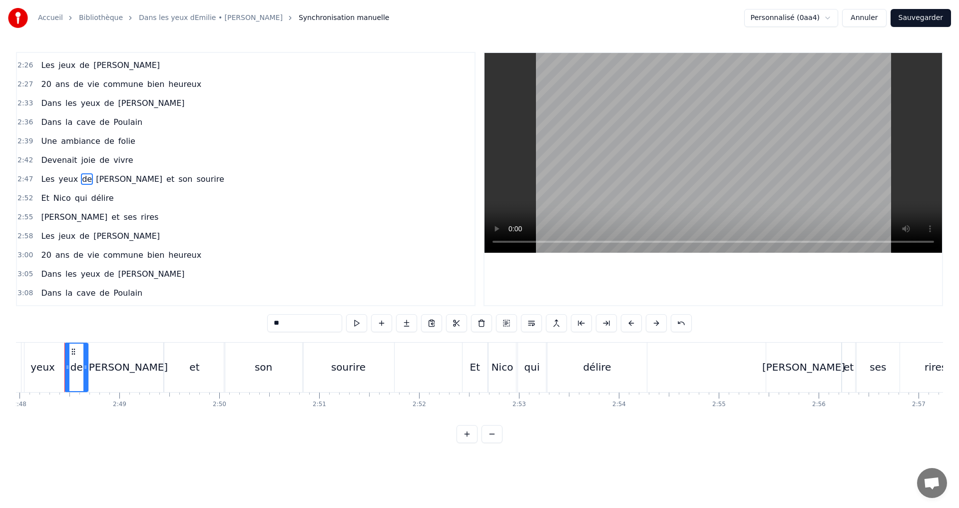
scroll to position [0, 16782]
click at [508, 324] on button at bounding box center [506, 323] width 21 height 18
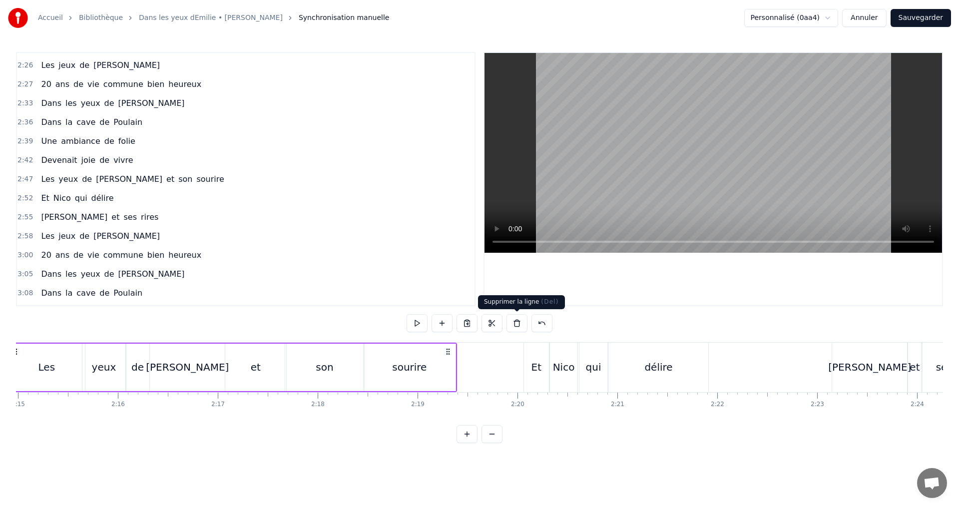
scroll to position [0, 13428]
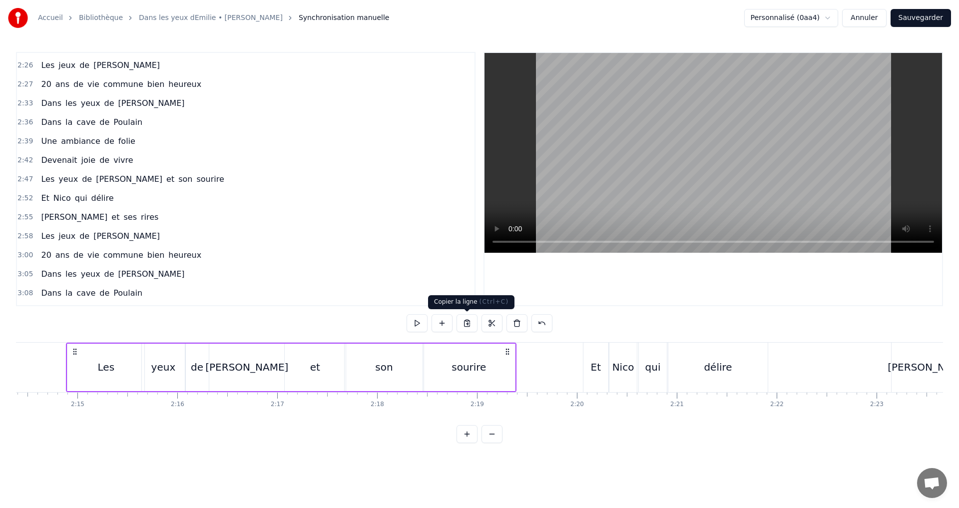
click at [469, 324] on button at bounding box center [467, 323] width 21 height 18
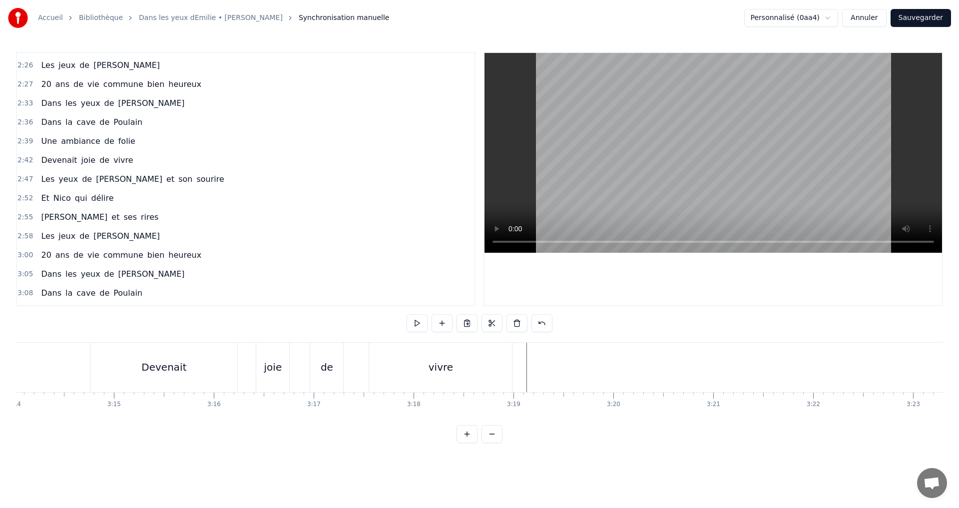
scroll to position [0, 19400]
click at [331, 357] on div "de" at bounding box center [314, 367] width 34 height 49
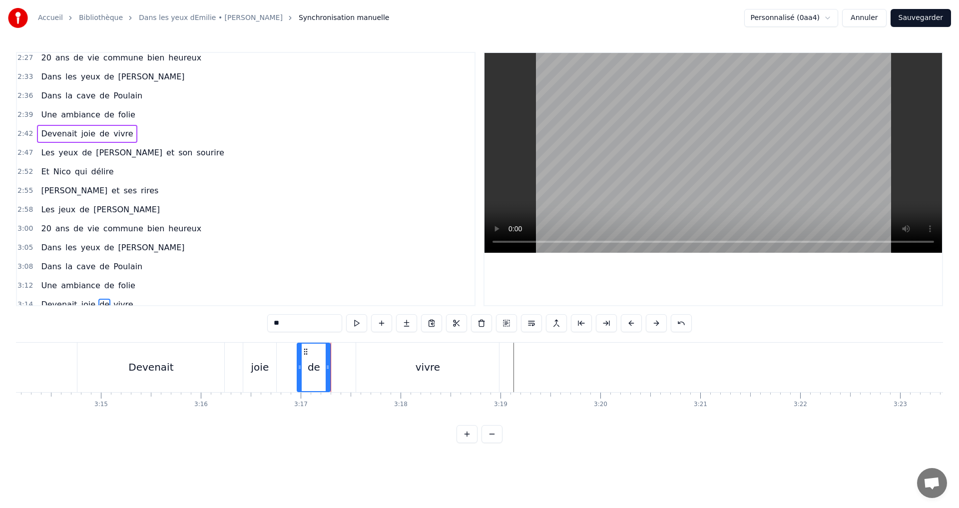
scroll to position [640, 0]
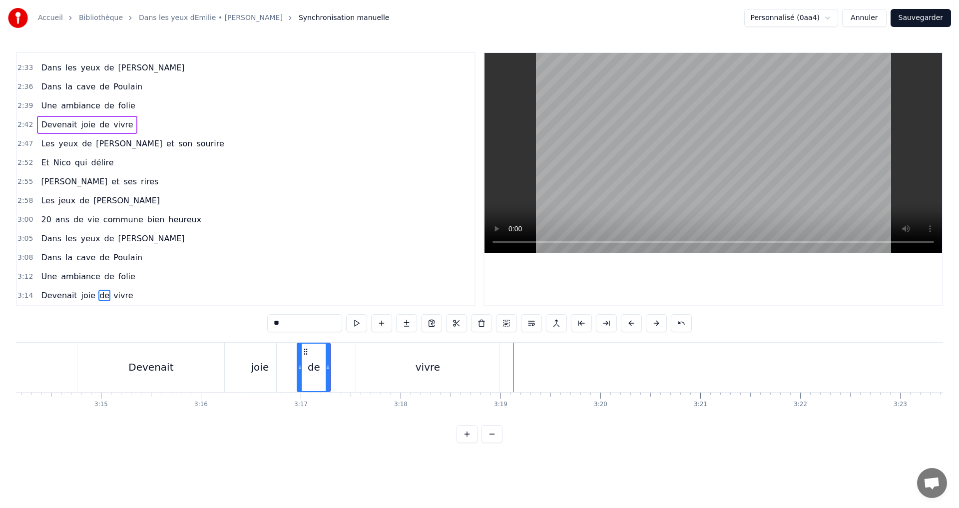
click at [340, 361] on div "Devenait joie de vivre" at bounding box center [289, 367] width 425 height 49
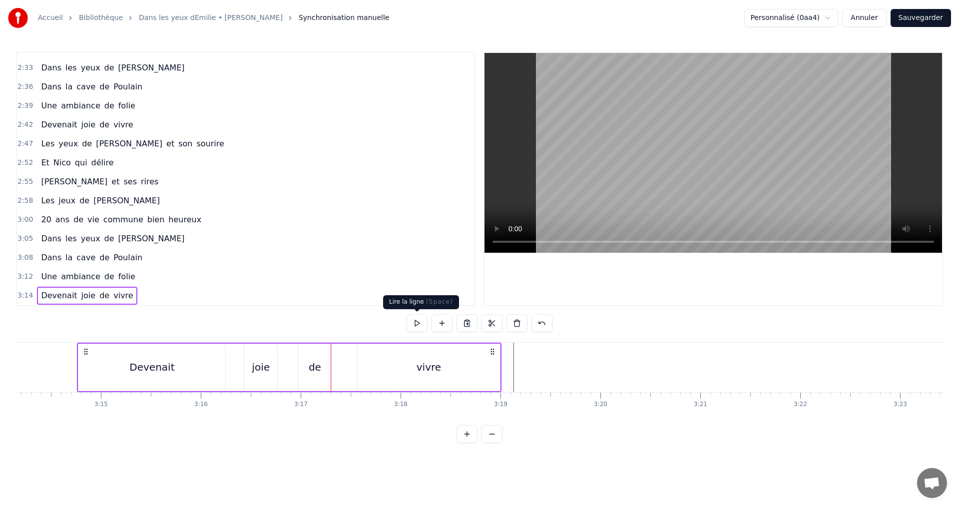
click at [418, 325] on button at bounding box center [417, 323] width 21 height 18
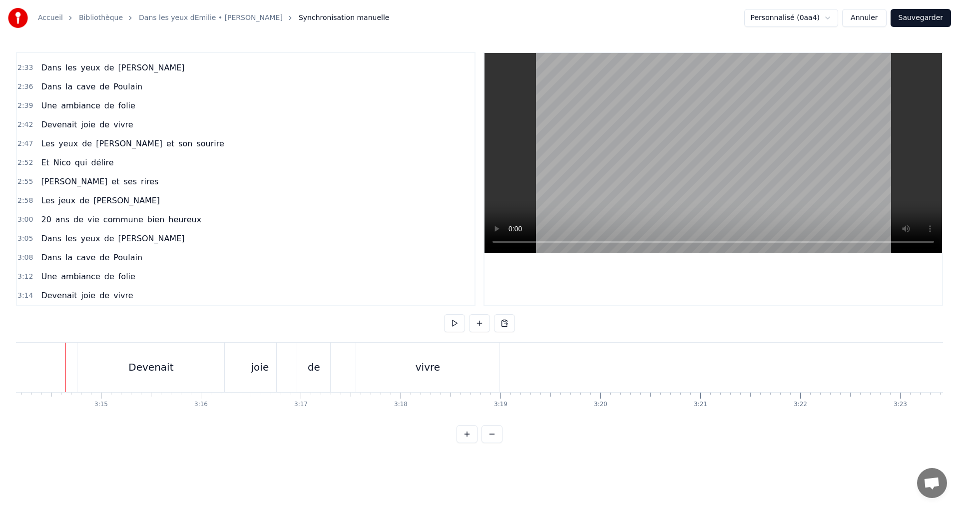
scroll to position [0, 19399]
click at [448, 323] on button at bounding box center [454, 323] width 21 height 18
click at [502, 366] on div "Devenait joie de vivre" at bounding box center [289, 367] width 425 height 49
click at [459, 328] on button at bounding box center [454, 323] width 21 height 18
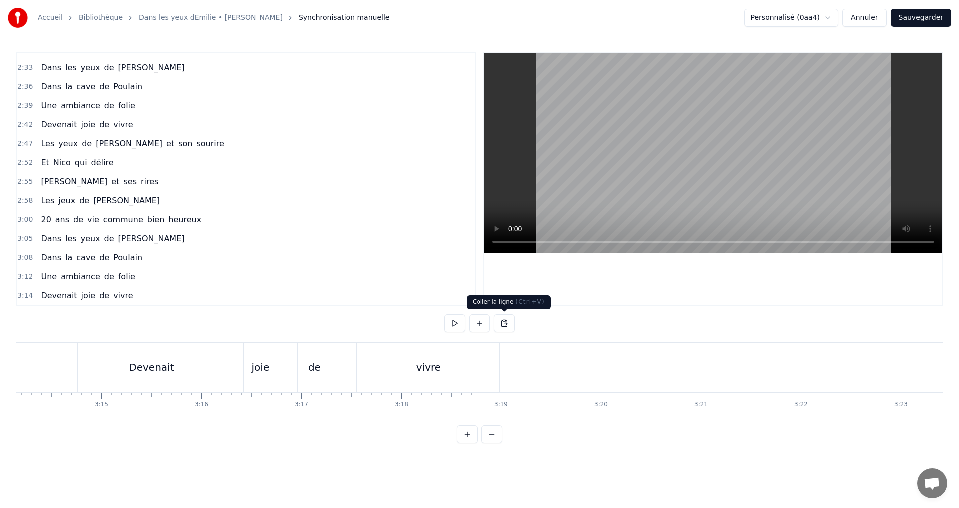
click at [507, 328] on button at bounding box center [504, 323] width 21 height 18
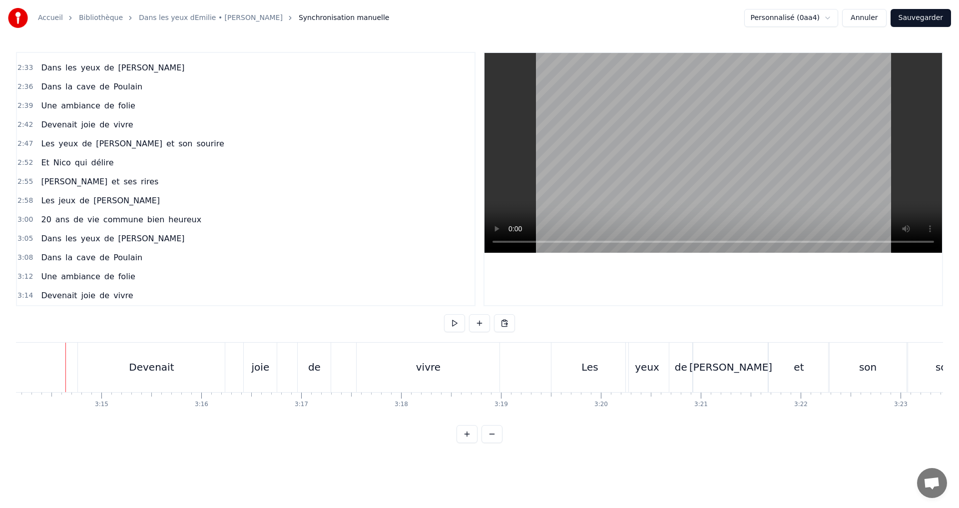
scroll to position [0, 19399]
click at [450, 326] on button at bounding box center [454, 323] width 21 height 18
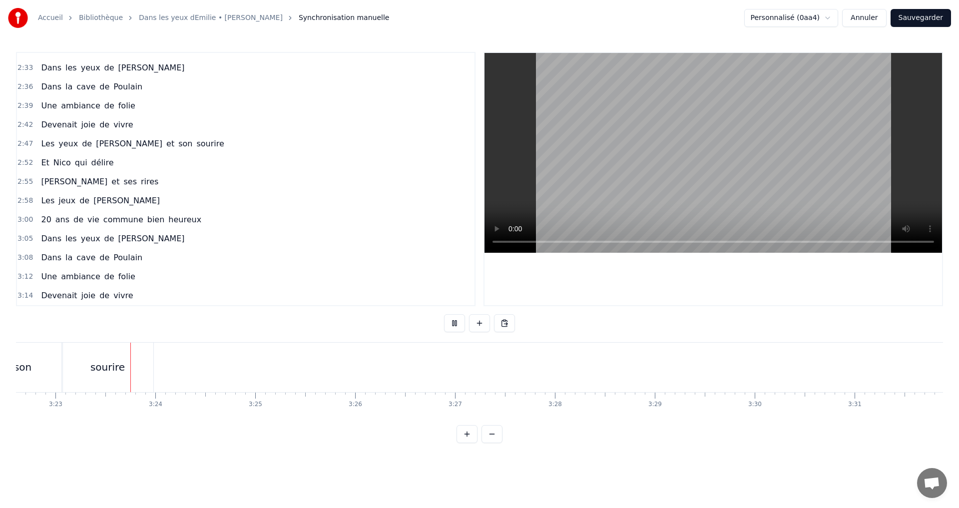
scroll to position [0, 20245]
click at [452, 321] on button at bounding box center [454, 323] width 21 height 18
click at [90, 162] on span "délire" at bounding box center [102, 162] width 24 height 11
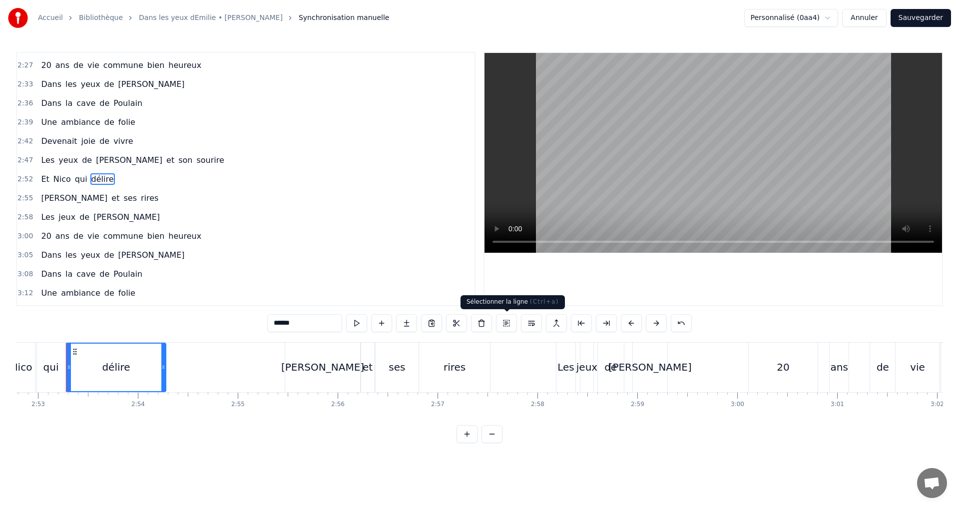
click at [507, 324] on button at bounding box center [506, 323] width 21 height 18
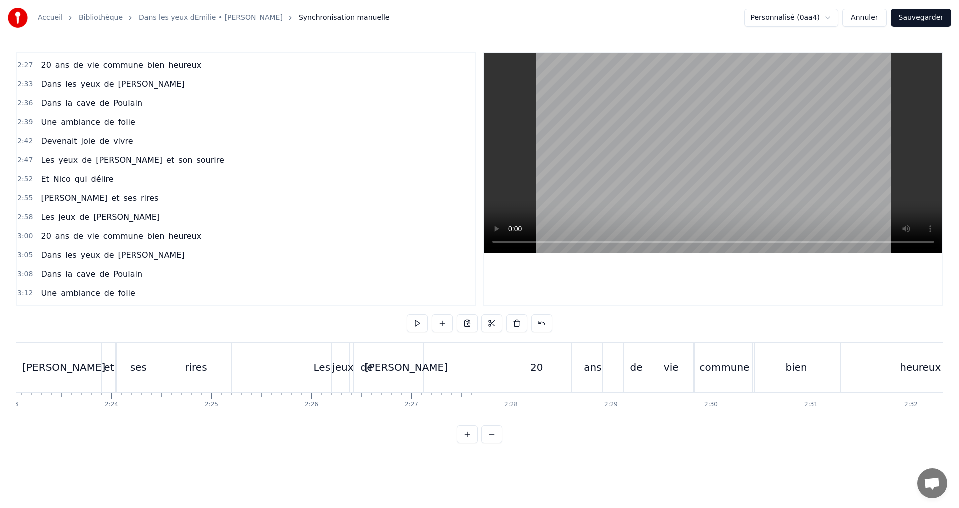
scroll to position [0, 13945]
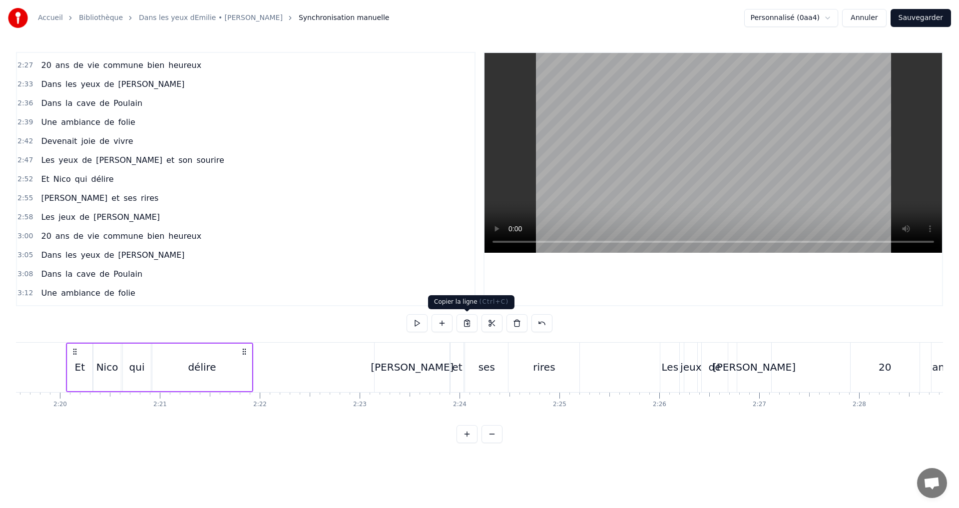
click at [472, 323] on button at bounding box center [467, 323] width 21 height 18
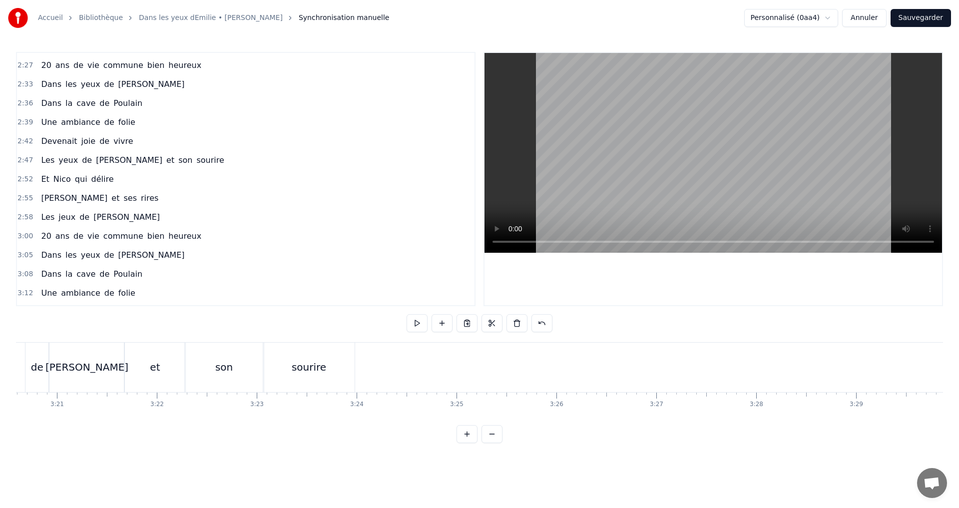
scroll to position [0, 19927]
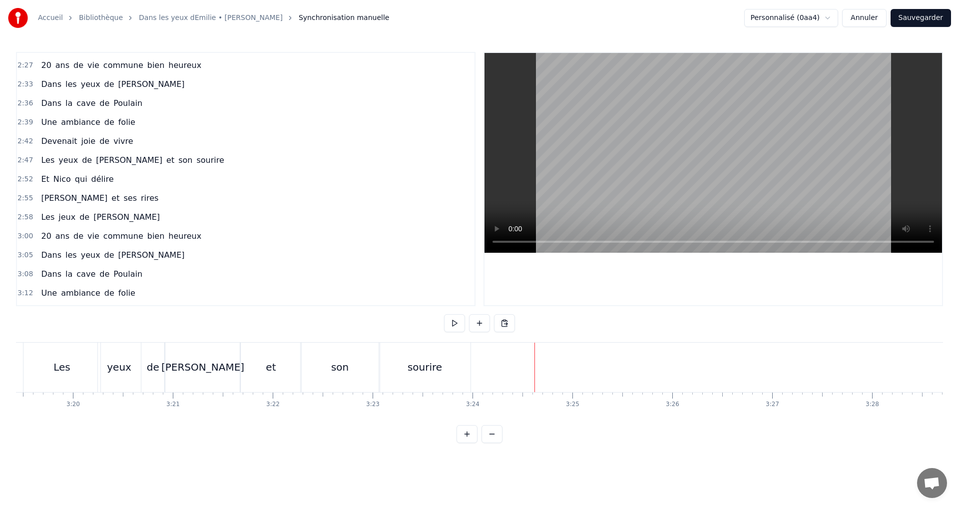
click at [458, 320] on button at bounding box center [454, 323] width 21 height 18
click at [504, 322] on button at bounding box center [504, 323] width 21 height 18
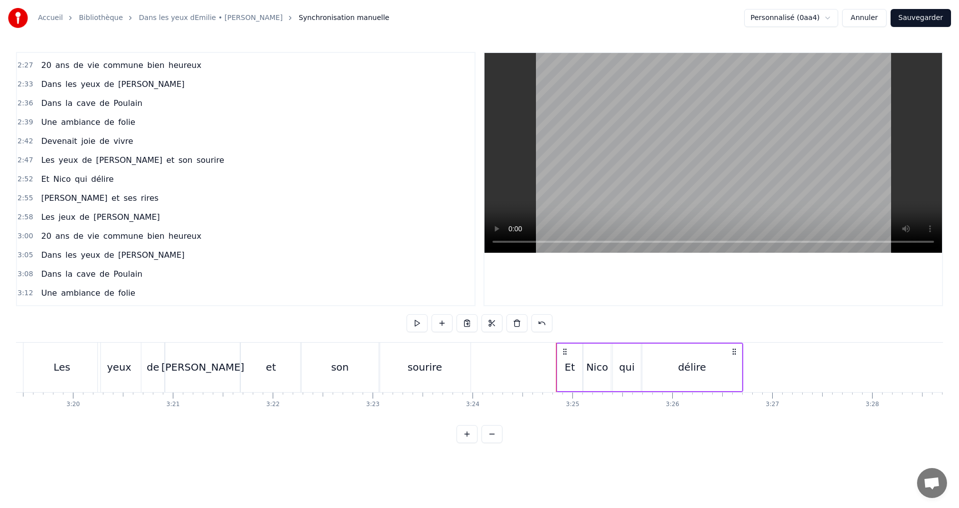
click at [16, 360] on div "Accueil Bibliothèque Dans les yeux dEmilie • [PERSON_NAME] Synchronisation manu…" at bounding box center [479, 221] width 959 height 443
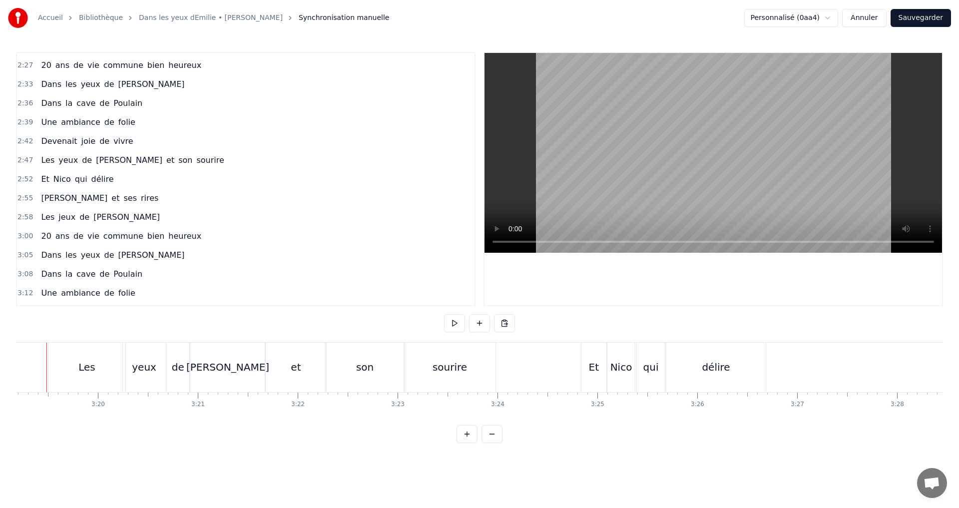
scroll to position [0, 19883]
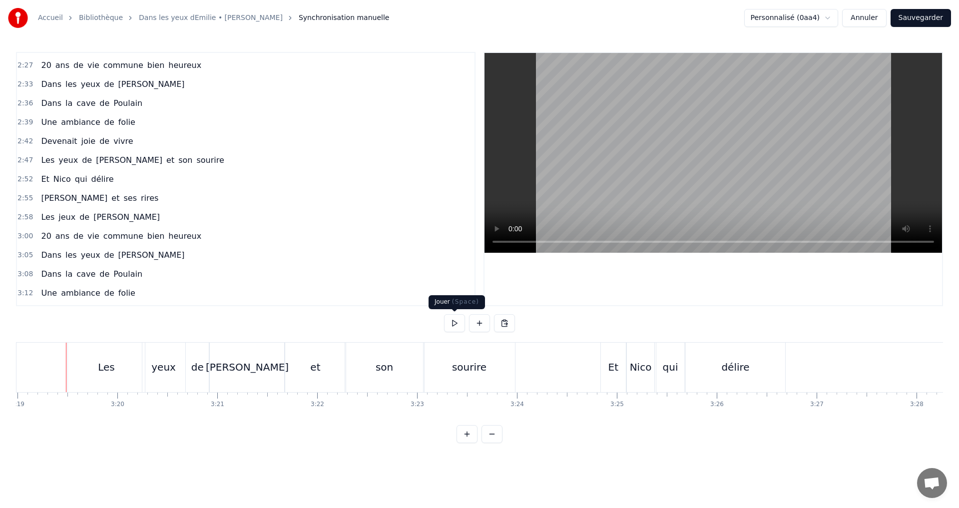
click at [456, 321] on button at bounding box center [454, 323] width 21 height 18
click at [442, 331] on div "0:07 C’est au Requerre, que [PERSON_NAME] grandi 0:10 Et puis [PERSON_NAME] est…" at bounding box center [479, 247] width 927 height 391
click at [453, 323] on button at bounding box center [454, 323] width 21 height 18
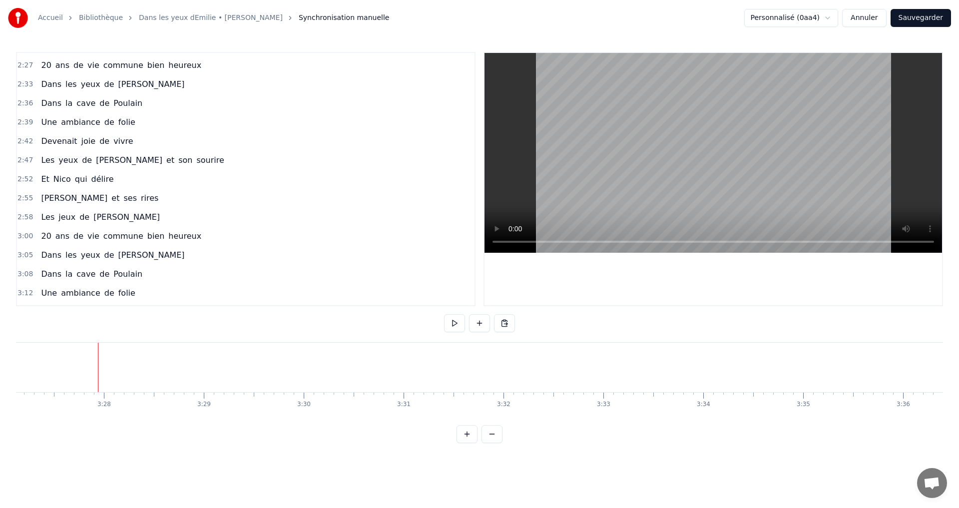
scroll to position [0, 20727]
click at [140, 203] on span "rires" at bounding box center [149, 197] width 19 height 11
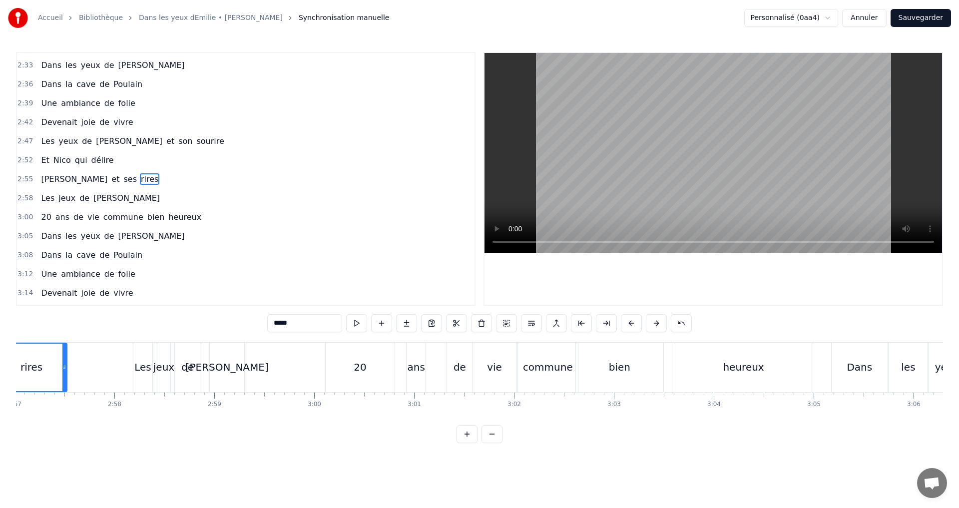
scroll to position [0, 17617]
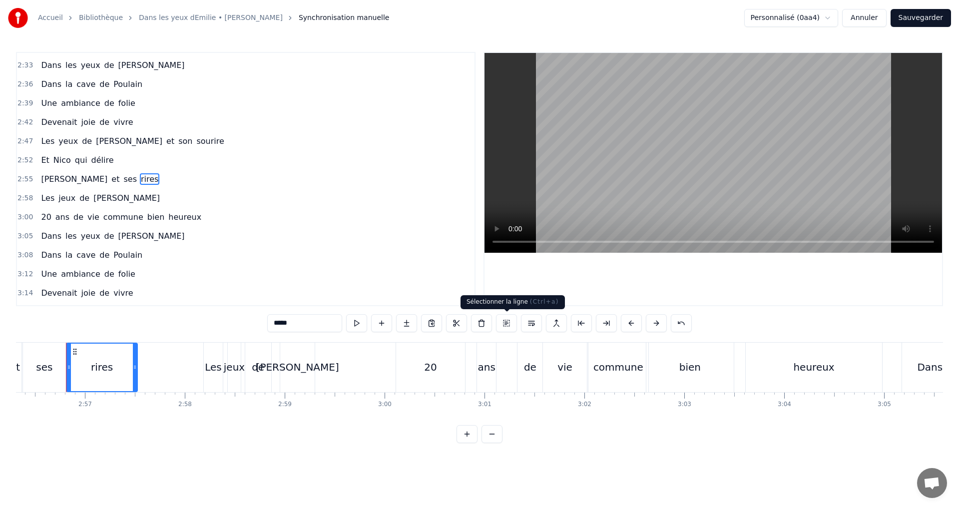
click at [508, 321] on button at bounding box center [506, 323] width 21 height 18
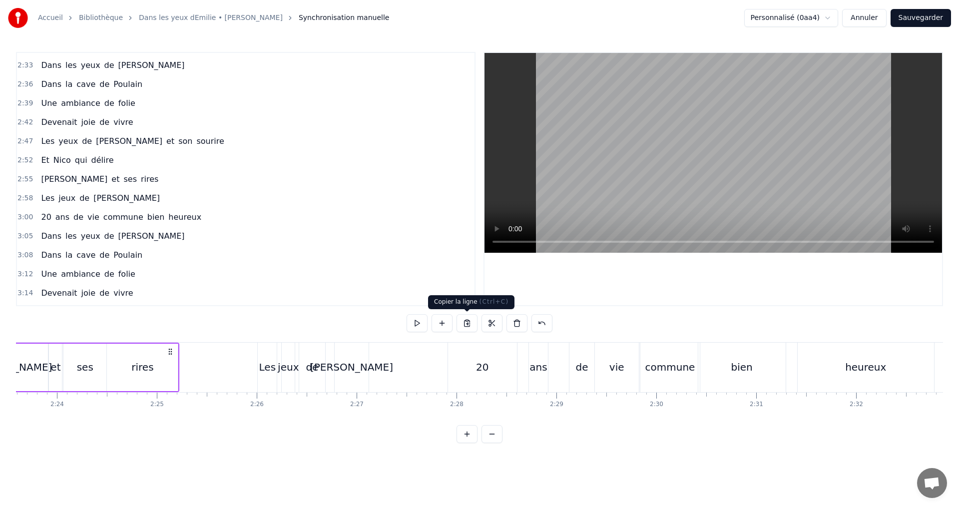
scroll to position [0, 14253]
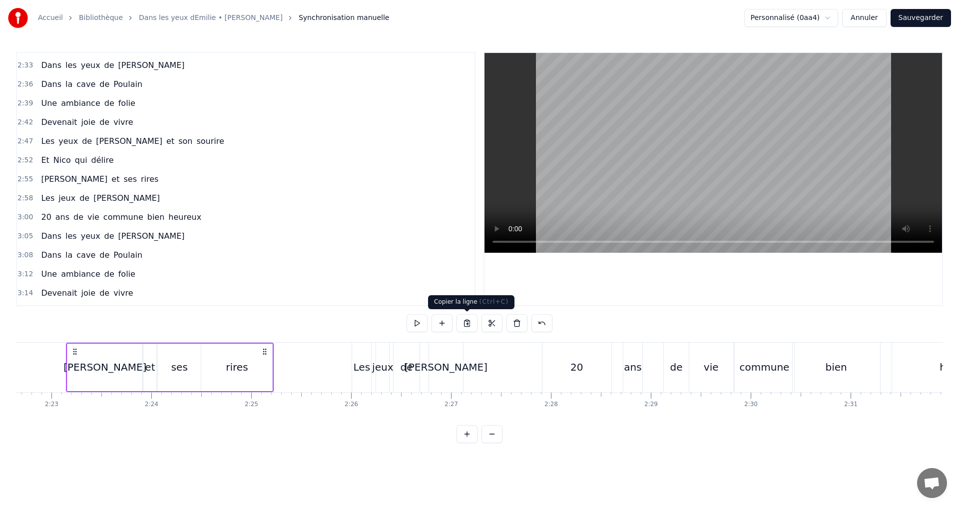
click at [471, 324] on button at bounding box center [467, 323] width 21 height 18
drag, startPoint x: 606, startPoint y: 426, endPoint x: 615, endPoint y: 421, distance: 10.3
click at [618, 421] on div "0:07 C’est au Requerre, que [PERSON_NAME] grandi 0:10 Et puis [PERSON_NAME] est…" at bounding box center [479, 247] width 927 height 391
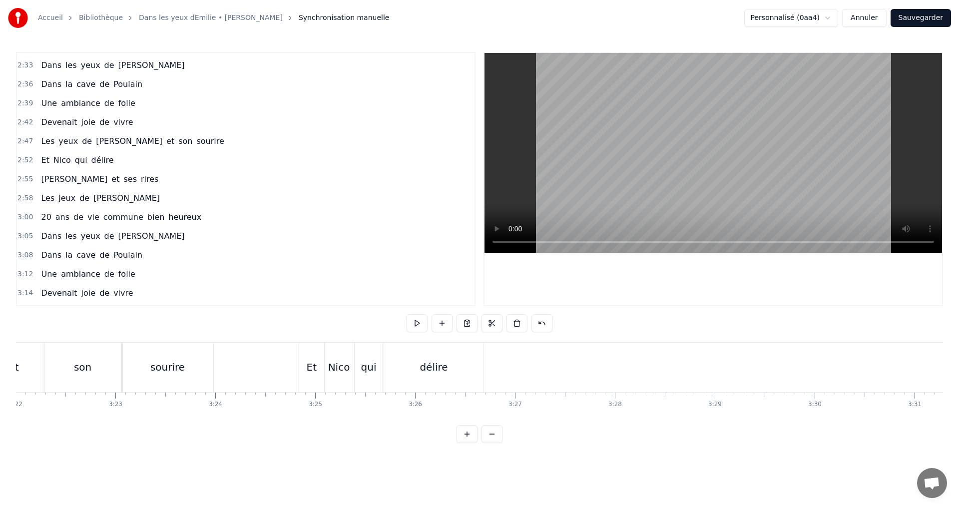
scroll to position [0, 20236]
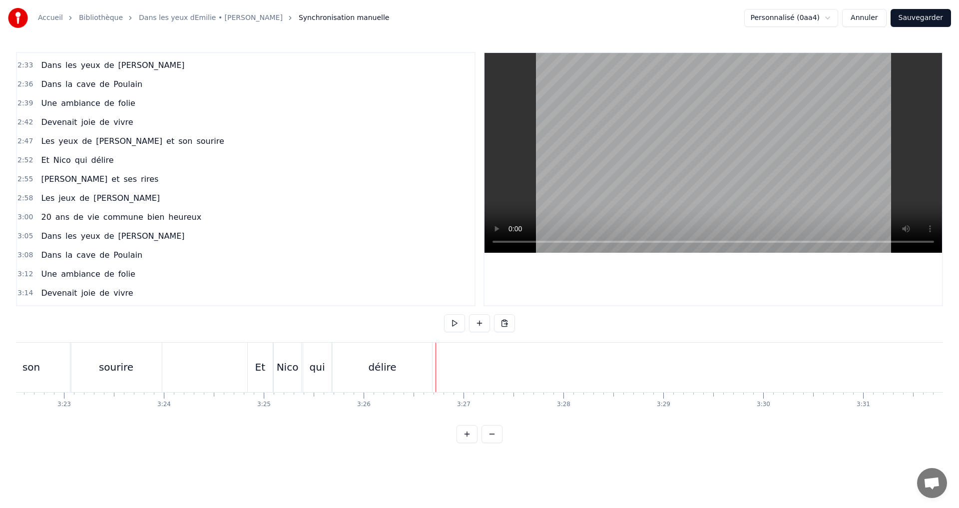
click at [454, 322] on button at bounding box center [454, 323] width 21 height 18
click at [506, 323] on button at bounding box center [504, 323] width 21 height 18
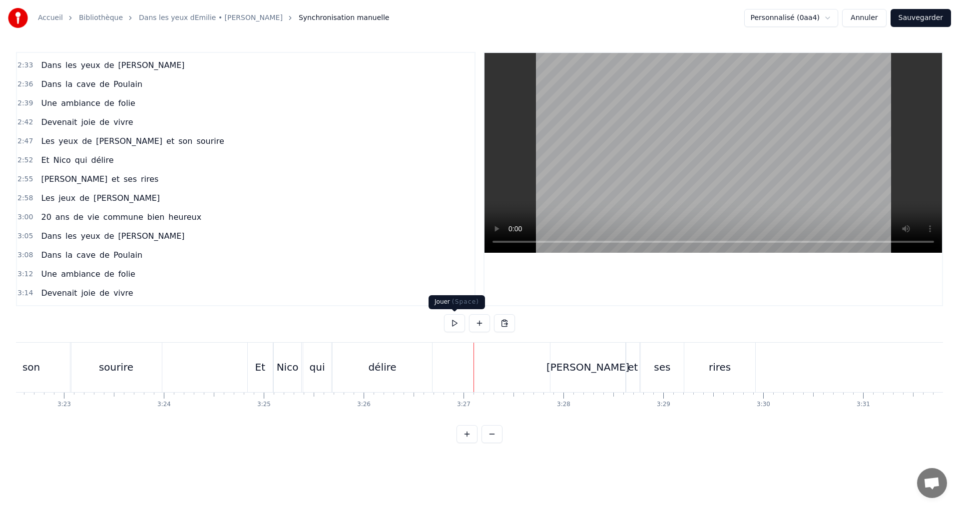
click at [456, 323] on button at bounding box center [454, 323] width 21 height 18
click at [453, 327] on button at bounding box center [454, 323] width 21 height 18
click at [70, 198] on div "Les jeux de Jules" at bounding box center [100, 198] width 127 height 18
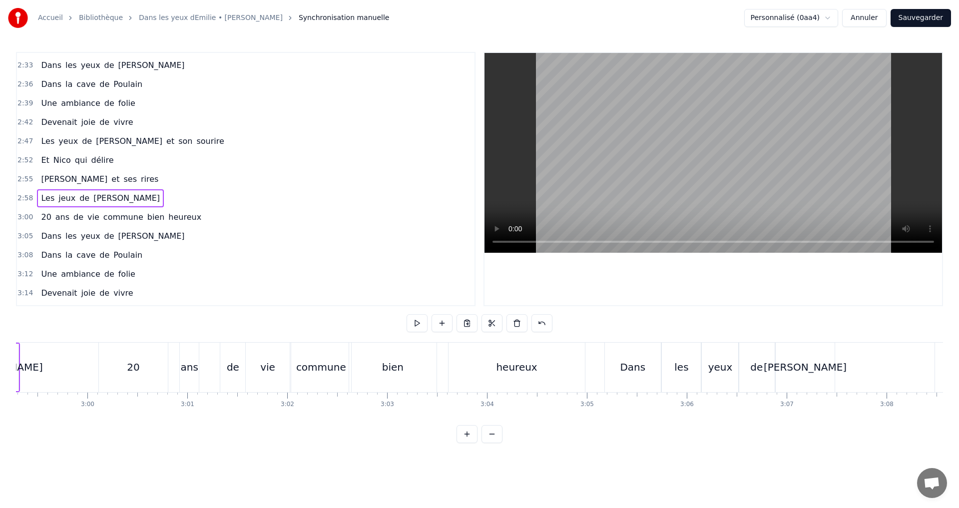
scroll to position [0, 17754]
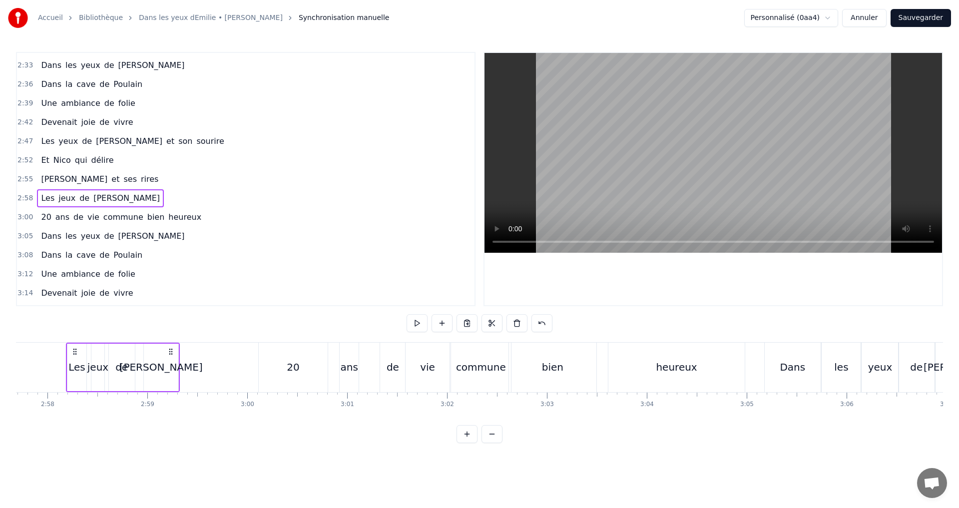
click at [173, 364] on div "[PERSON_NAME]" at bounding box center [161, 367] width 34 height 47
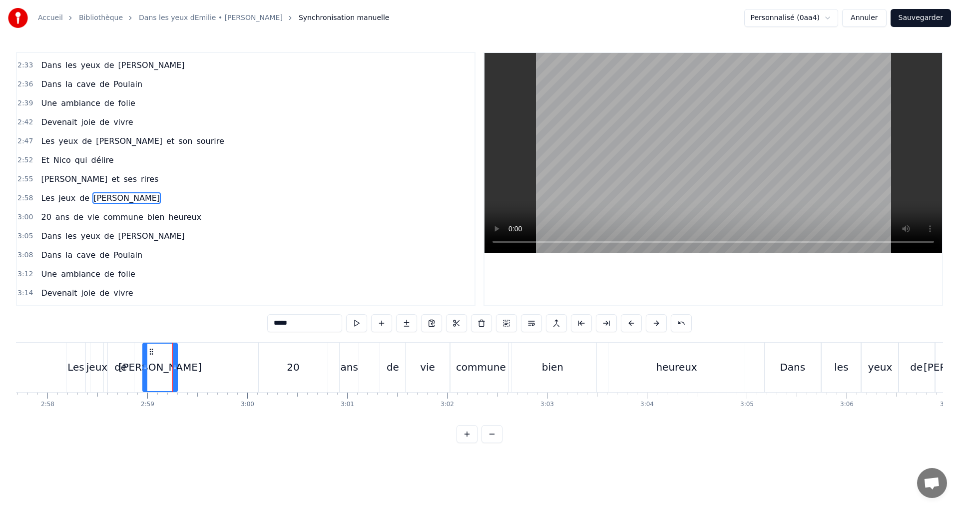
scroll to position [661, 0]
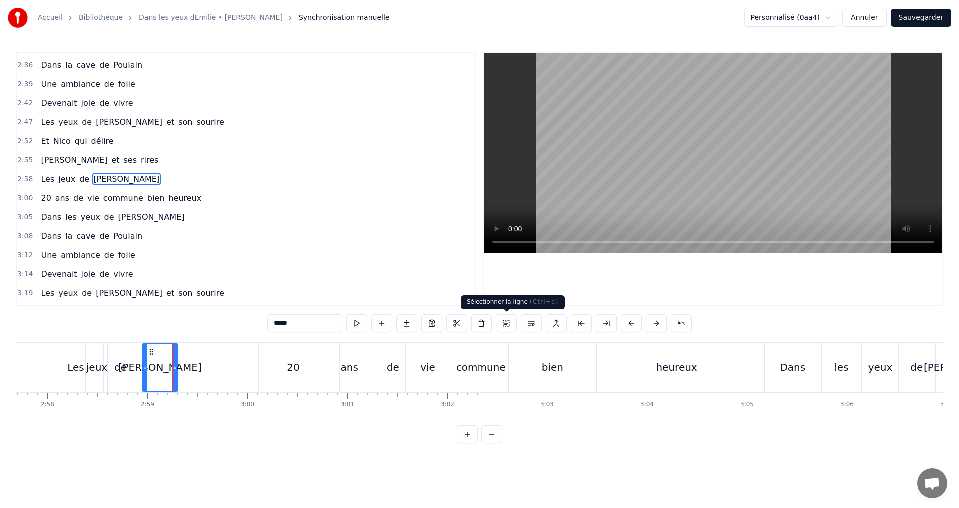
click at [506, 320] on button at bounding box center [506, 323] width 21 height 18
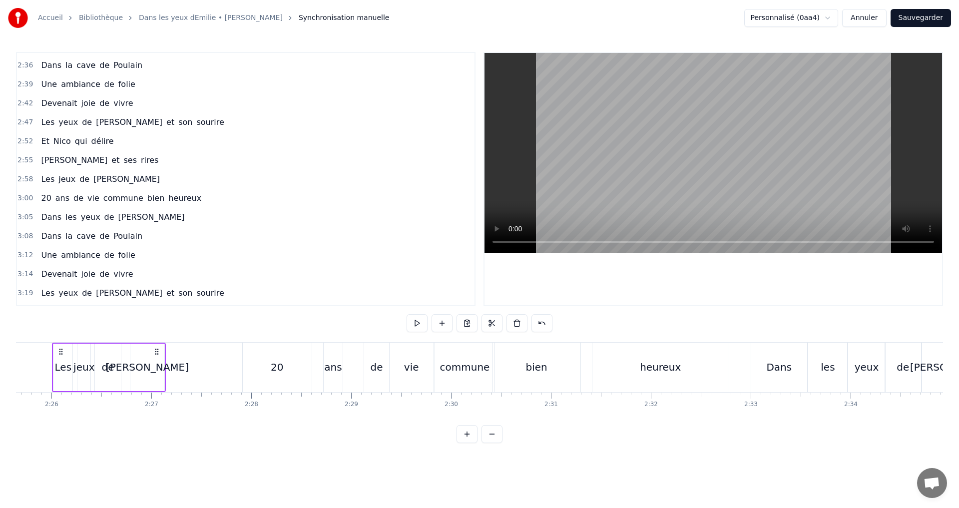
scroll to position [0, 14539]
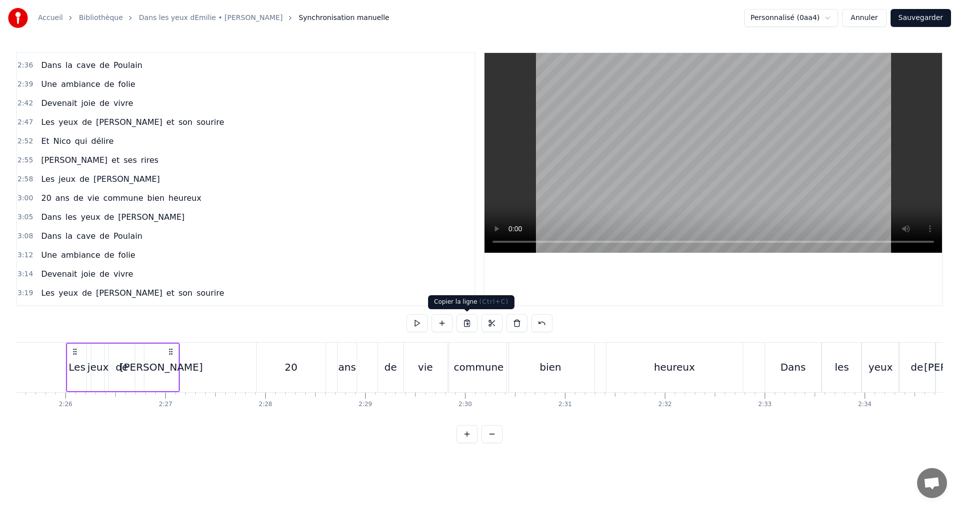
click at [469, 325] on button at bounding box center [467, 323] width 21 height 18
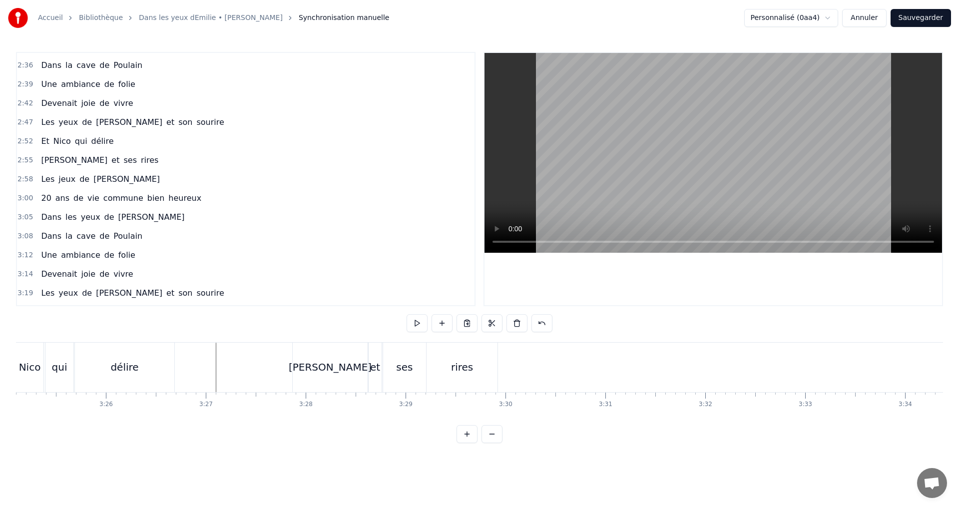
scroll to position [0, 20558]
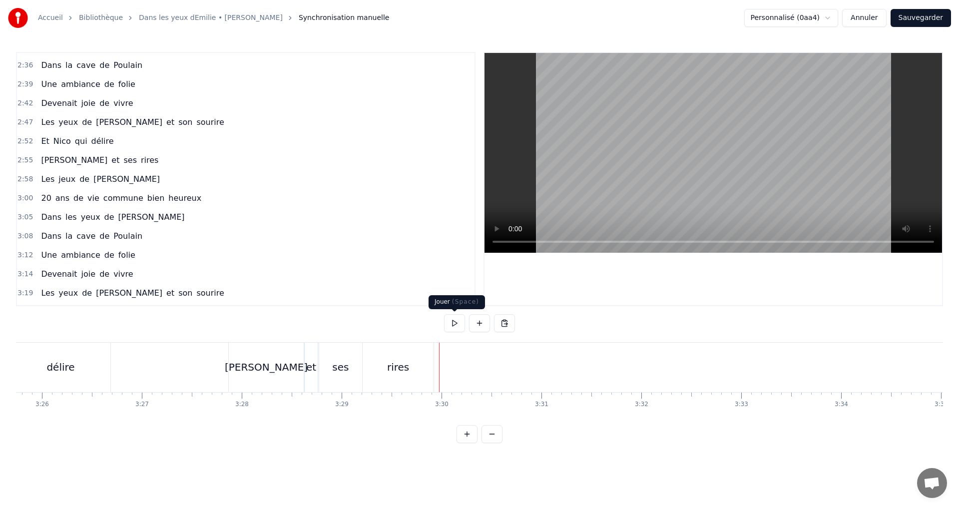
click at [454, 326] on button at bounding box center [454, 323] width 21 height 18
click at [456, 320] on button at bounding box center [454, 323] width 21 height 18
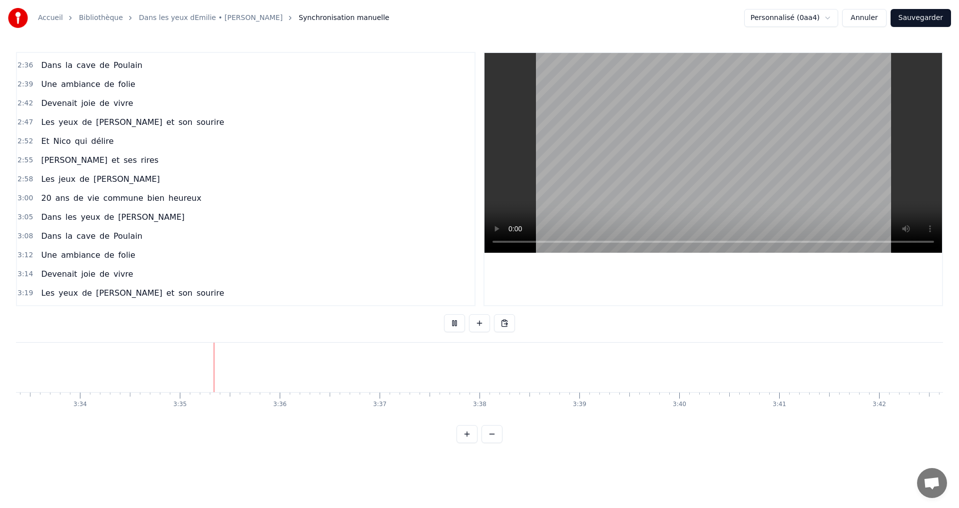
scroll to position [0, 21406]
click at [453, 320] on button at bounding box center [454, 323] width 21 height 18
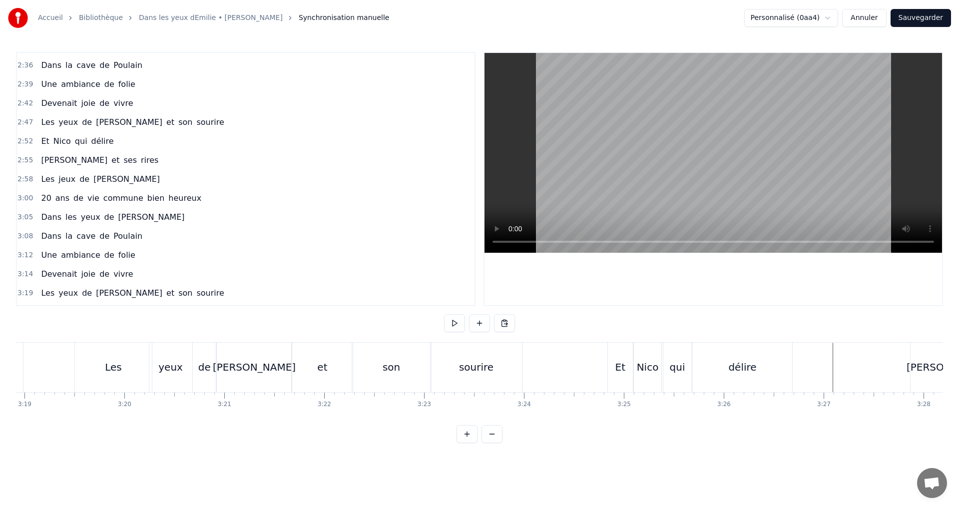
click at [749, 365] on div "délire" at bounding box center [742, 367] width 28 height 15
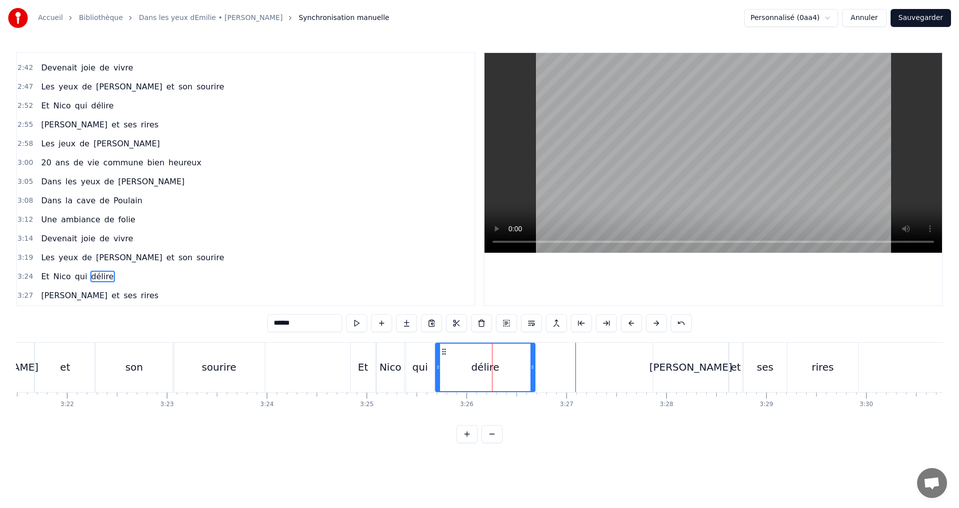
scroll to position [0, 20172]
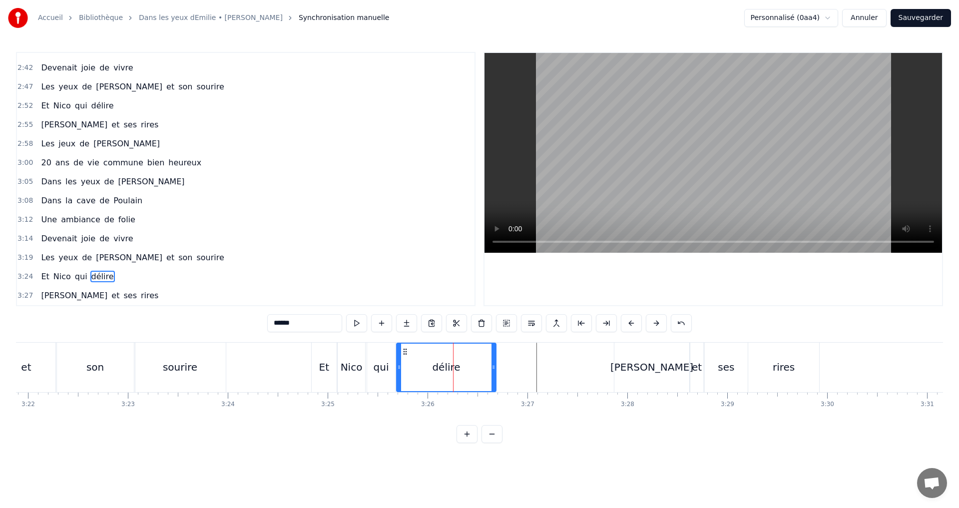
click at [789, 376] on div "rires" at bounding box center [783, 367] width 71 height 49
type input "*****"
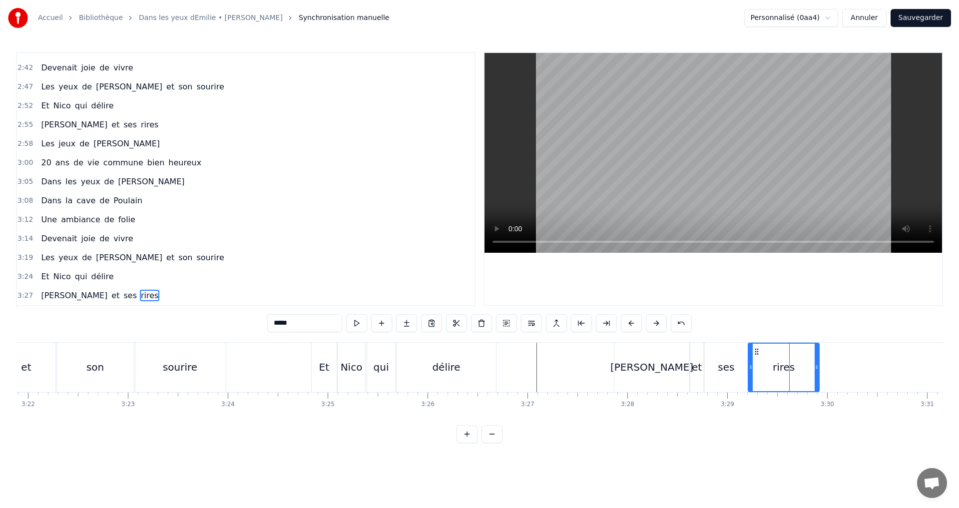
drag, startPoint x: 823, startPoint y: 426, endPoint x: 836, endPoint y: 426, distance: 13.0
click at [836, 426] on div "0:07 C’est au Requerre, que [PERSON_NAME] grandi 0:10 Et puis [PERSON_NAME] est…" at bounding box center [479, 247] width 927 height 391
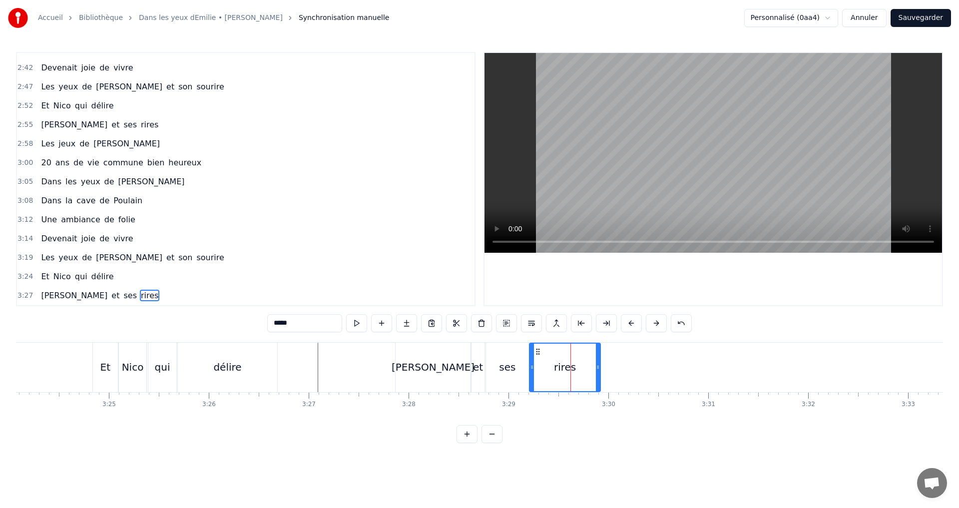
scroll to position [0, 20352]
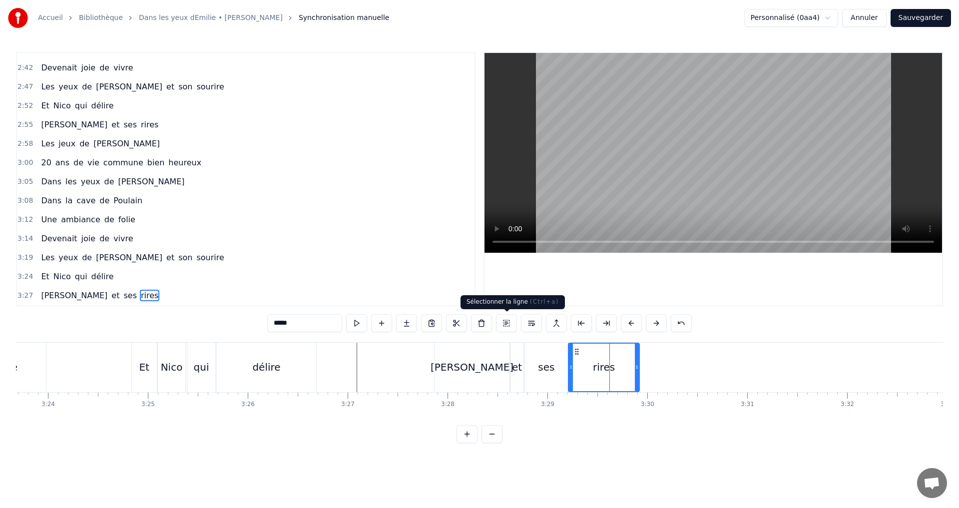
click at [510, 325] on button at bounding box center [506, 323] width 21 height 18
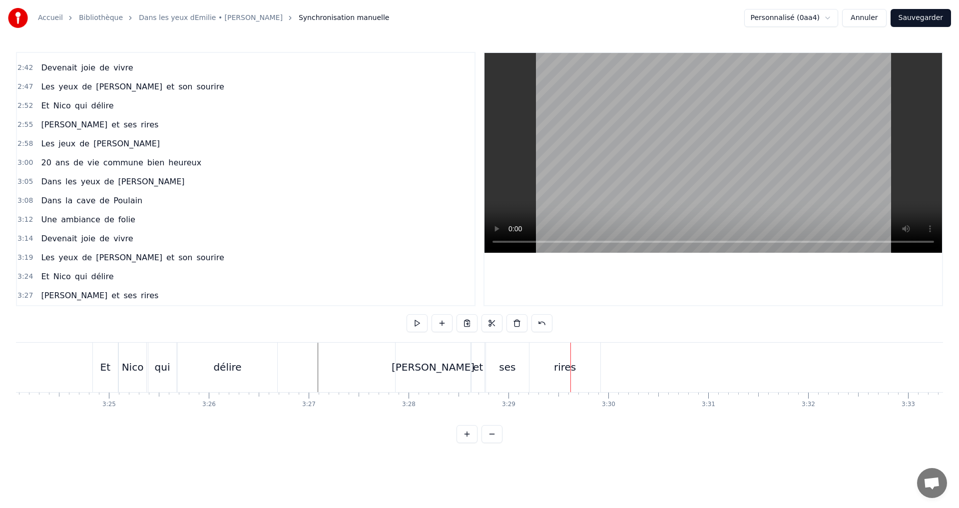
scroll to position [0, 20339]
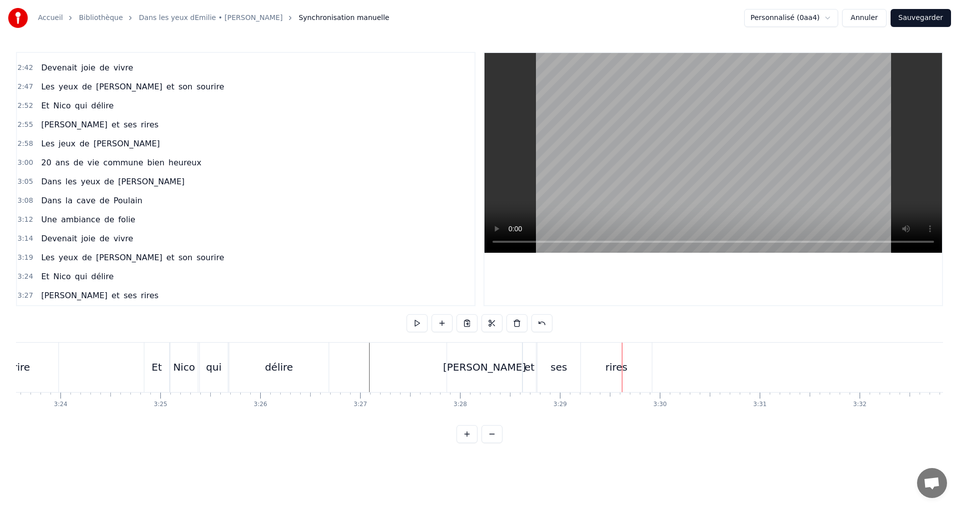
click at [615, 370] on div "rires" at bounding box center [617, 367] width 22 height 15
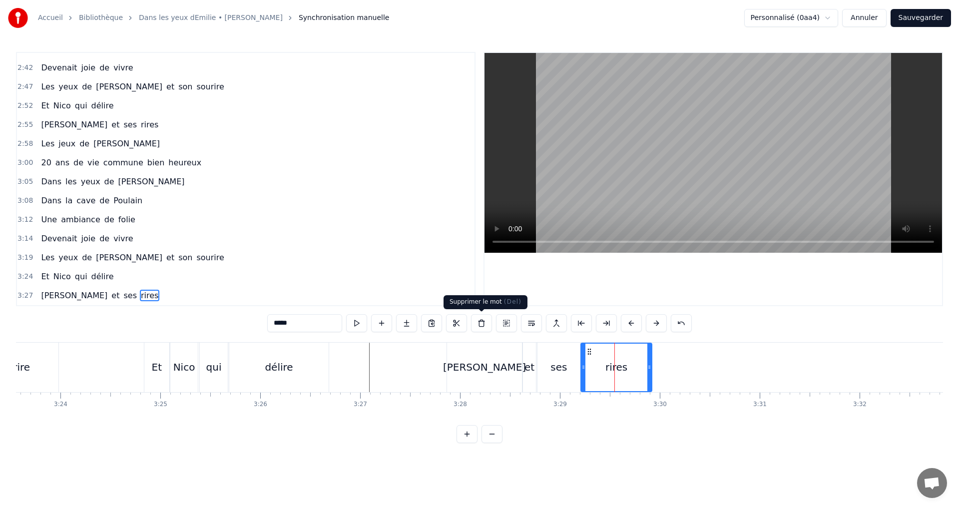
click at [481, 325] on button at bounding box center [481, 323] width 21 height 18
click at [500, 377] on div "[PERSON_NAME]" at bounding box center [484, 367] width 75 height 49
type input "*******"
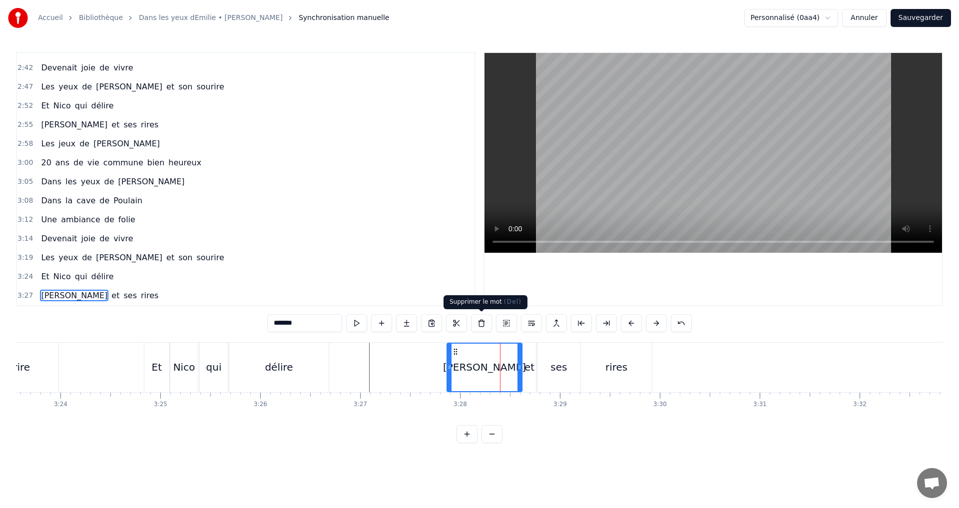
click at [479, 327] on button at bounding box center [481, 323] width 21 height 18
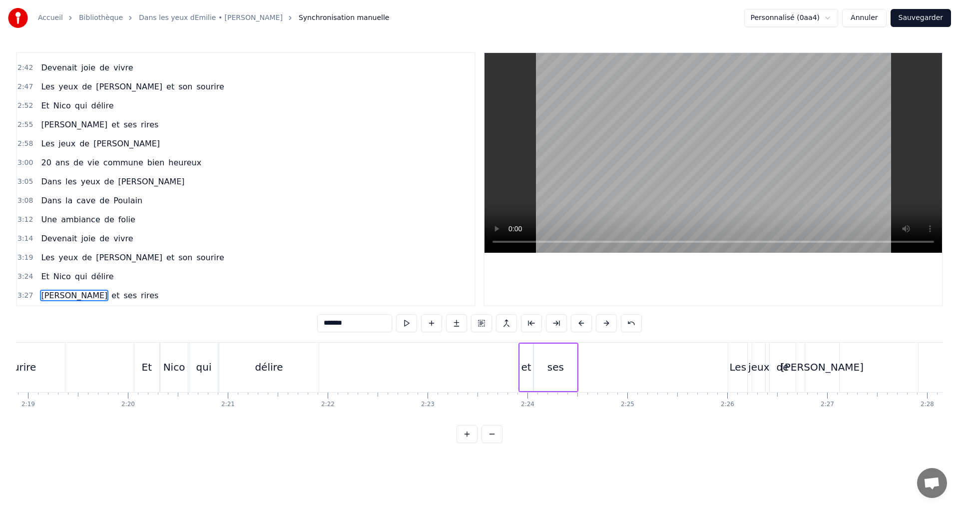
scroll to position [0, 13852]
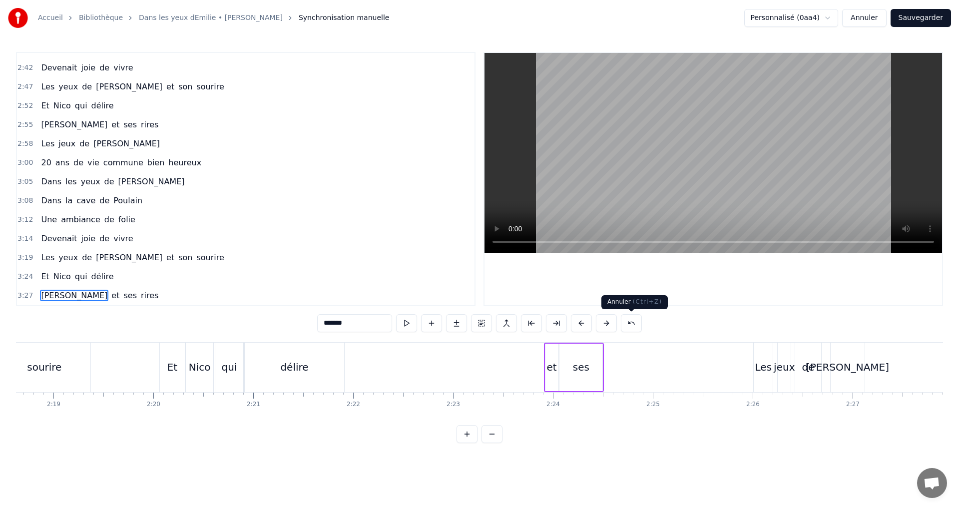
click at [632, 329] on button at bounding box center [631, 323] width 21 height 18
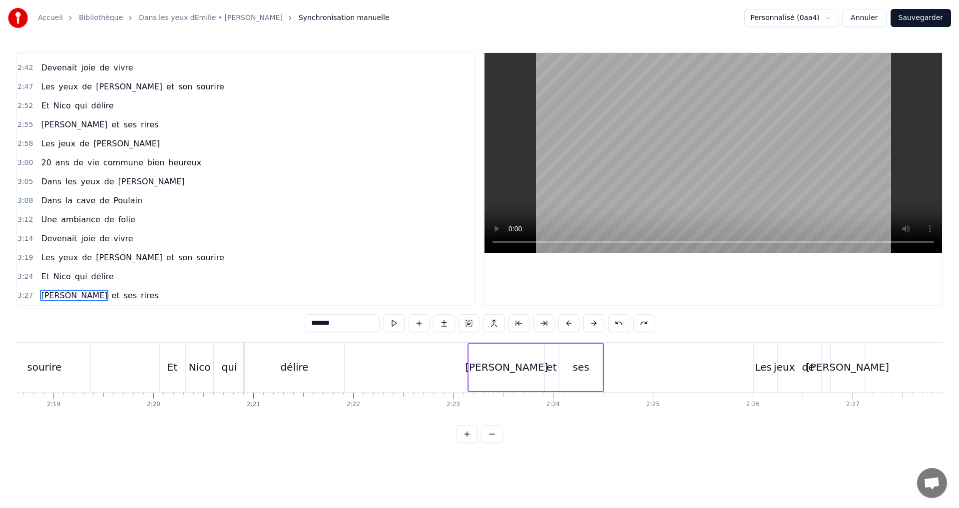
click at [632, 329] on div "*******" at bounding box center [480, 323] width 350 height 18
click at [622, 327] on button at bounding box center [619, 323] width 21 height 18
click at [616, 326] on button at bounding box center [619, 323] width 21 height 18
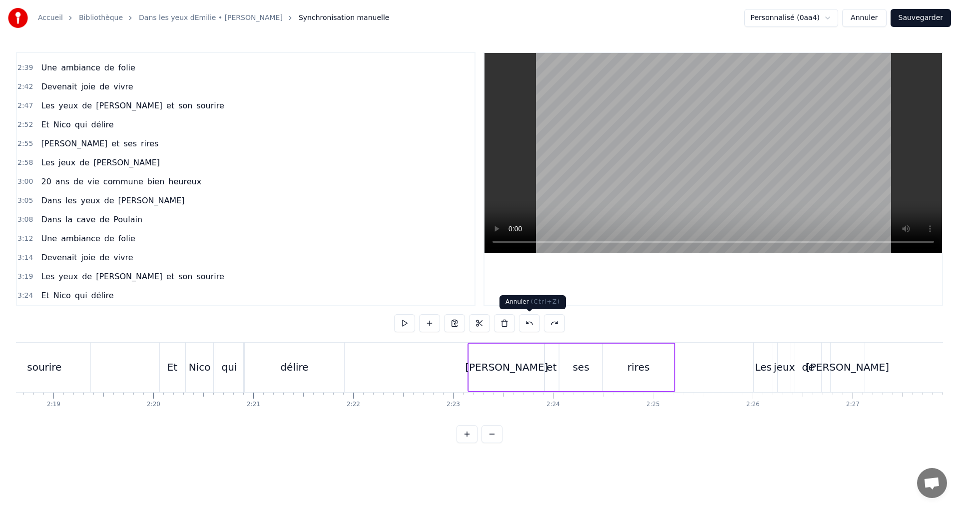
click at [528, 326] on button at bounding box center [529, 323] width 21 height 18
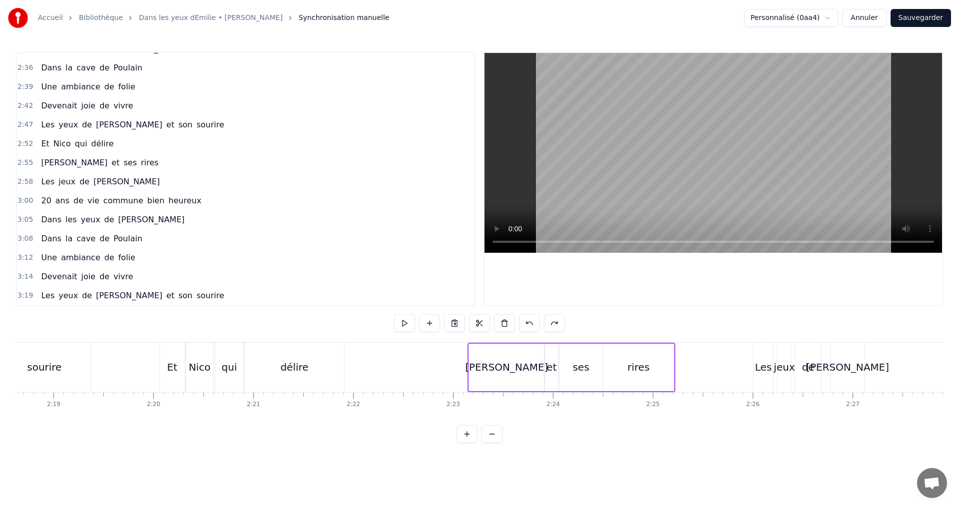
click at [528, 326] on button at bounding box center [529, 323] width 21 height 18
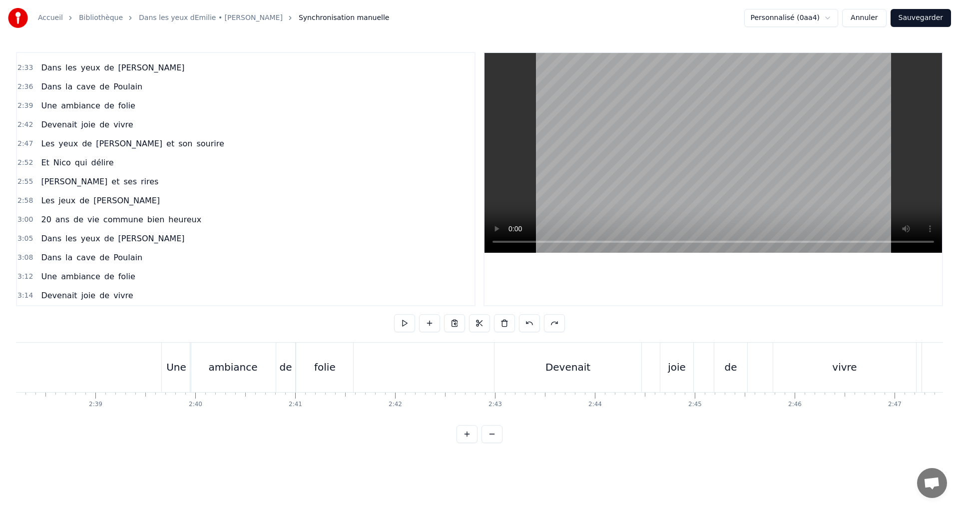
scroll to position [0, 15821]
click at [932, 14] on button "Sauvegarder" at bounding box center [921, 18] width 60 height 18
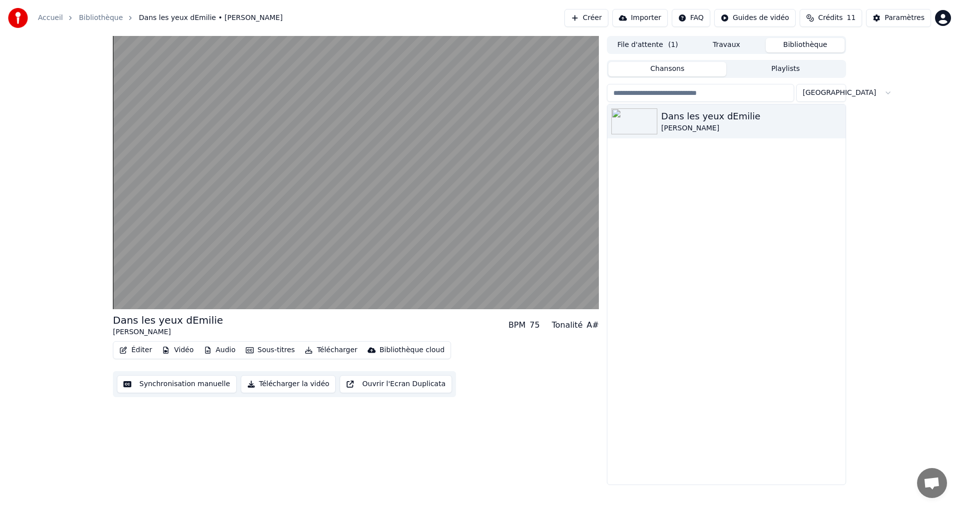
click at [134, 382] on button "Synchronisation manuelle" at bounding box center [177, 384] width 120 height 18
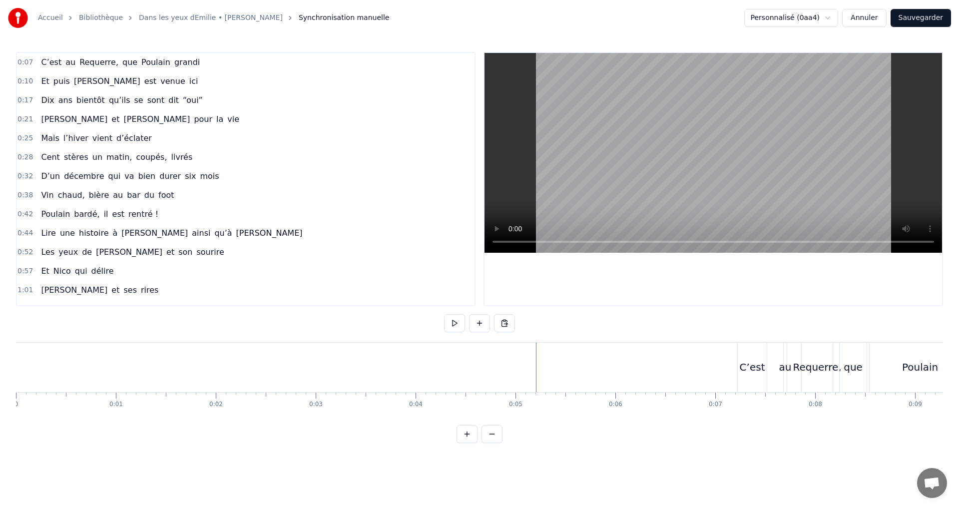
click at [133, 98] on span "se" at bounding box center [138, 99] width 11 height 11
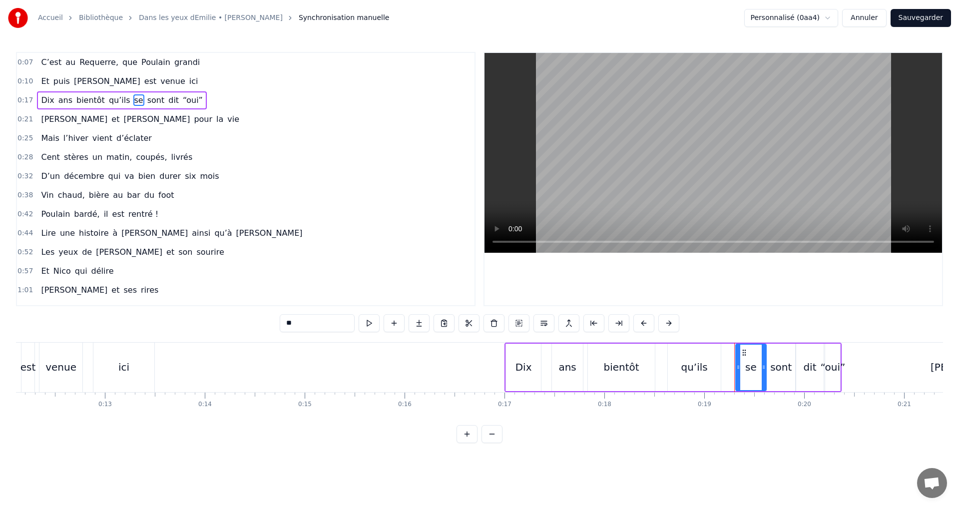
scroll to position [0, 1249]
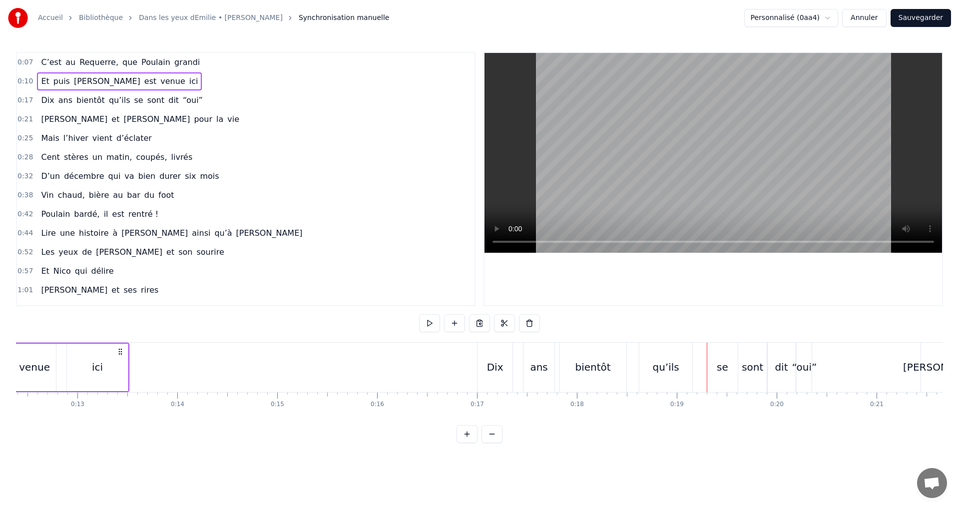
scroll to position [0, 1231]
click at [652, 375] on div "qu’ils" at bounding box center [672, 367] width 53 height 49
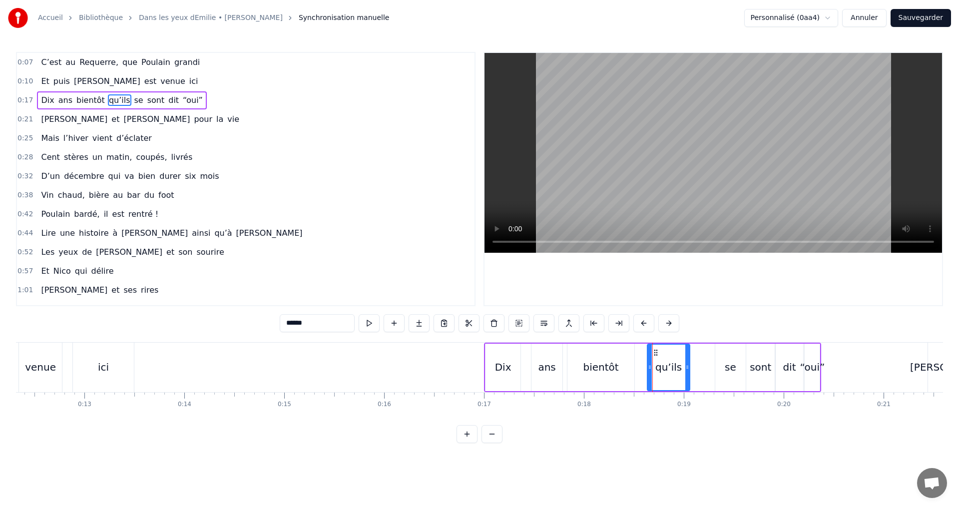
drag, startPoint x: 697, startPoint y: 366, endPoint x: 686, endPoint y: 366, distance: 10.5
click at [686, 366] on icon at bounding box center [687, 367] width 4 height 8
click at [734, 364] on div "se" at bounding box center [730, 367] width 11 height 15
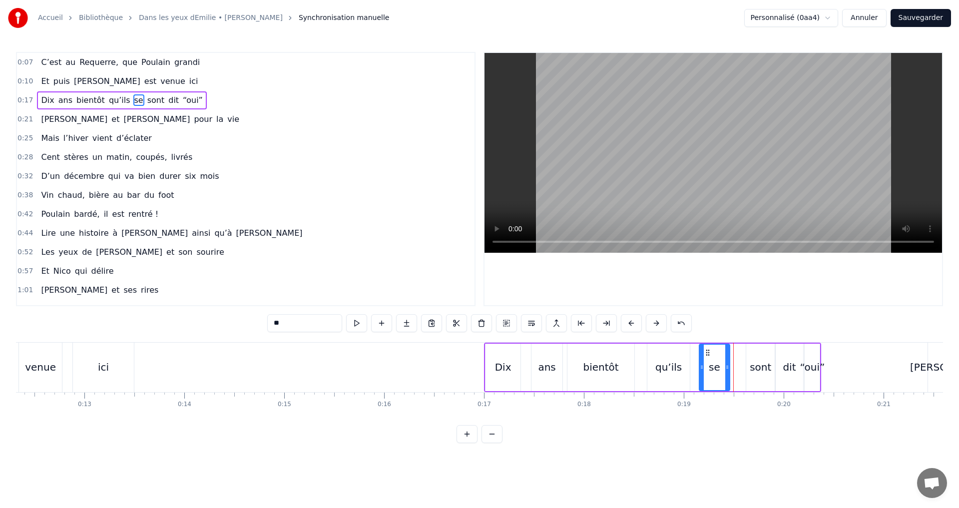
drag, startPoint x: 722, startPoint y: 352, endPoint x: 706, endPoint y: 353, distance: 16.0
click at [706, 353] on icon at bounding box center [708, 353] width 8 height 8
click at [753, 361] on div "sont" at bounding box center [760, 367] width 21 height 15
drag, startPoint x: 754, startPoint y: 352, endPoint x: 738, endPoint y: 353, distance: 16.0
click at [738, 353] on icon at bounding box center [739, 353] width 8 height 8
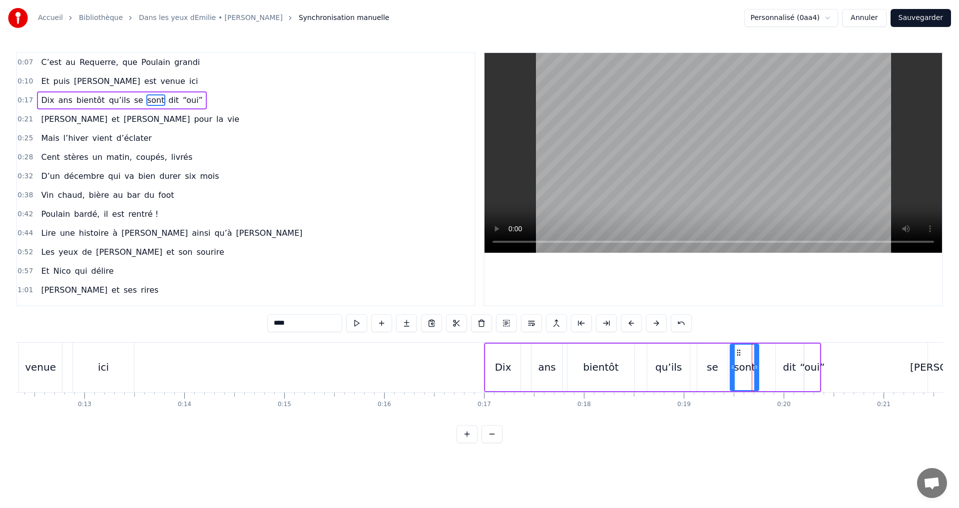
click at [786, 355] on div "dit" at bounding box center [789, 367] width 27 height 47
drag, startPoint x: 779, startPoint y: 351, endPoint x: 769, endPoint y: 354, distance: 10.9
click at [769, 354] on icon at bounding box center [772, 353] width 8 height 8
click at [807, 356] on div "“oui”" at bounding box center [812, 367] width 15 height 47
type input "*****"
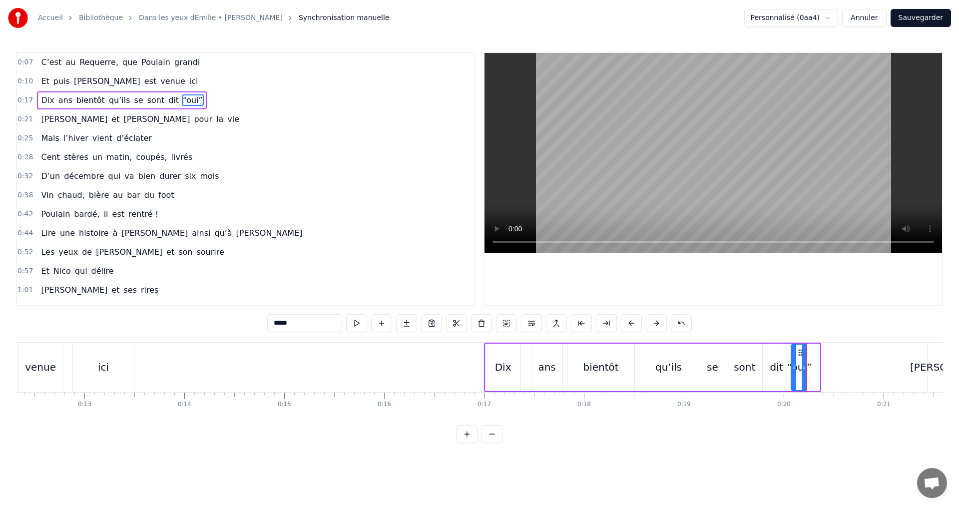
drag, startPoint x: 812, startPoint y: 352, endPoint x: 799, endPoint y: 352, distance: 13.0
click at [799, 352] on icon at bounding box center [800, 353] width 8 height 8
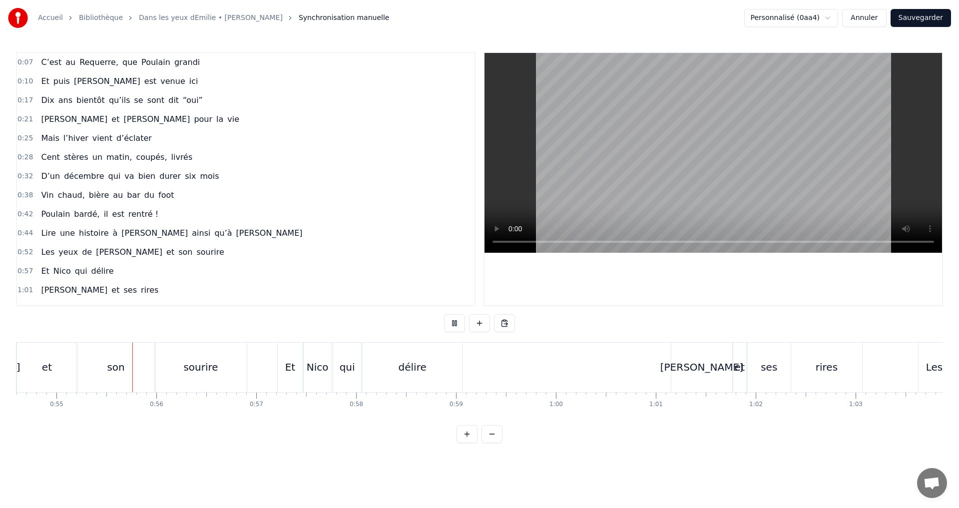
scroll to position [0, 5456]
click at [34, 361] on div "et" at bounding box center [46, 367] width 61 height 49
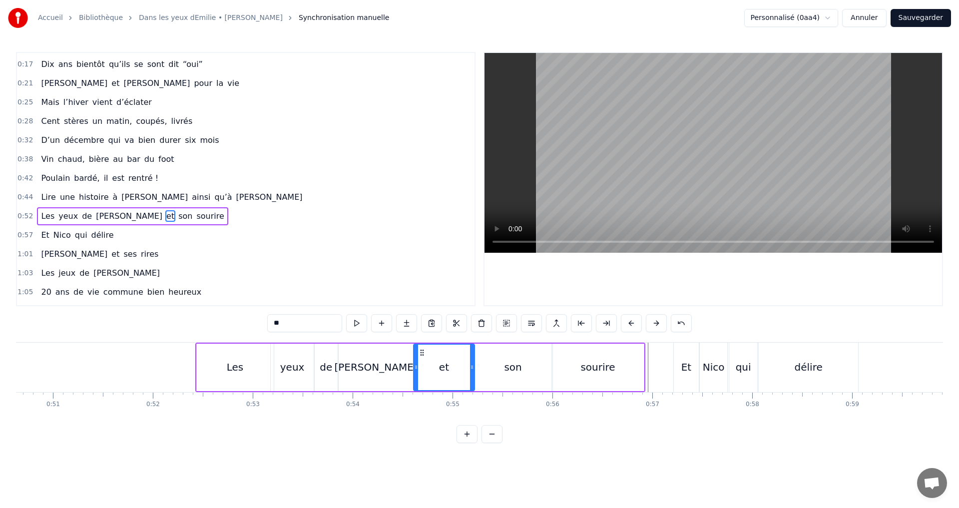
scroll to position [0, 5008]
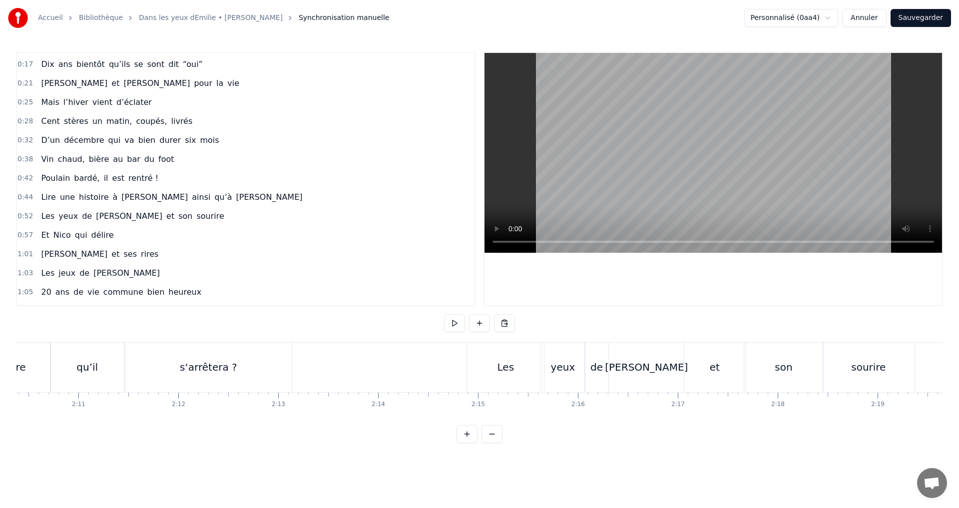
scroll to position [0, 12963]
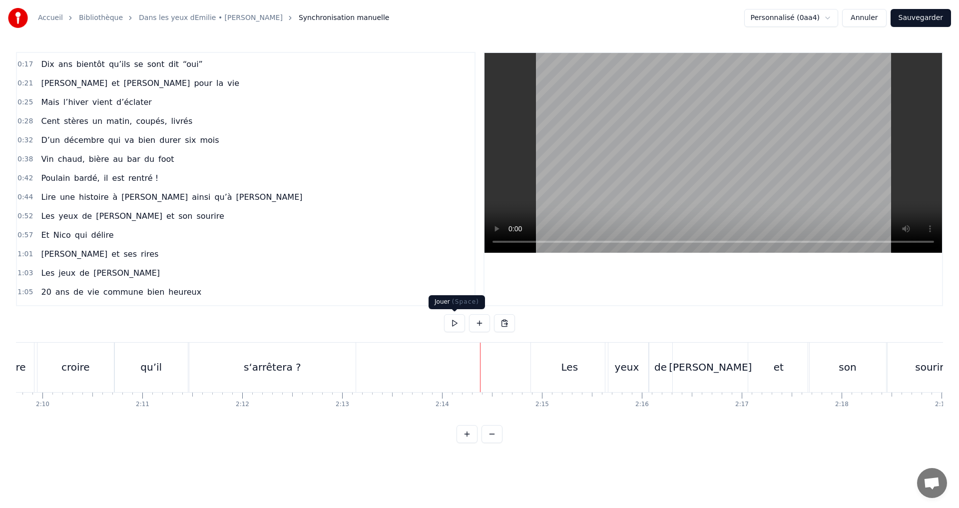
click at [453, 320] on button at bounding box center [454, 323] width 21 height 18
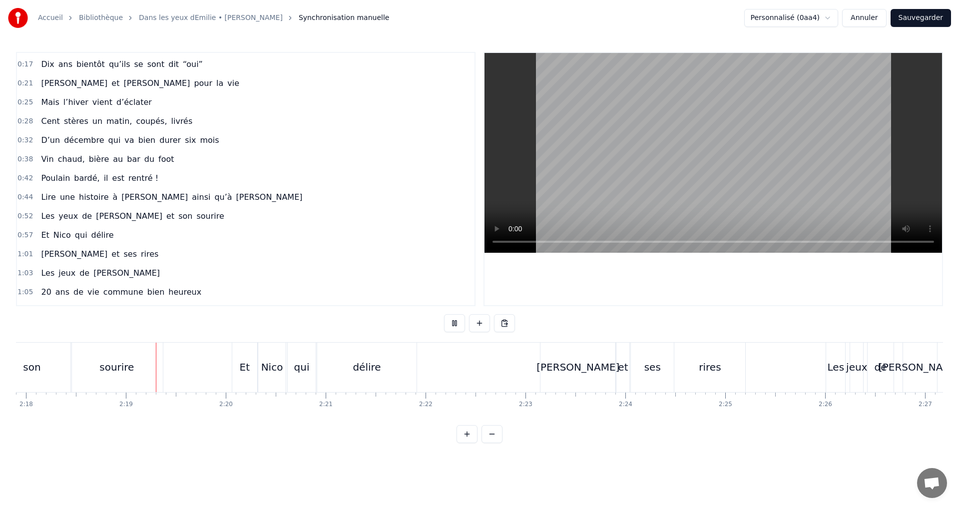
scroll to position [0, 13798]
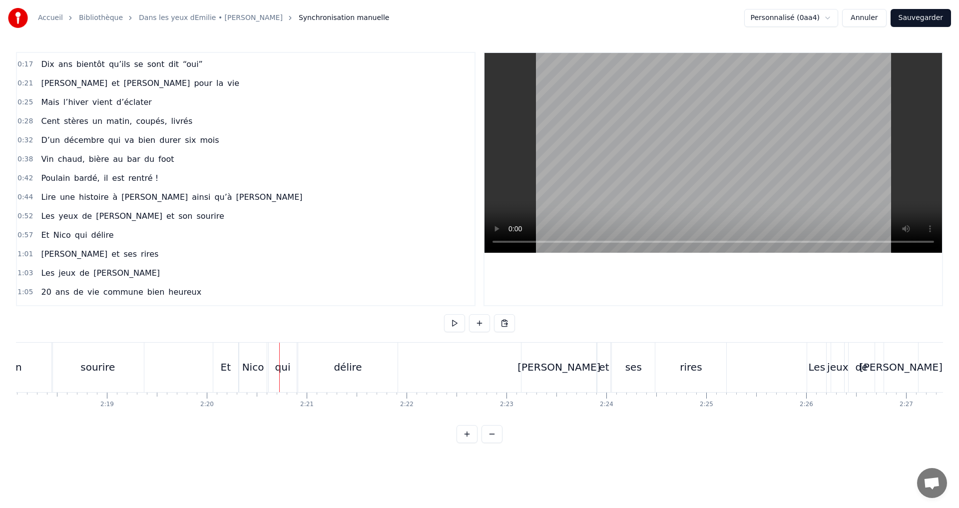
click at [114, 348] on div "sourire" at bounding box center [97, 367] width 91 height 49
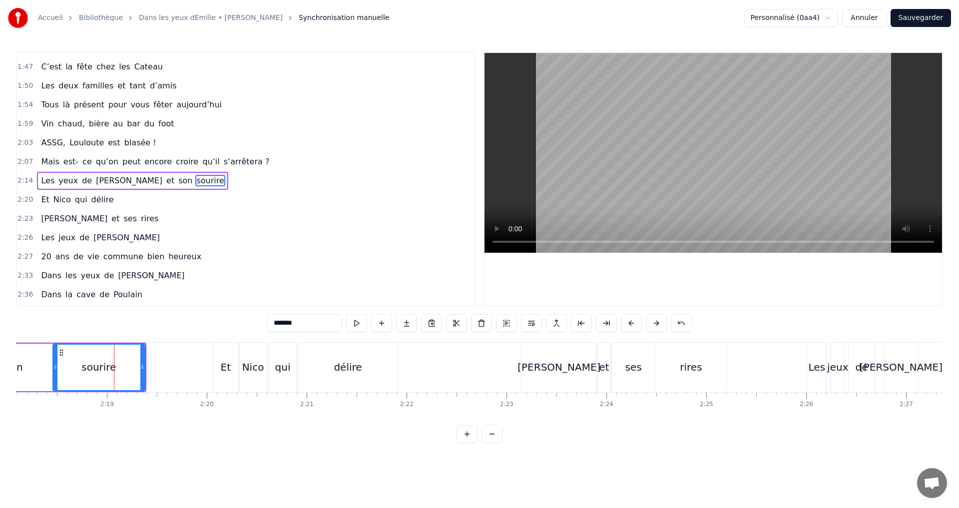
scroll to position [434, 0]
drag, startPoint x: 143, startPoint y: 365, endPoint x: 160, endPoint y: 365, distance: 17.0
click at [160, 365] on icon at bounding box center [159, 367] width 4 height 8
click at [42, 368] on div "son" at bounding box center [14, 367] width 79 height 47
type input "***"
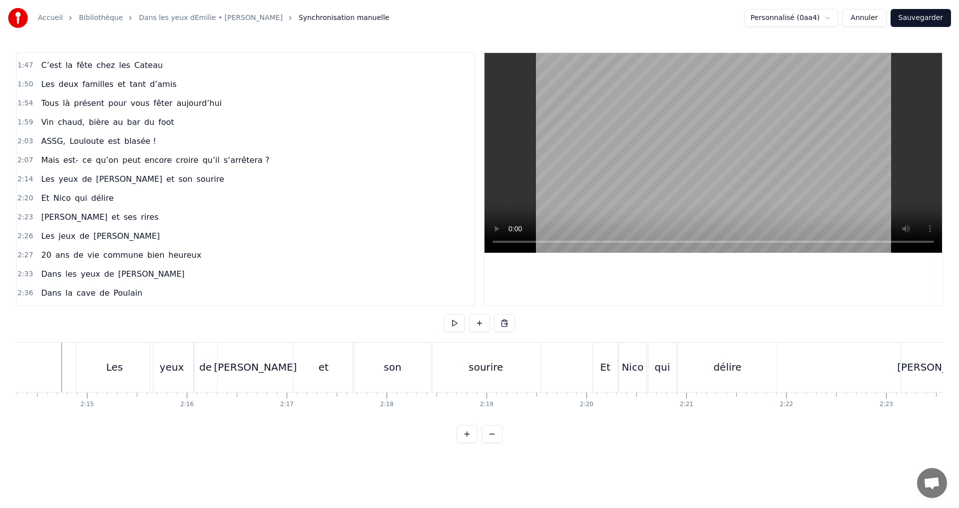
scroll to position [0, 13414]
click at [497, 369] on div "sourire" at bounding box center [490, 367] width 34 height 15
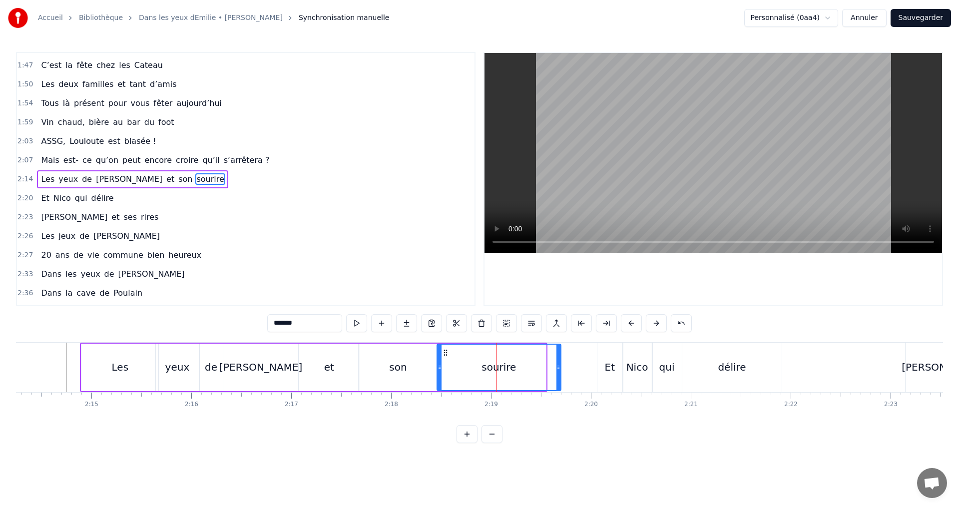
drag, startPoint x: 545, startPoint y: 365, endPoint x: 560, endPoint y: 363, distance: 15.1
click at [560, 363] on div at bounding box center [559, 367] width 4 height 45
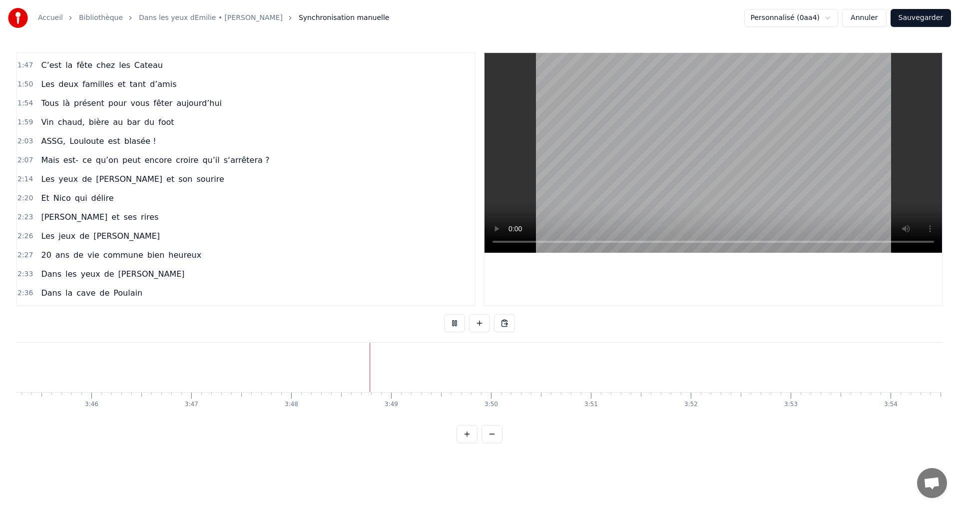
scroll to position [0, 22528]
click at [935, 17] on button "Sauvegarder" at bounding box center [921, 18] width 60 height 18
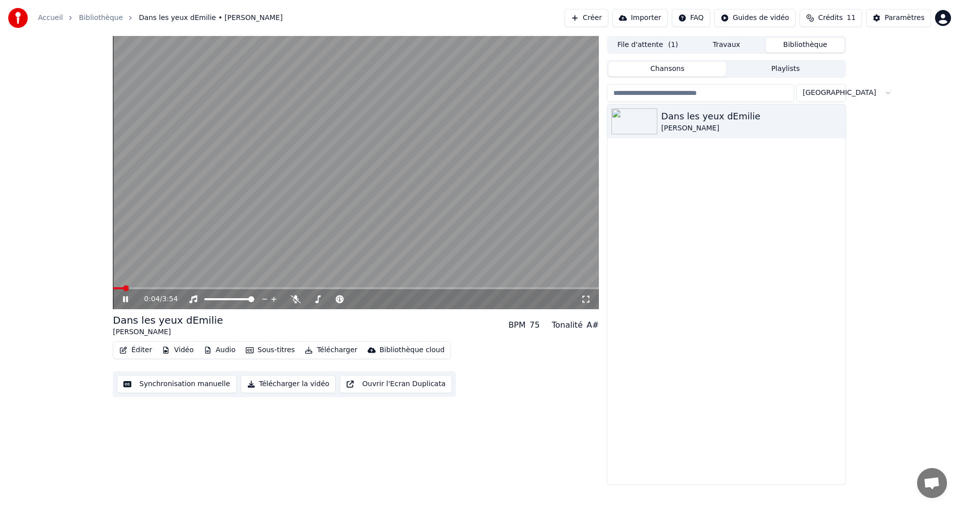
click at [128, 297] on icon at bounding box center [132, 299] width 23 height 8
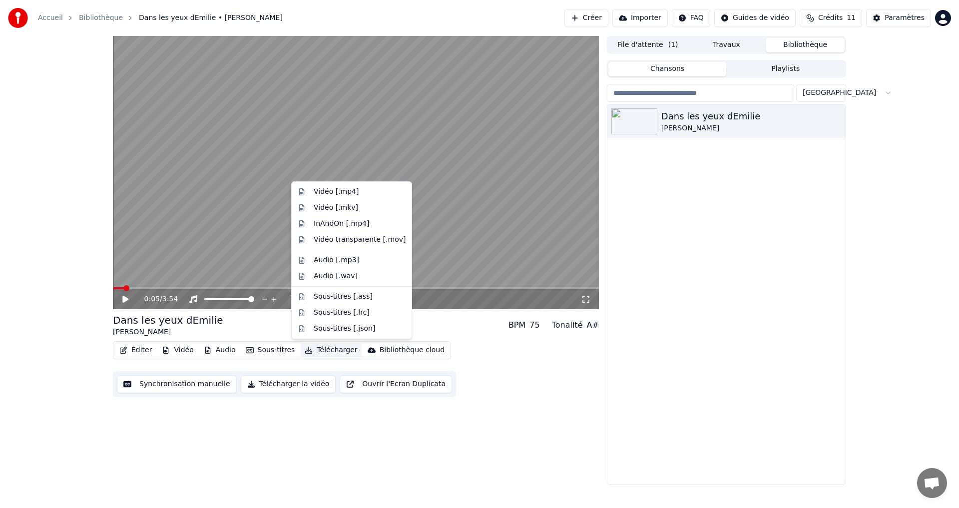
click at [326, 349] on button "Télécharger" at bounding box center [331, 350] width 60 height 14
click at [364, 189] on div "Vidéo [.mp4]" at bounding box center [360, 192] width 92 height 10
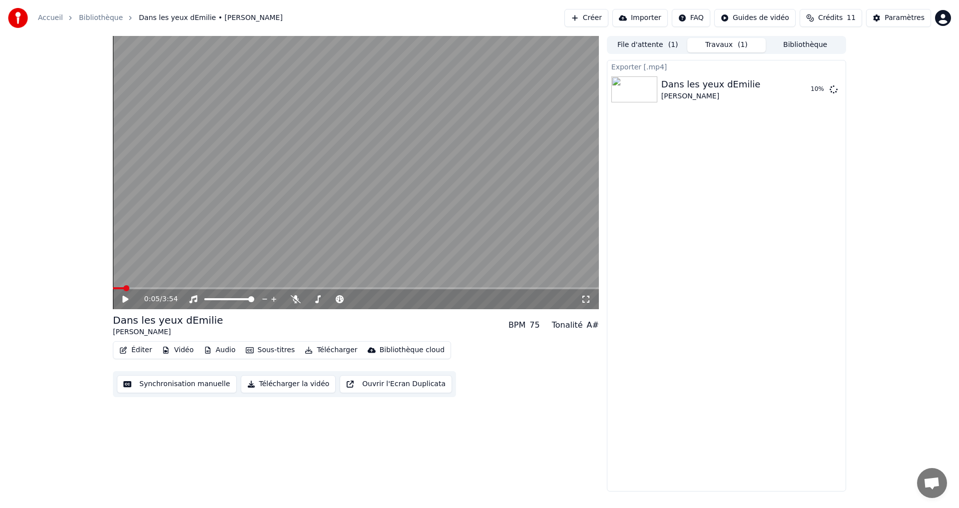
click at [587, 295] on div "0:05 / 3:54" at bounding box center [356, 299] width 478 height 10
click at [590, 299] on icon at bounding box center [586, 299] width 10 height 8
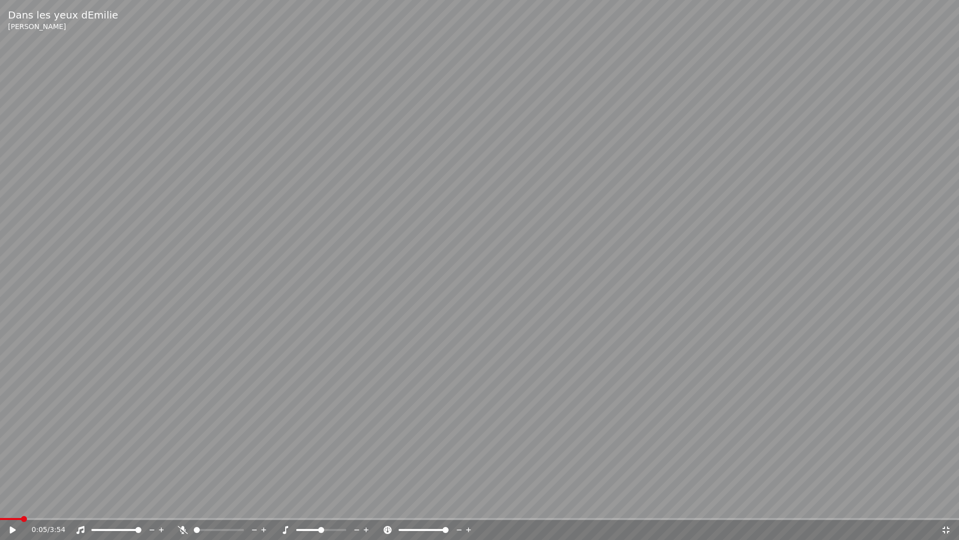
click at [449, 508] on span at bounding box center [446, 530] width 6 height 6
click at [10, 508] on icon at bounding box center [13, 529] width 6 height 7
click at [399, 508] on span at bounding box center [402, 530] width 6 height 6
click at [430, 508] on span at bounding box center [430, 530] width 6 height 6
click at [410, 508] on span at bounding box center [413, 530] width 6 height 6
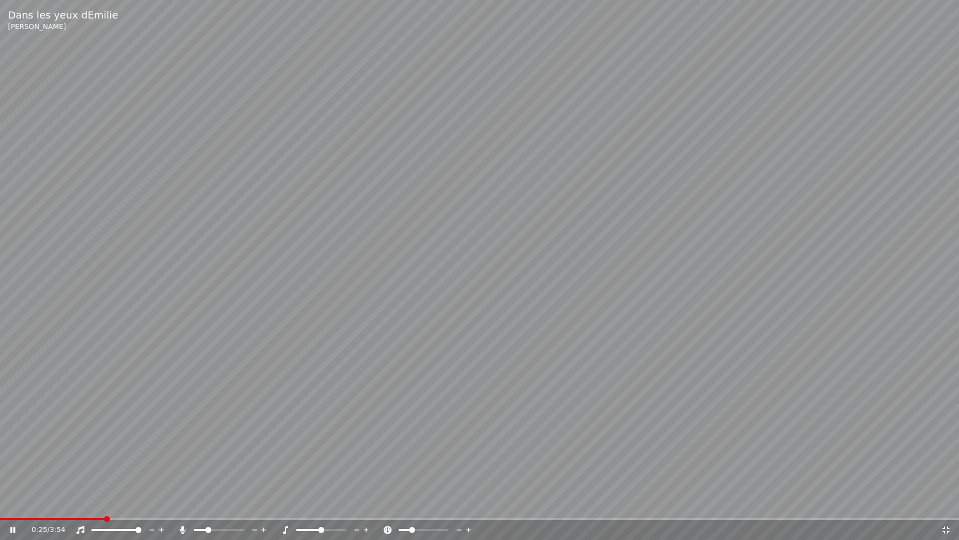
click at [206, 508] on span at bounding box center [208, 530] width 6 height 6
click at [320, 508] on span at bounding box center [321, 530] width 50 height 2
click at [344, 508] on span at bounding box center [321, 530] width 50 height 2
click at [324, 508] on span at bounding box center [325, 530] width 6 height 6
click at [141, 508] on span at bounding box center [138, 530] width 6 height 6
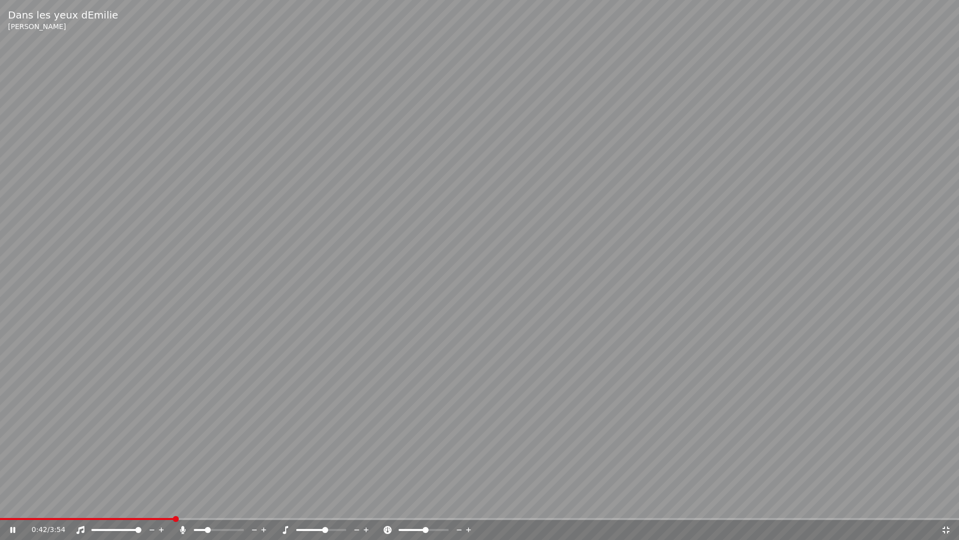
click at [426, 508] on span at bounding box center [426, 530] width 6 height 6
click at [423, 508] on span at bounding box center [423, 530] width 6 height 6
click at [943, 508] on icon at bounding box center [946, 529] width 7 height 7
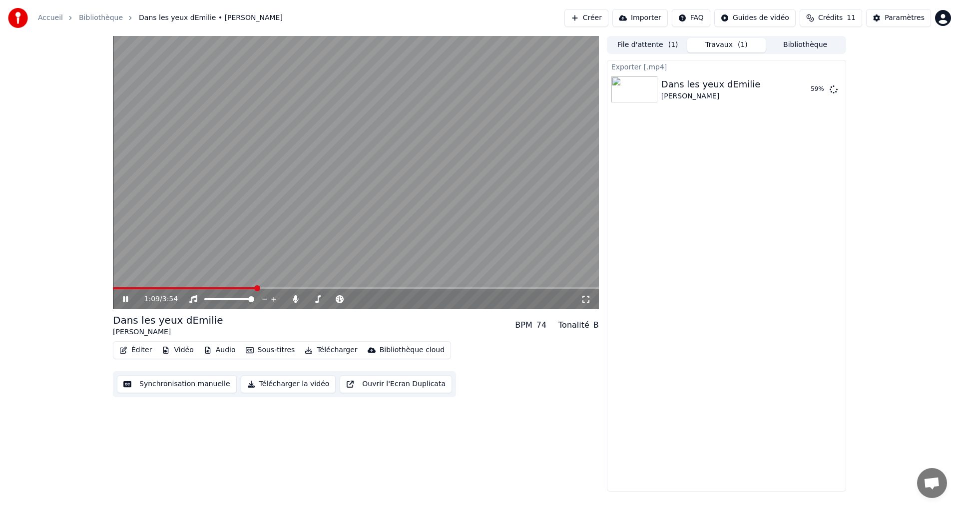
click at [126, 299] on icon at bounding box center [132, 299] width 23 height 8
click at [816, 93] on button "Afficher" at bounding box center [804, 89] width 44 height 18
